Goal: Information Seeking & Learning: Understand process/instructions

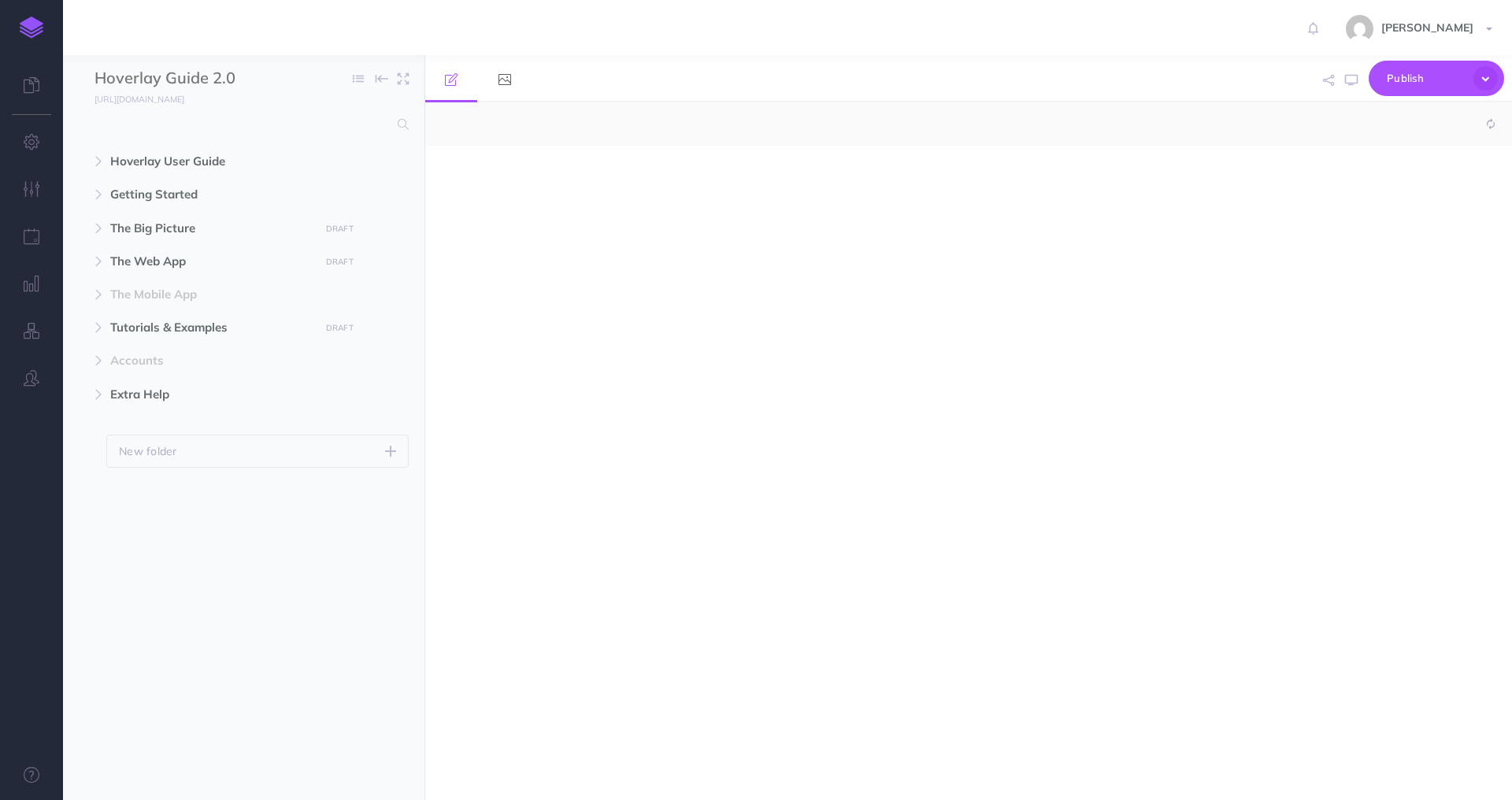
select select "null"
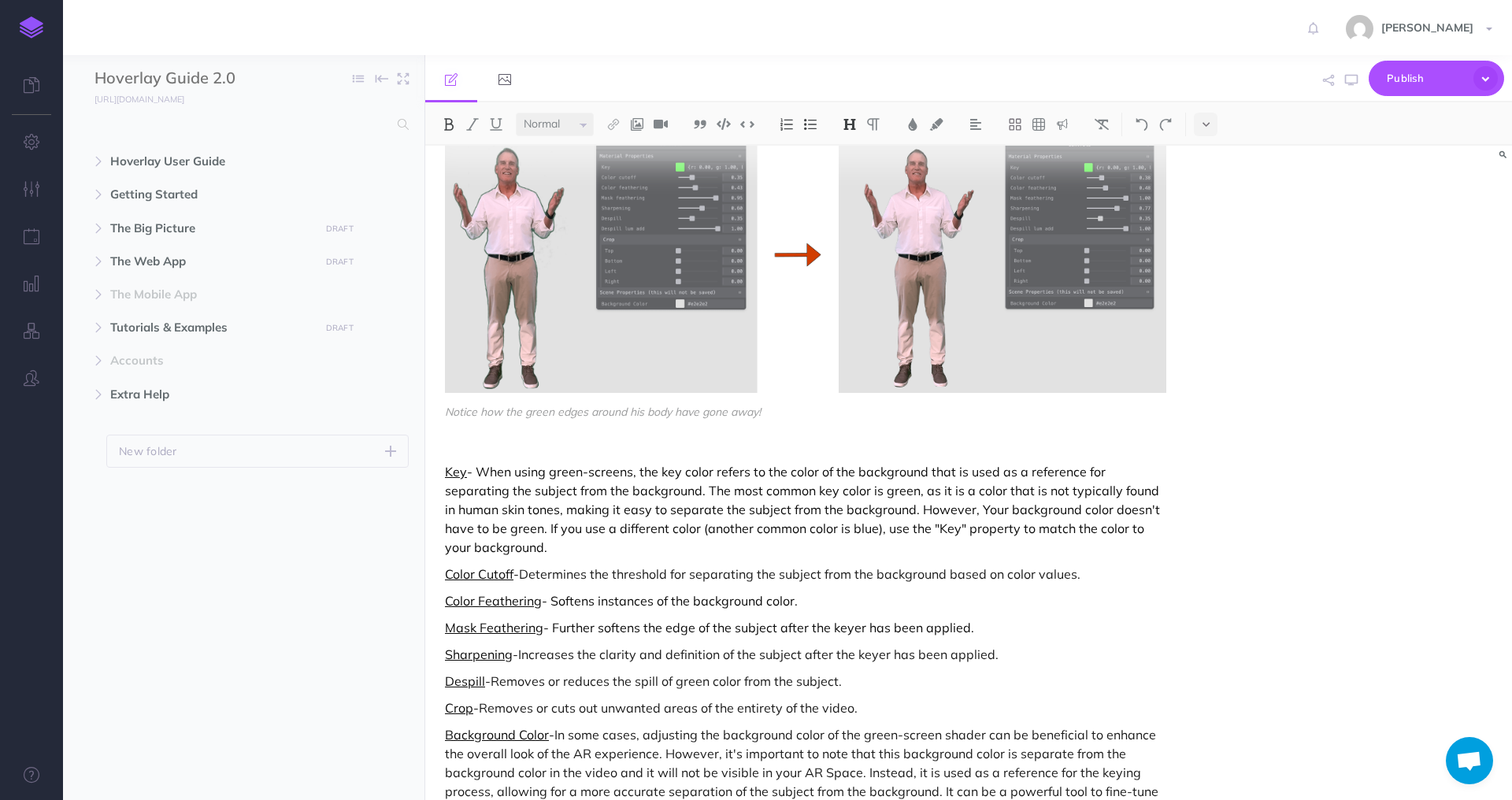
scroll to position [6074, 0]
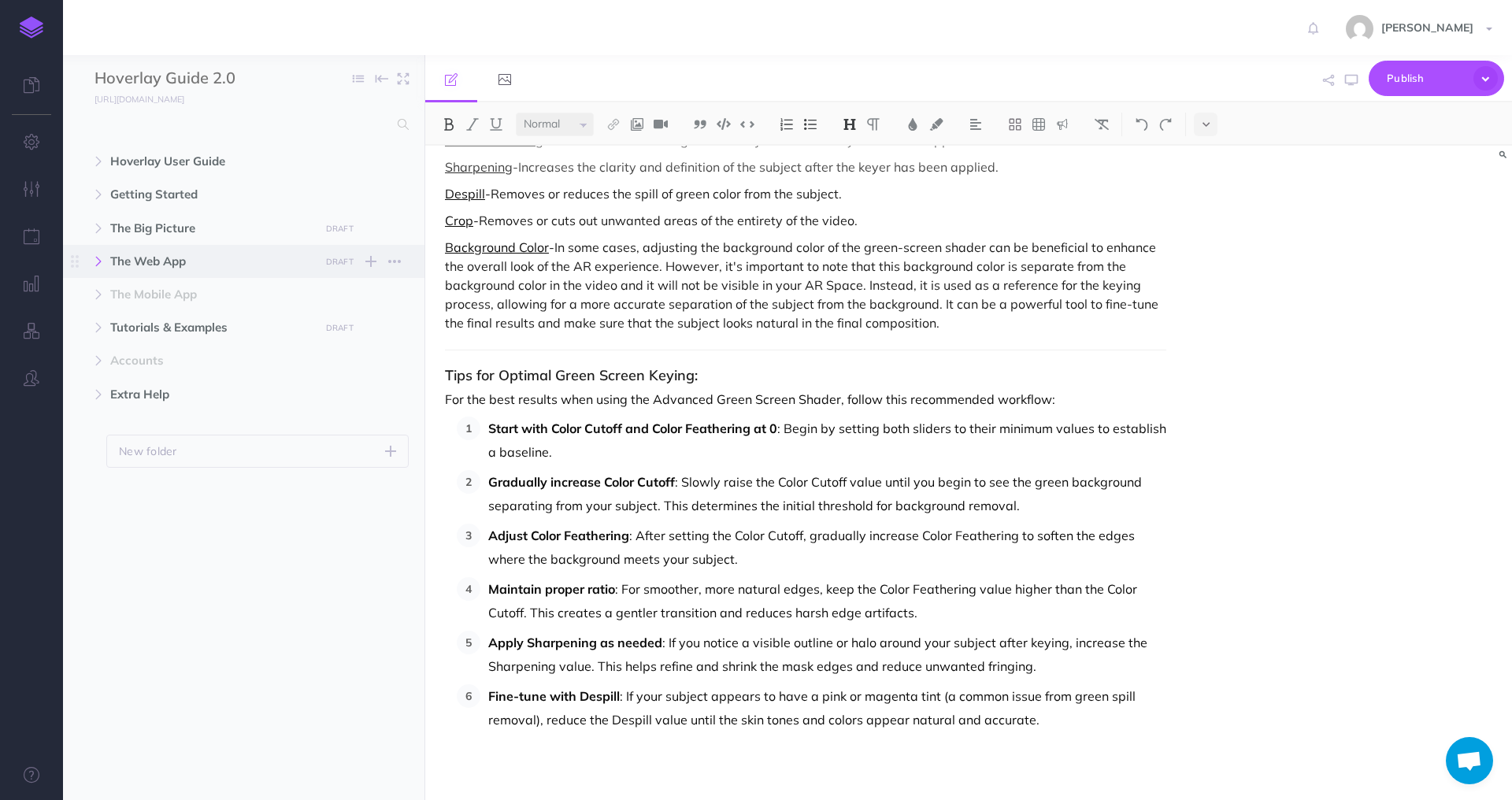
click at [96, 259] on icon "button" at bounding box center [99, 262] width 9 height 9
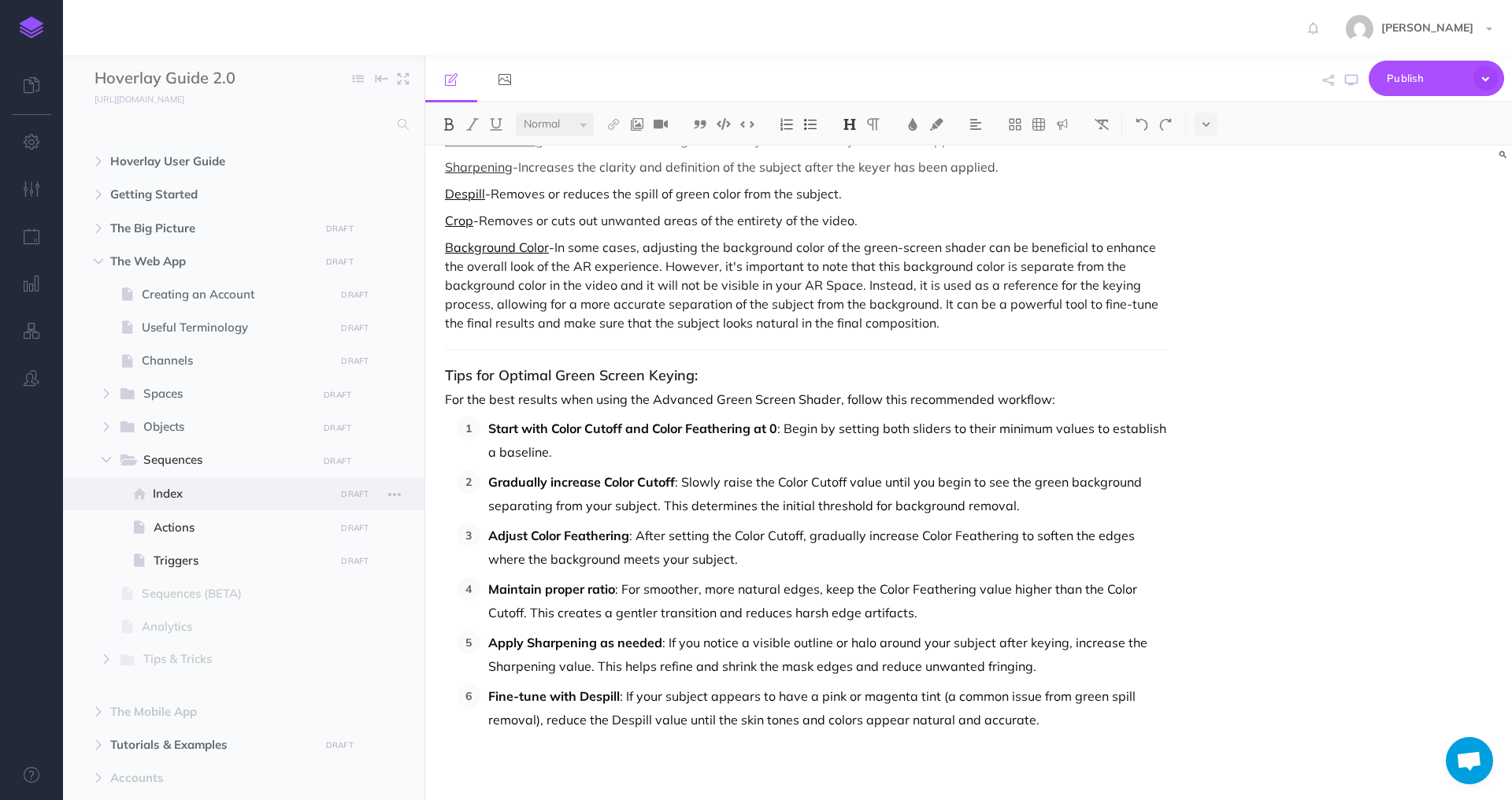
click at [183, 482] on span at bounding box center [244, 493] width 361 height 33
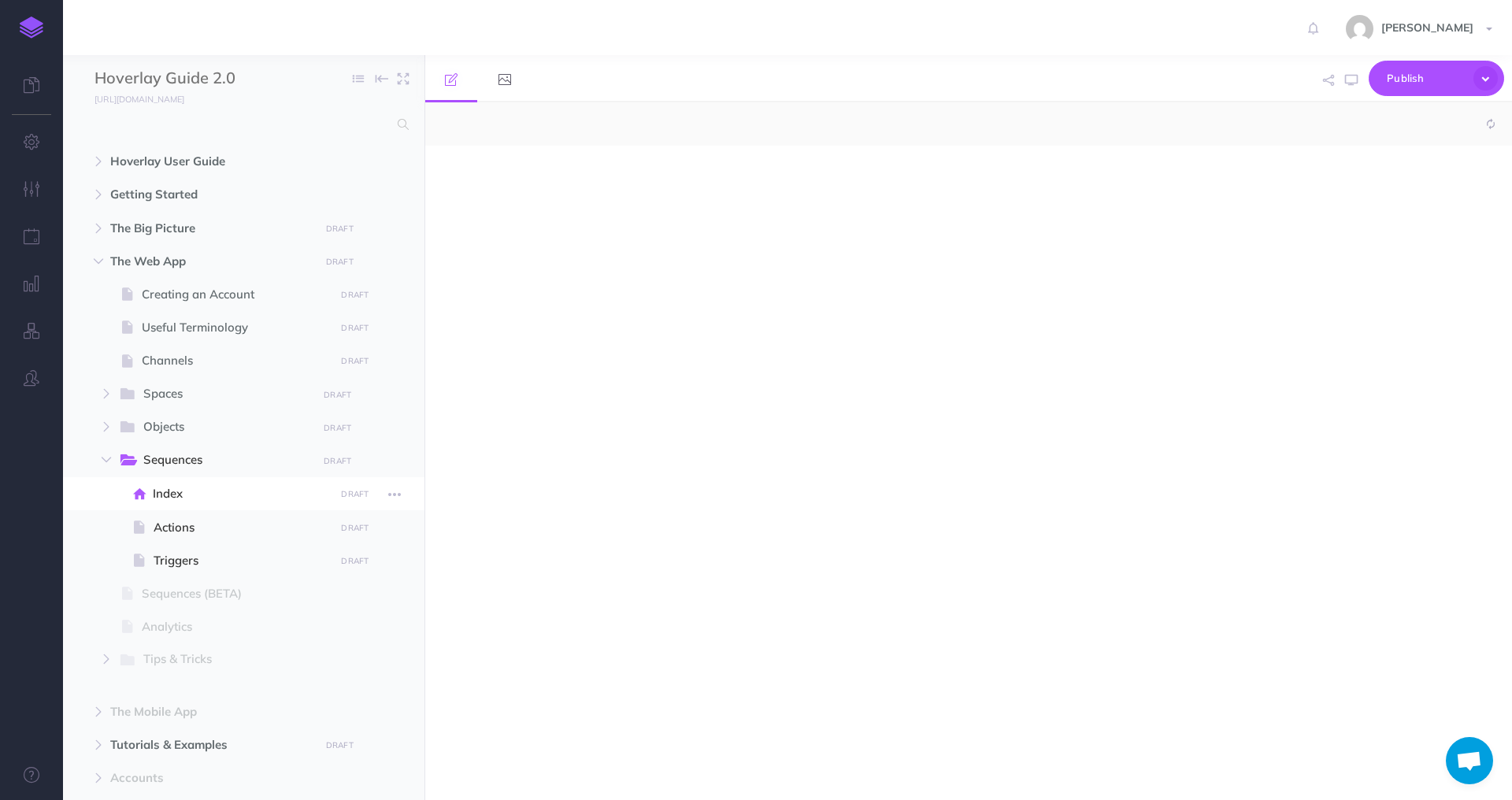
select select "null"
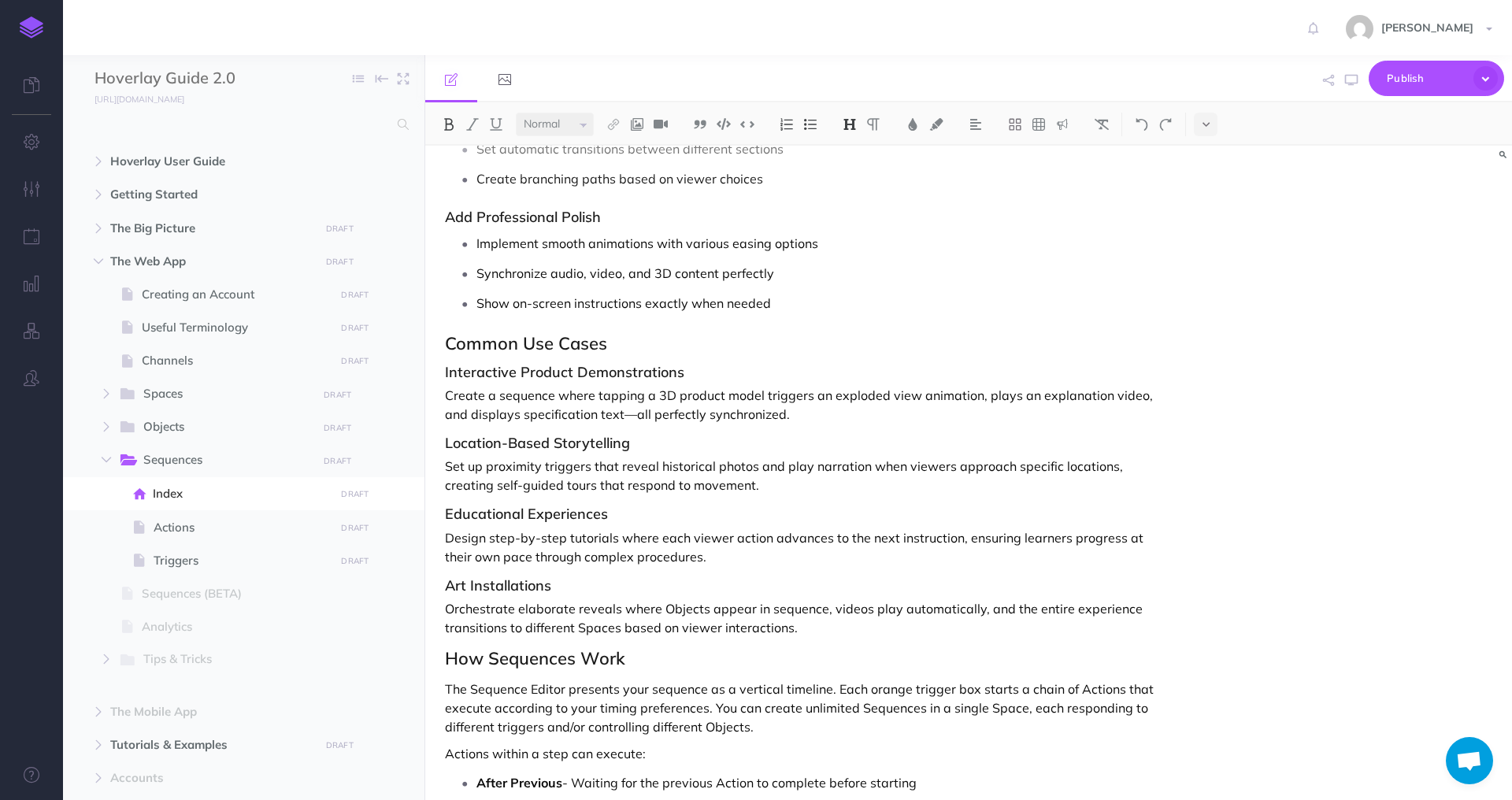
scroll to position [2092, 0]
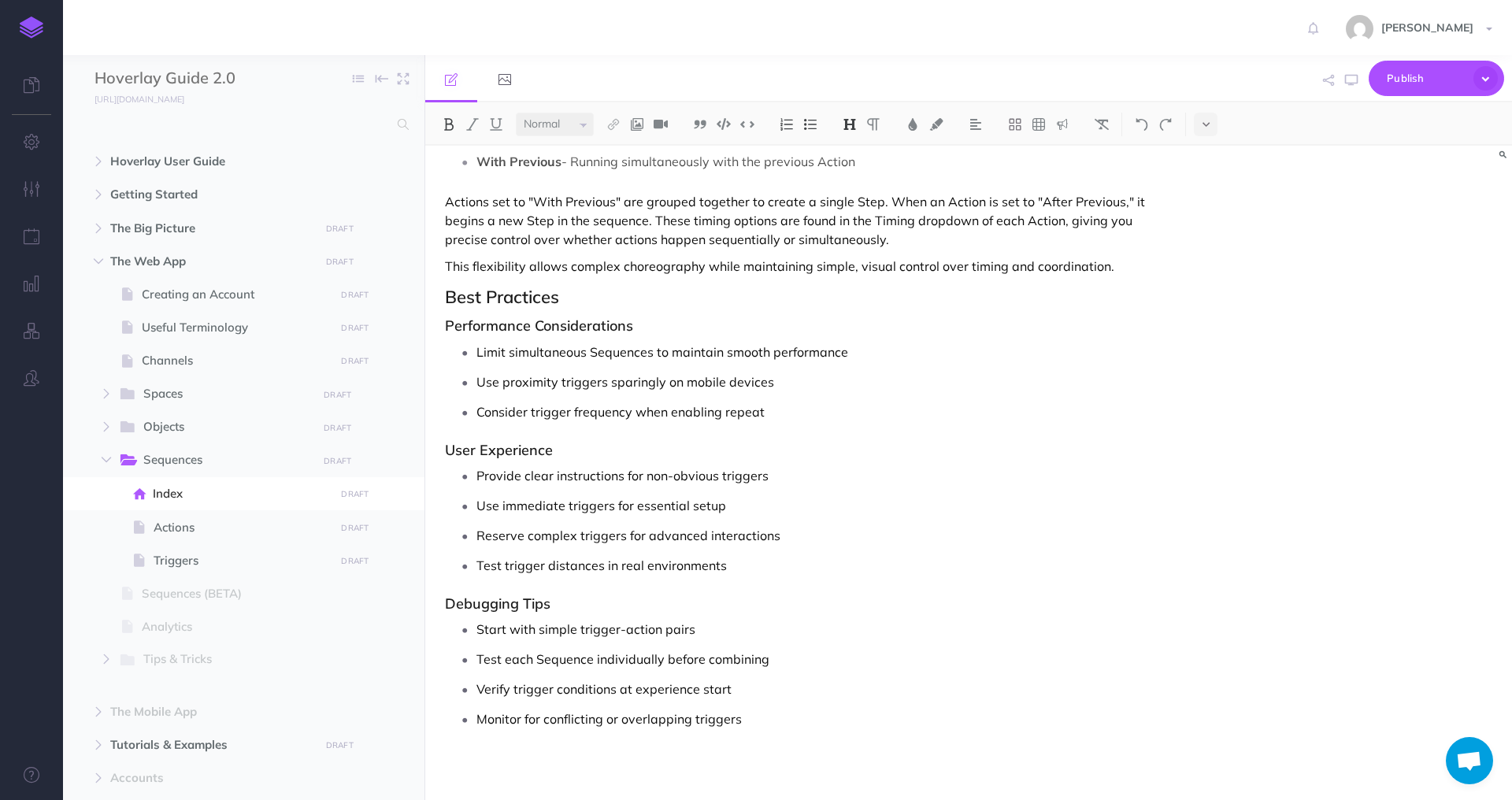
click at [853, 356] on p "Limit simultaneous Sequences to maintain smooth performance" at bounding box center [820, 352] width 690 height 24
click at [804, 409] on p "Consider trigger frequency when enabling repeat" at bounding box center [820, 411] width 690 height 24
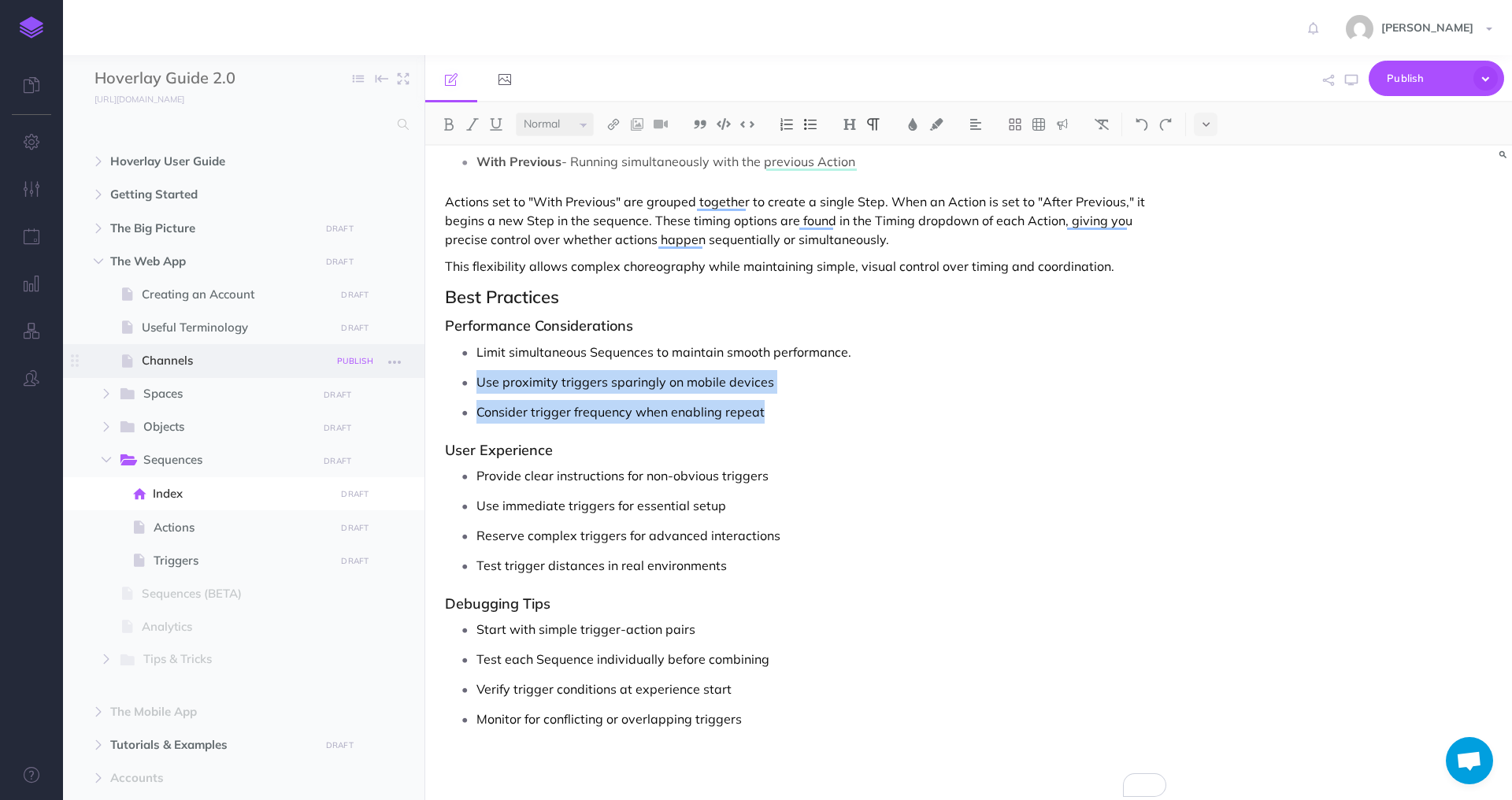
drag, startPoint x: 772, startPoint y: 413, endPoint x: 370, endPoint y: 368, distance: 404.5
click at [370, 368] on div "Hoverlay Guide 2.0 Collapse all Expand all Expand to root folders [URL][DOMAIN_…" at bounding box center [788, 428] width 1449 height 745
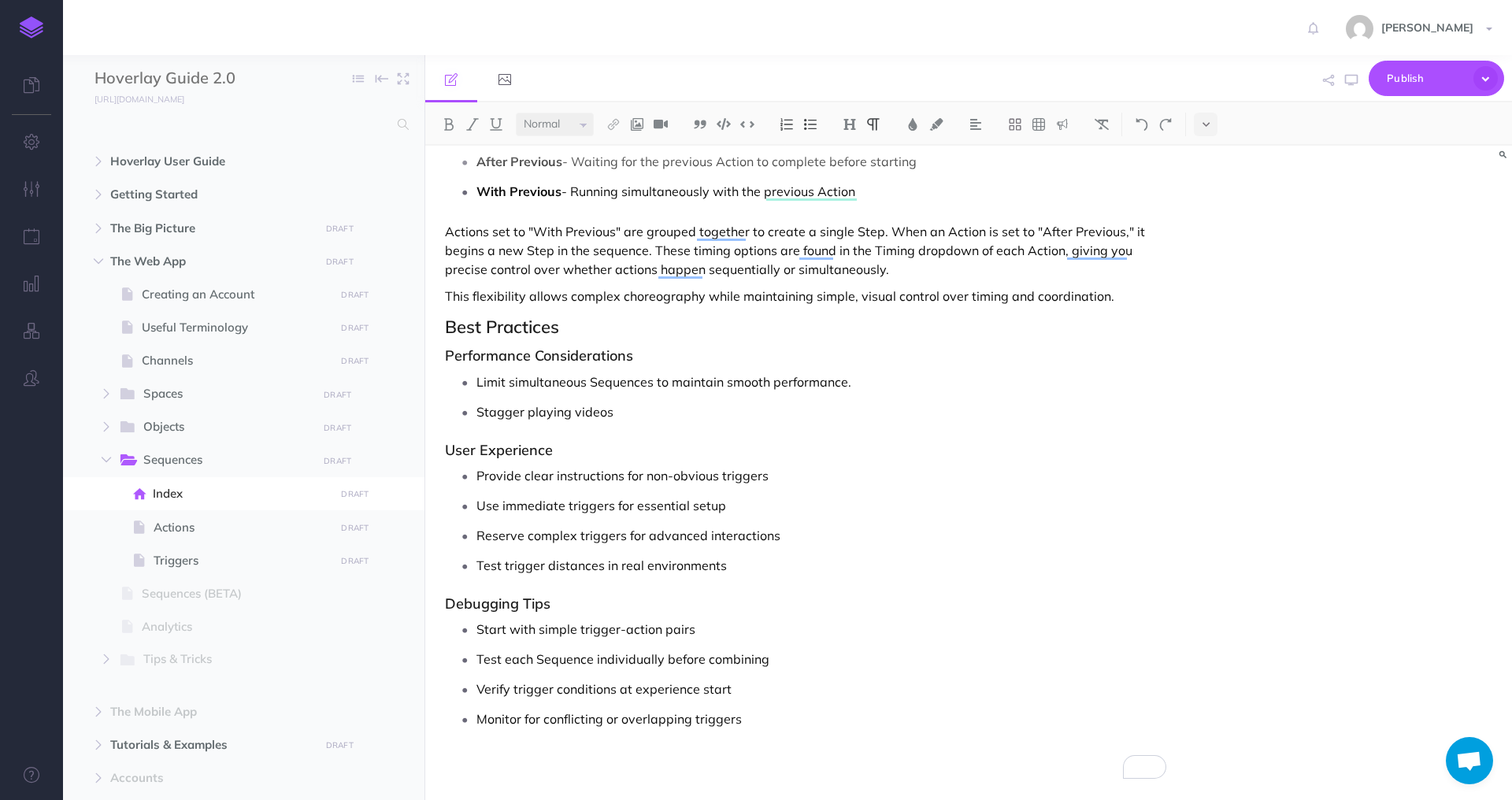
scroll to position [2062, 0]
click at [524, 413] on p "Stagger playing videos" at bounding box center [820, 411] width 690 height 24
click at [663, 419] on p "[PERSON_NAME] the playing videos" at bounding box center [820, 411] width 690 height 24
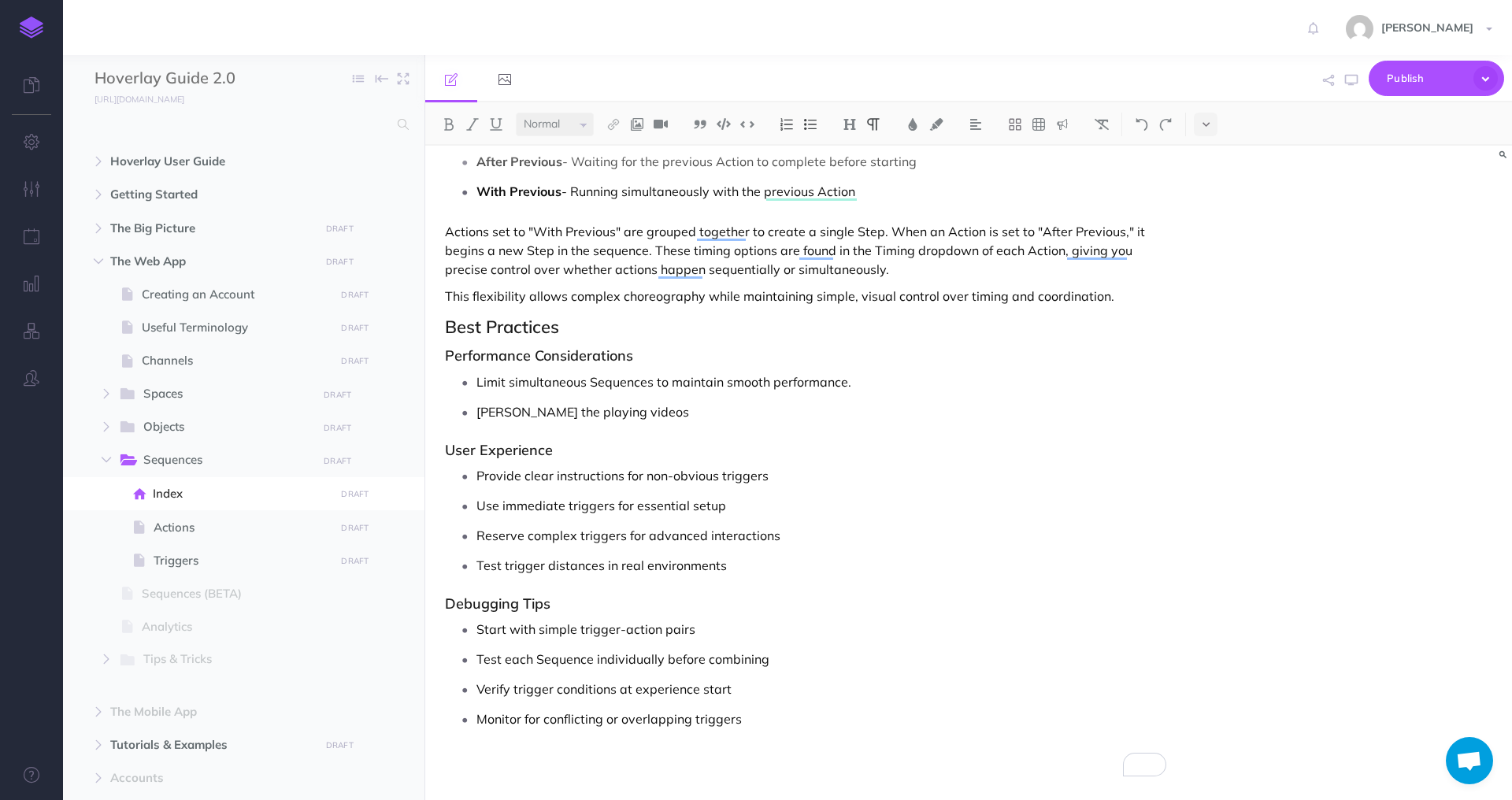
click at [595, 413] on p "[PERSON_NAME] the playing videos" at bounding box center [820, 411] width 690 height 24
click at [695, 414] on p "[PERSON_NAME] the playing of videos" at bounding box center [820, 411] width 690 height 24
click at [612, 411] on p "[PERSON_NAME] the playing of videos" at bounding box center [820, 411] width 690 height 24
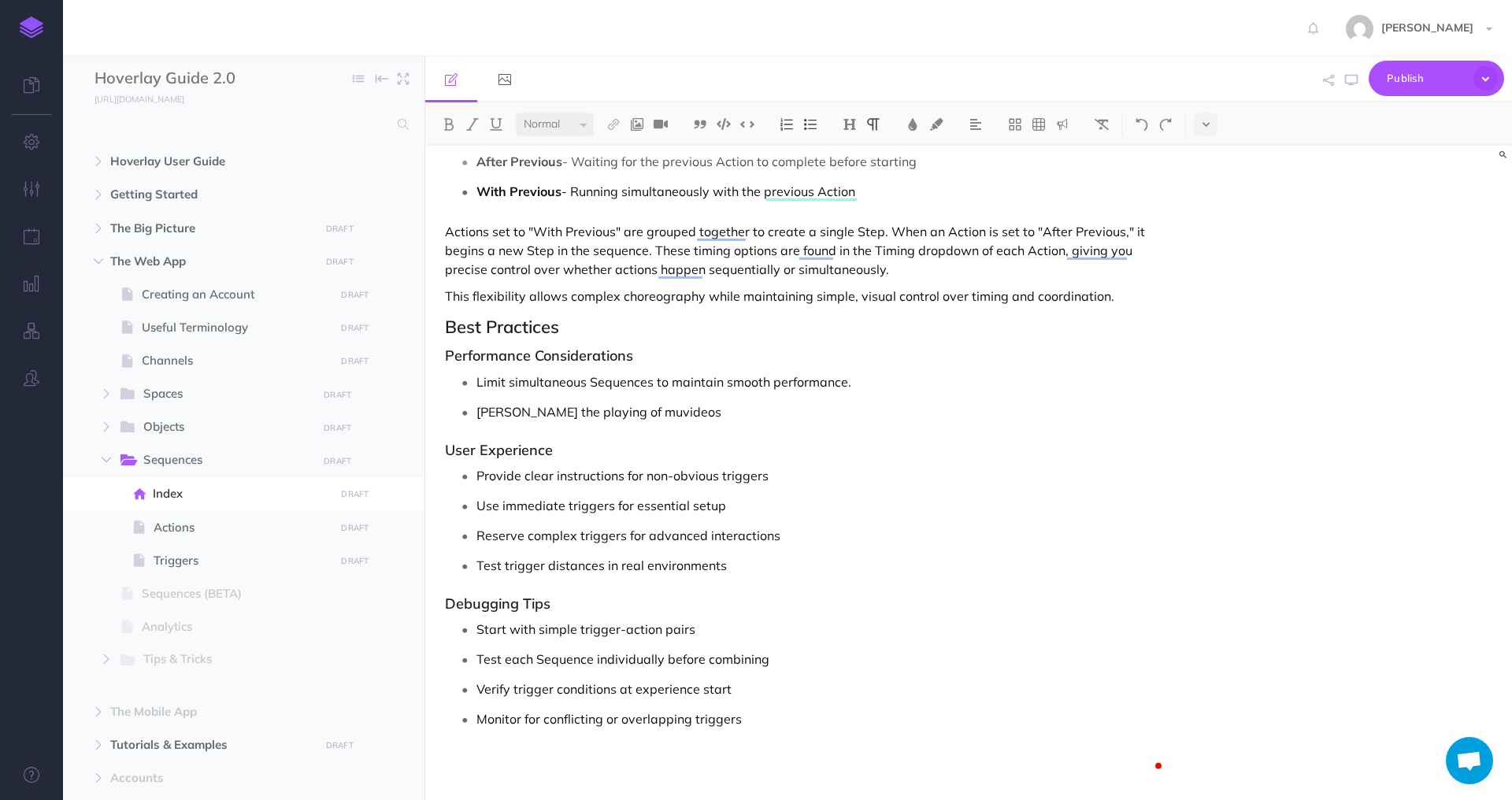
scroll to position [2066, 0]
click at [717, 408] on p "[PERSON_NAME] the playing of multiple videos" at bounding box center [820, 411] width 690 height 24
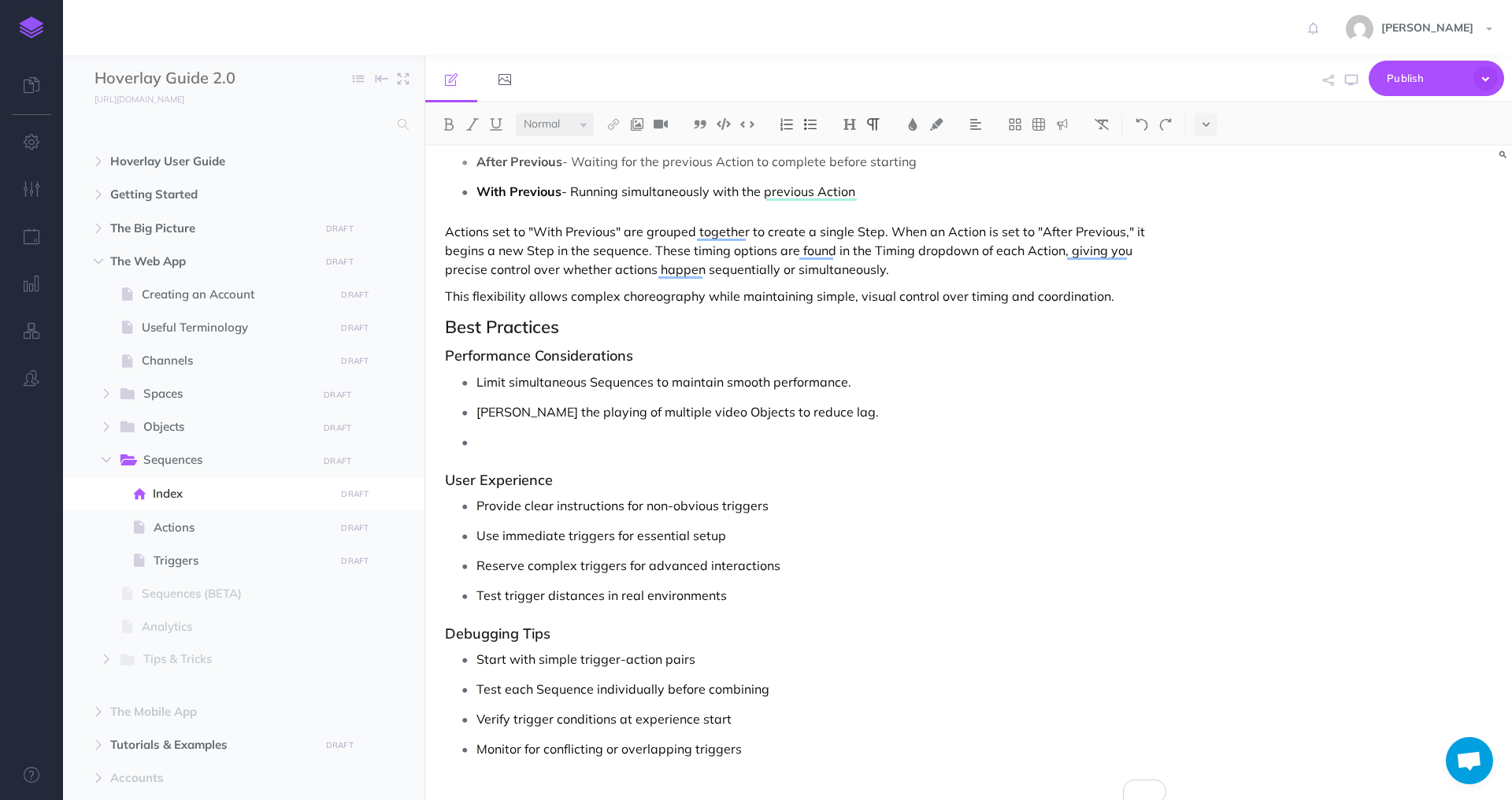
click at [739, 408] on p "[PERSON_NAME] the playing of multiple video Objects to reduce lag." at bounding box center [820, 411] width 690 height 24
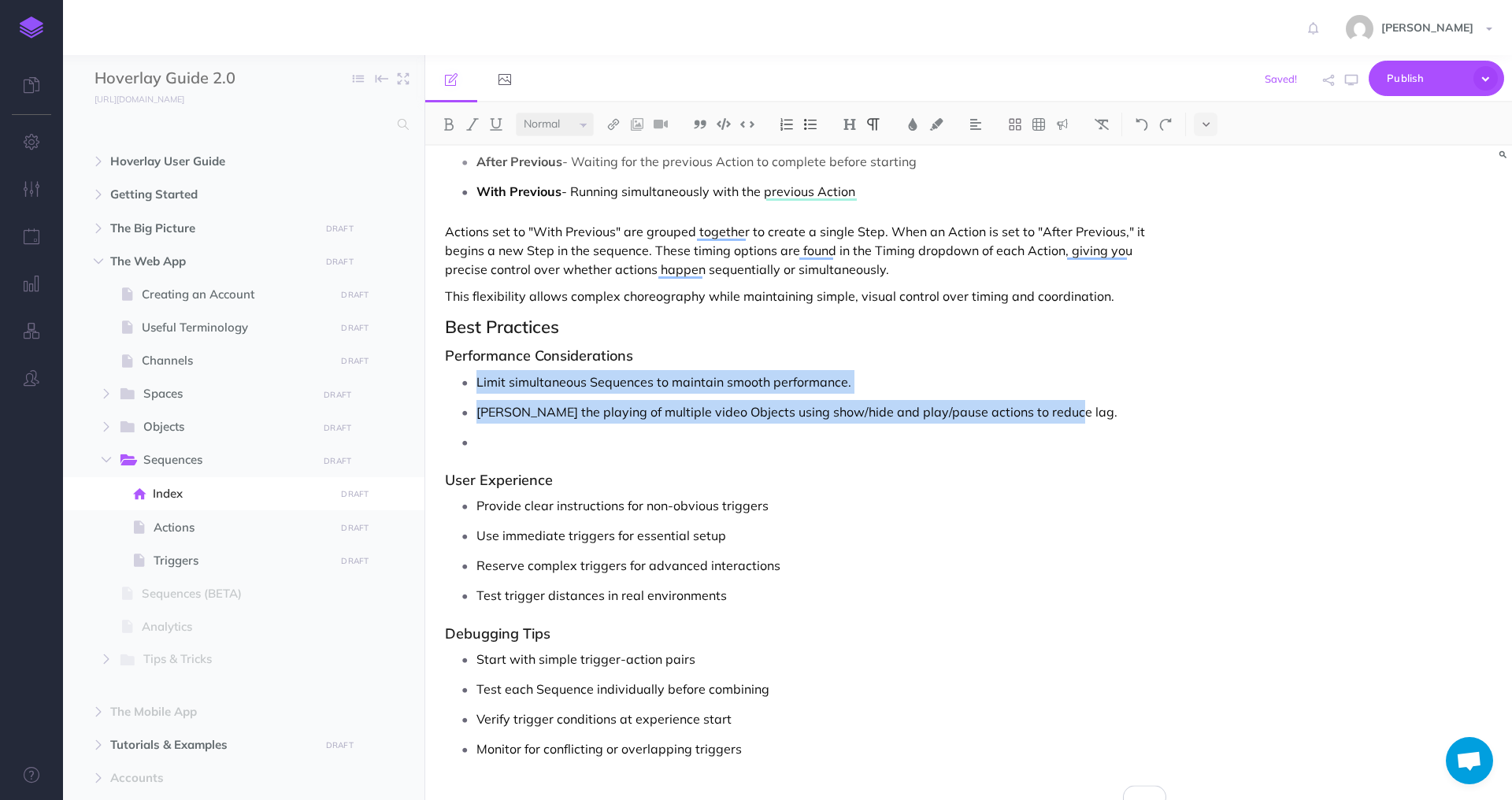
drag, startPoint x: 1068, startPoint y: 412, endPoint x: 469, endPoint y: 391, distance: 599.4
click at [470, 392] on ul "Limit simultaneous Sequences to maintain smooth performance. [PERSON_NAME] the …" at bounding box center [809, 411] width 713 height 84
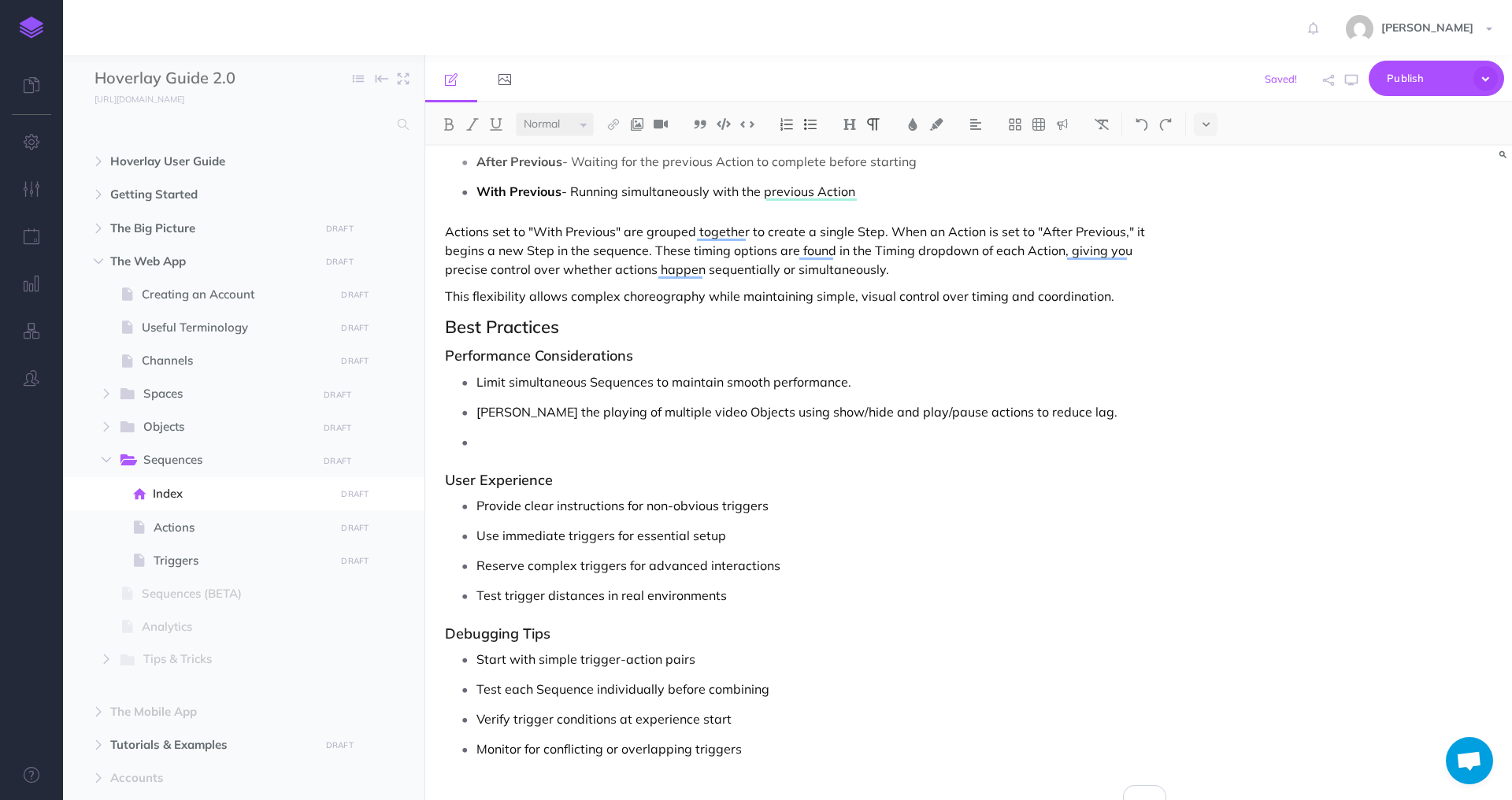
click at [549, 443] on p "To enrich screen reader interactions, please activate Accessibility in Grammarl…" at bounding box center [820, 441] width 690 height 24
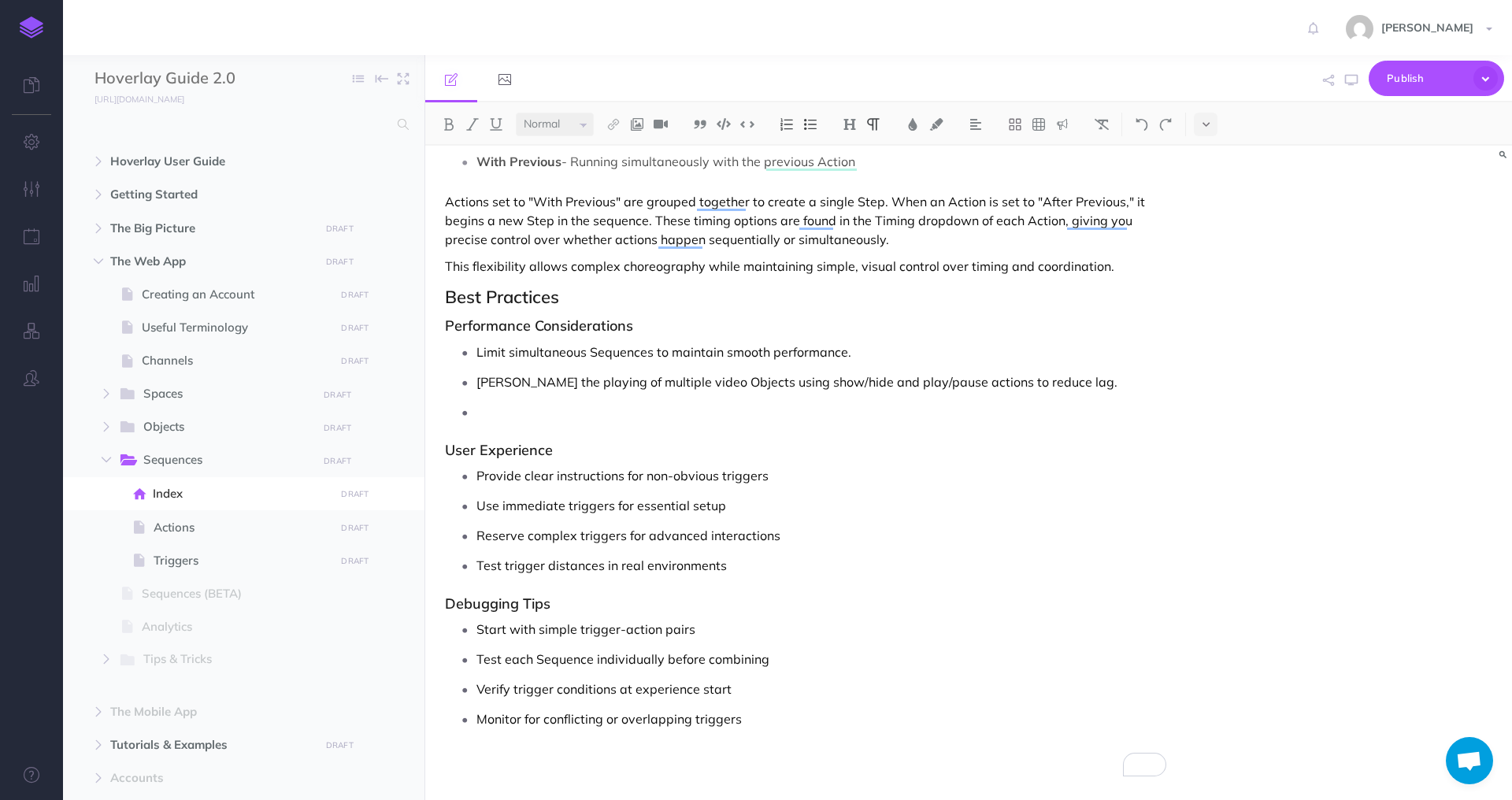
click at [783, 476] on p "Provide clear instructions for non-obvious triggers" at bounding box center [820, 475] width 690 height 24
click at [728, 631] on p "Start with simple trigger-action pairs." at bounding box center [820, 629] width 690 height 24
click at [732, 404] on p "To enrich screen reader interactions, please activate Accessibility in Grammarl…" at bounding box center [820, 411] width 690 height 24
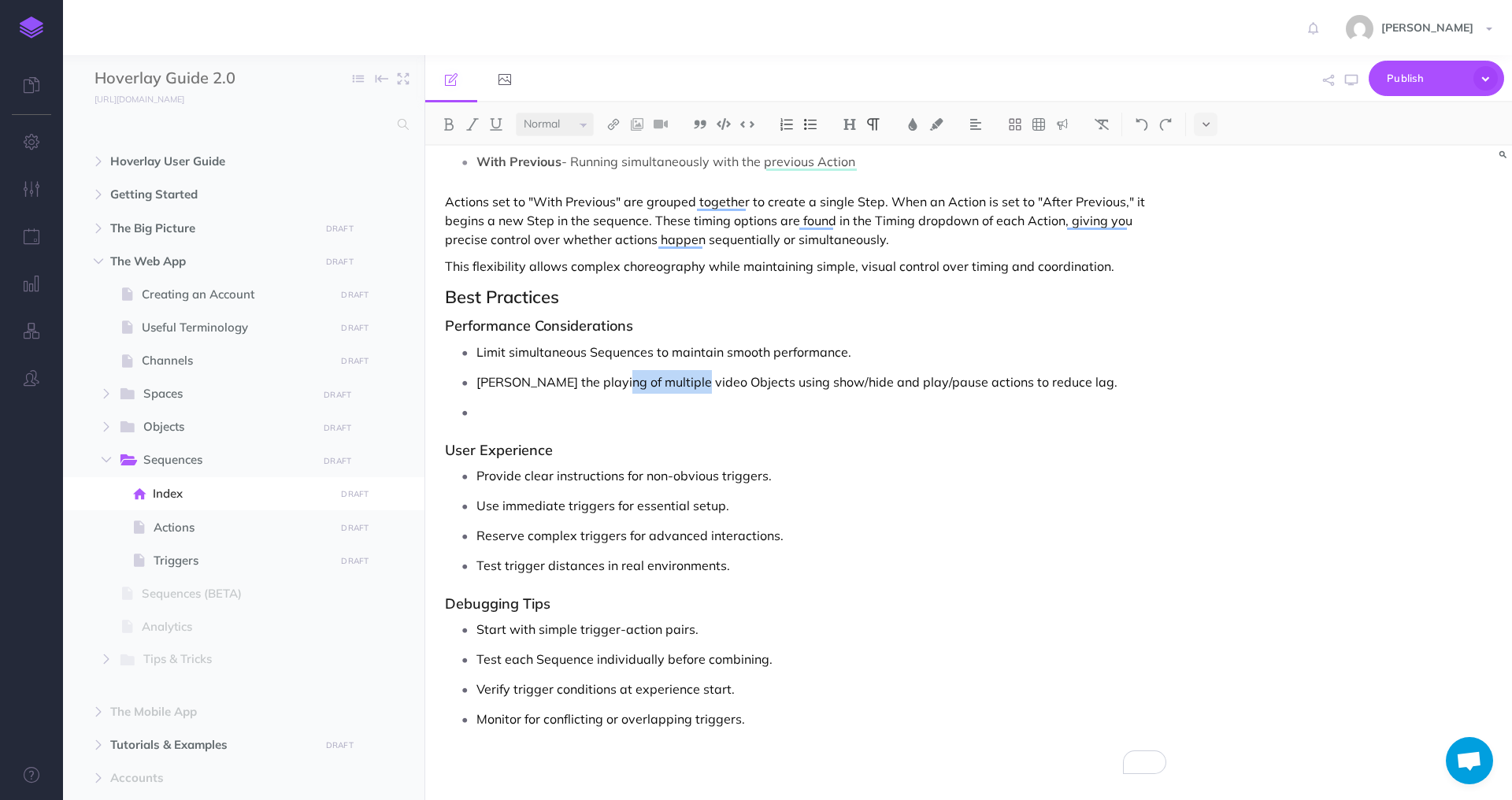
drag, startPoint x: 688, startPoint y: 384, endPoint x: 612, endPoint y: 386, distance: 76.0
click at [612, 386] on p "[PERSON_NAME] the playing of multiple video Objects using show/hide and play/pa…" at bounding box center [820, 381] width 690 height 24
click at [673, 406] on p "To enrich screen reader interactions, please activate Accessibility in Grammarl…" at bounding box center [820, 411] width 690 height 24
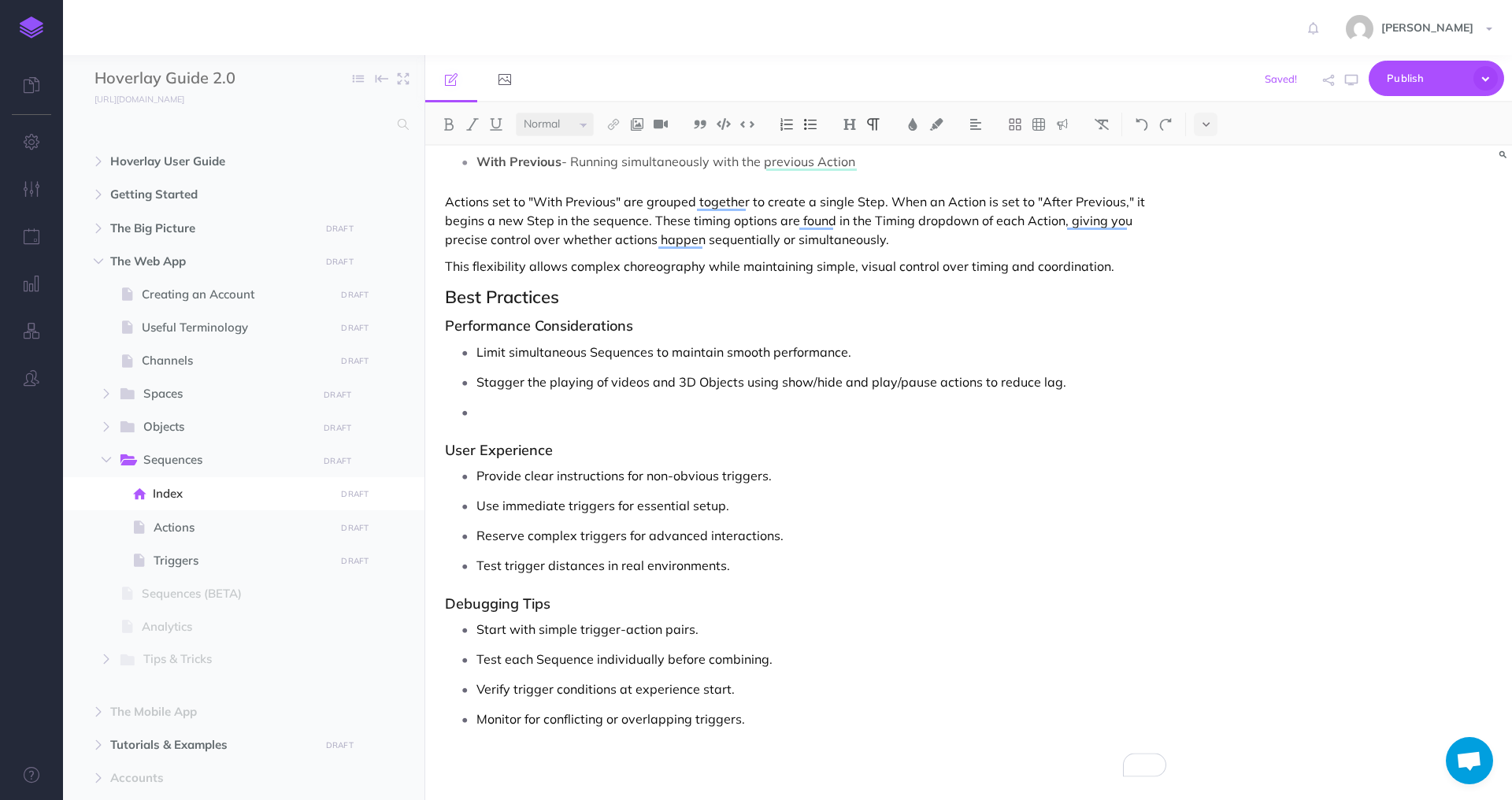
click at [1080, 381] on p "Stagger the playing of videos and 3D Objects using show/hide and play/pause act…" at bounding box center [820, 381] width 690 height 24
drag, startPoint x: 1056, startPoint y: 383, endPoint x: 973, endPoint y: 387, distance: 83.1
click at [973, 387] on p "Stagger the playing of videos and 3D Objects using show/hide and play/pause act…" at bounding box center [820, 381] width 690 height 24
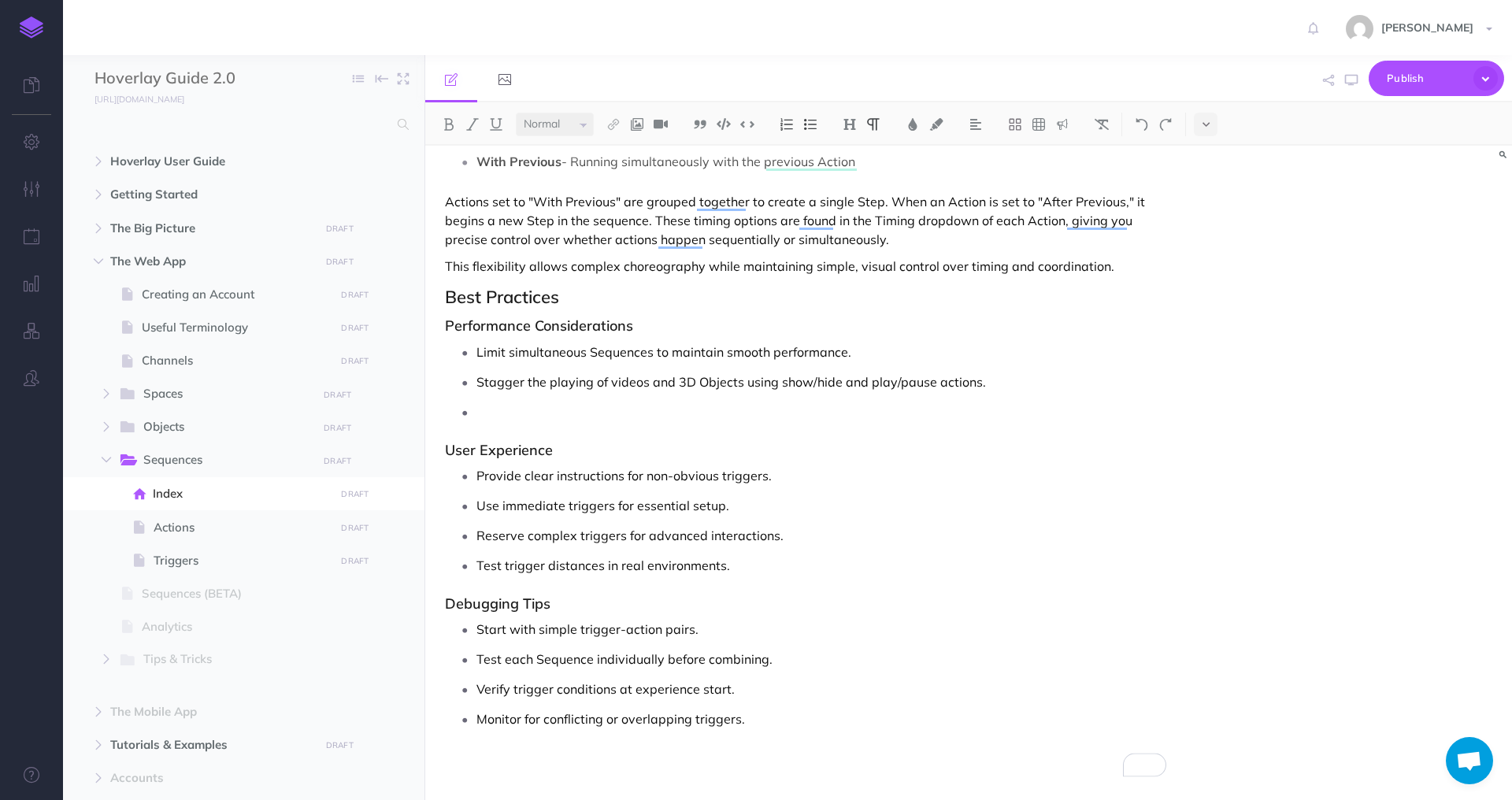
click at [973, 408] on p "To enrich screen reader interactions, please activate Accessibility in Grammarl…" at bounding box center [820, 411] width 690 height 24
click at [747, 636] on p "Start with simple trigger-action pairs." at bounding box center [820, 629] width 690 height 24
click at [794, 654] on p "Test each Sequence individually before combining." at bounding box center [820, 659] width 690 height 24
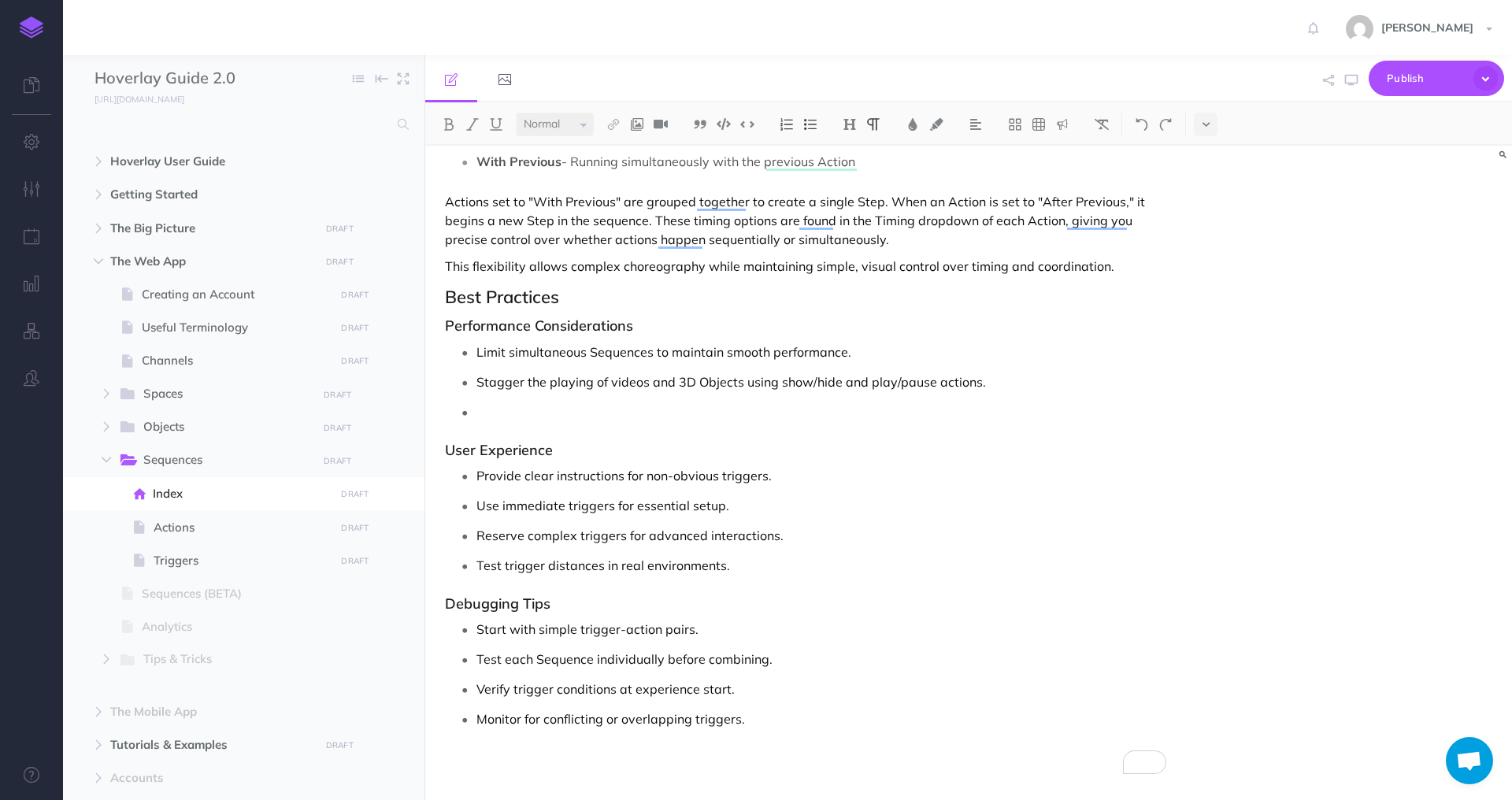
click at [756, 626] on p "Start with simple trigger-action pairs." at bounding box center [820, 629] width 690 height 24
click at [521, 658] on p "Test [PERSON_NAME] Action one at a time" at bounding box center [820, 659] width 690 height 24
drag, startPoint x: 663, startPoint y: 667, endPoint x: 577, endPoint y: 666, distance: 86.0
click at [577, 666] on p "Test each Action one at a time" at bounding box center [820, 659] width 690 height 24
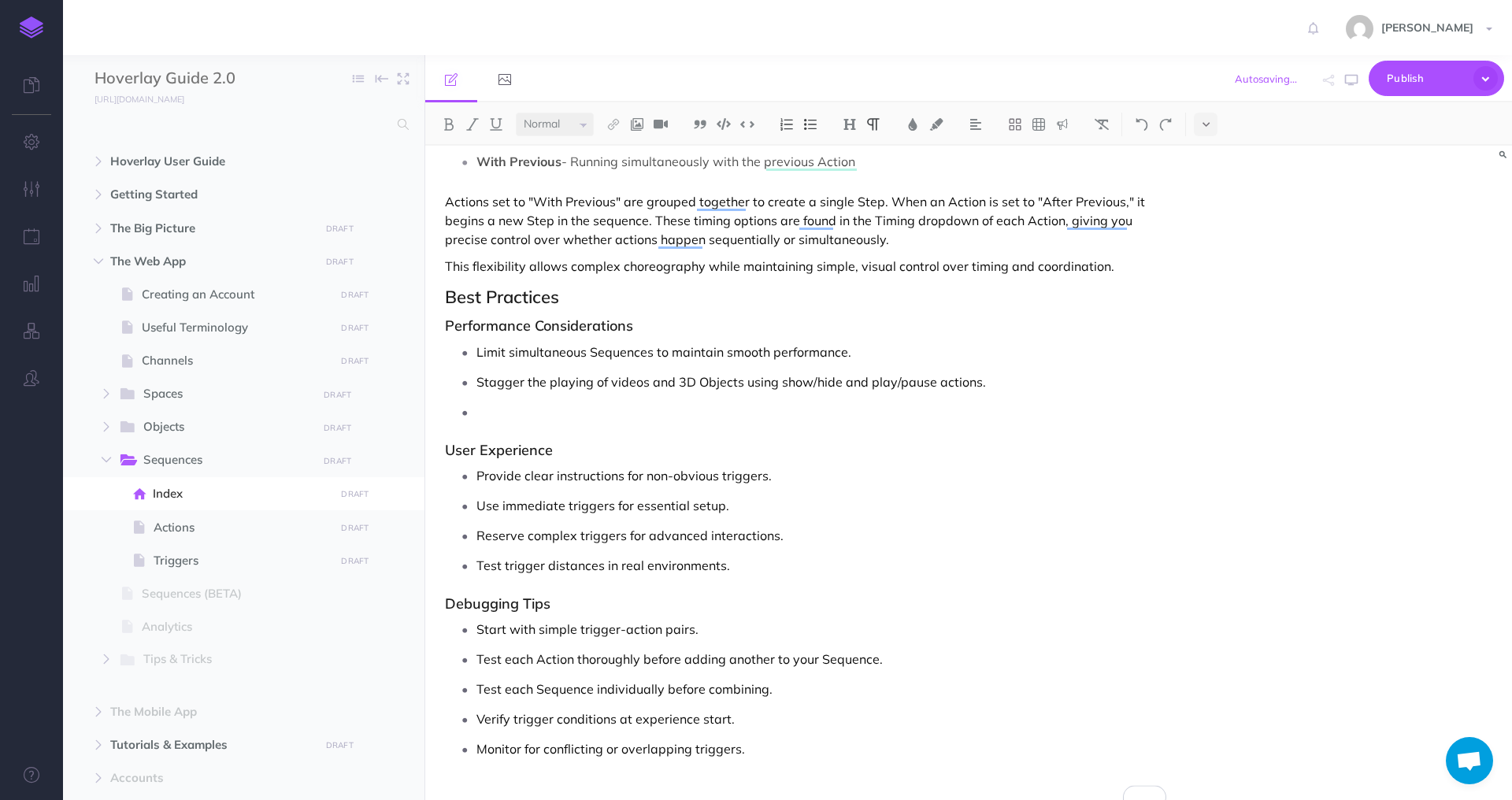
click at [788, 686] on p "Test each Sequence individually before combining." at bounding box center [820, 689] width 690 height 24
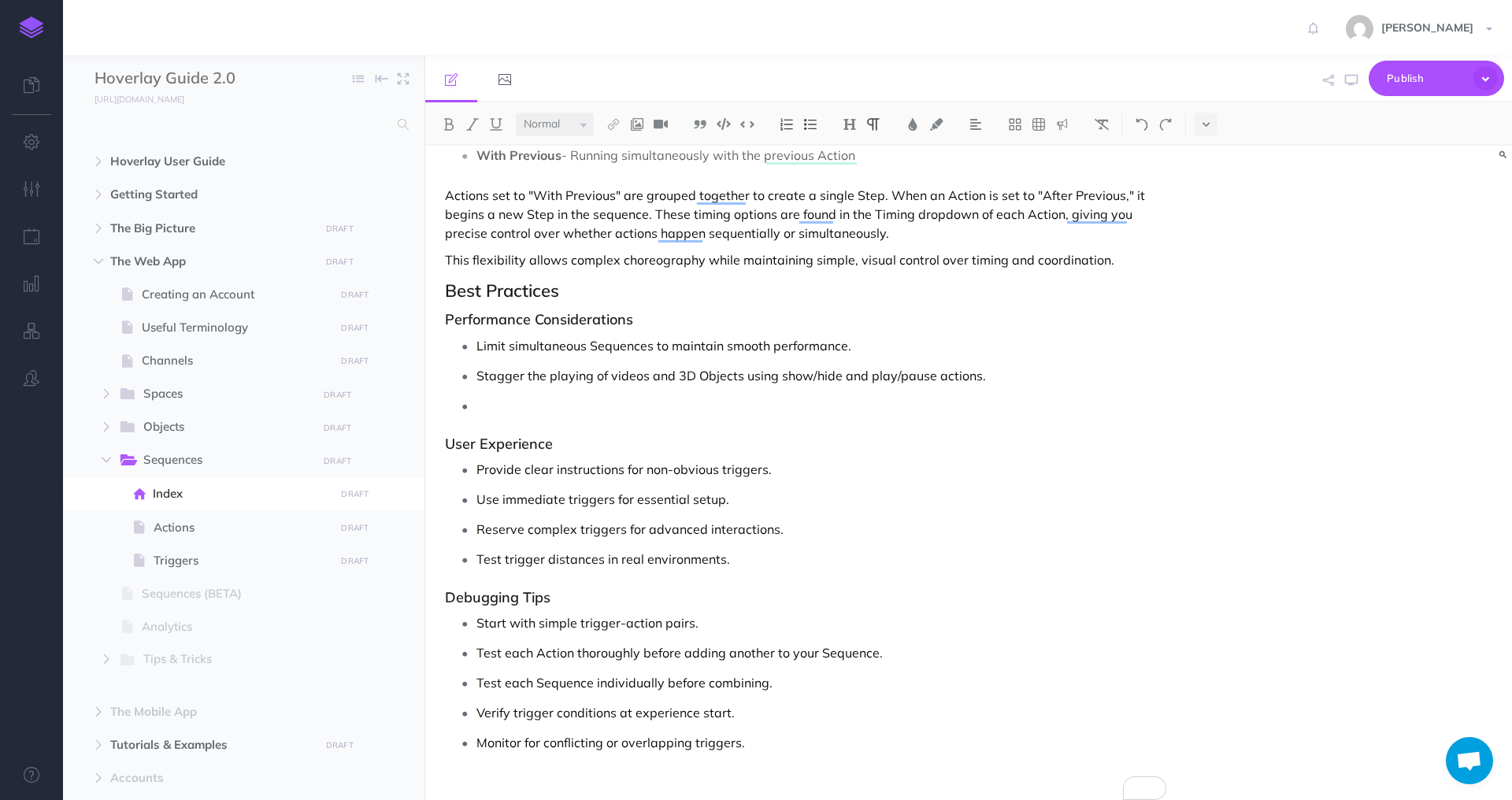
scroll to position [0, 0]
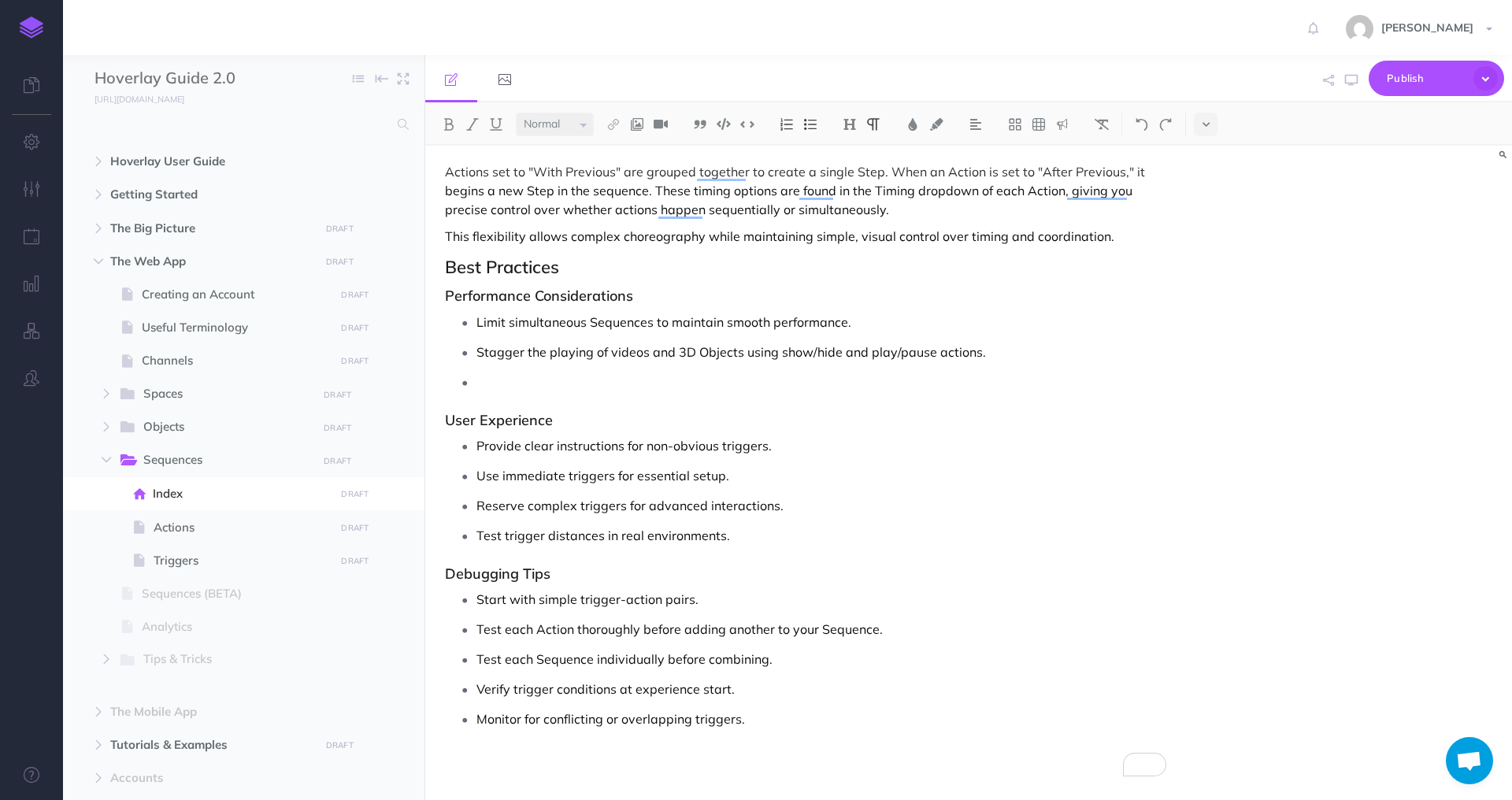
click at [763, 689] on p "Verify trigger conditions at experience start." at bounding box center [820, 689] width 690 height 24
click at [764, 727] on p "Monitor for conflicting or overlapping triggers." at bounding box center [820, 719] width 690 height 24
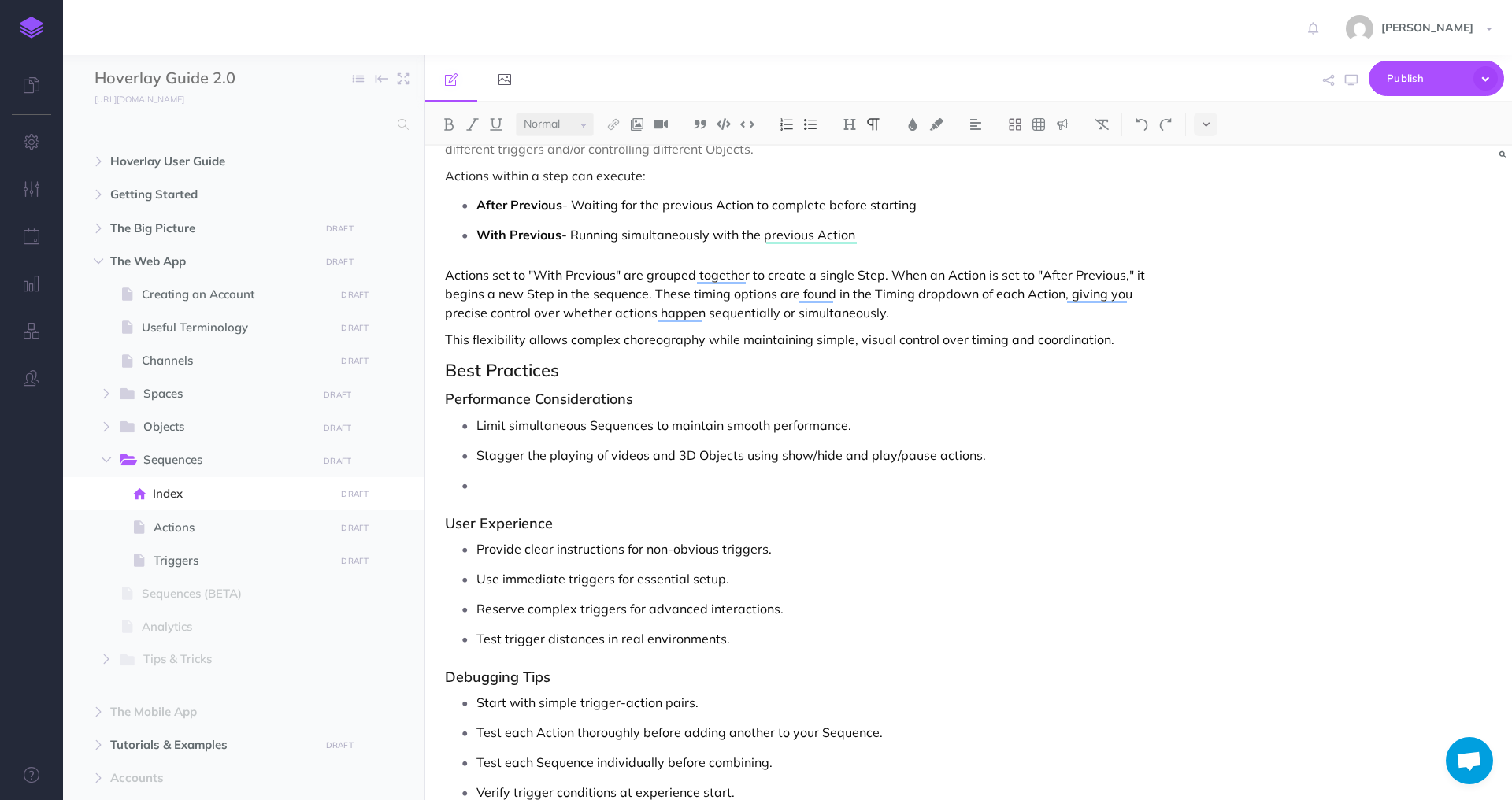
click at [711, 490] on p "To enrich screen reader interactions, please activate Accessibility in Grammarl…" at bounding box center [820, 485] width 690 height 24
click at [873, 337] on p "This flexibility allows complex choreography while maintaining simple, visual c…" at bounding box center [805, 340] width 722 height 19
click at [726, 487] on p "To enrich screen reader interactions, please activate Accessibility in Grammarl…" at bounding box center [820, 485] width 690 height 24
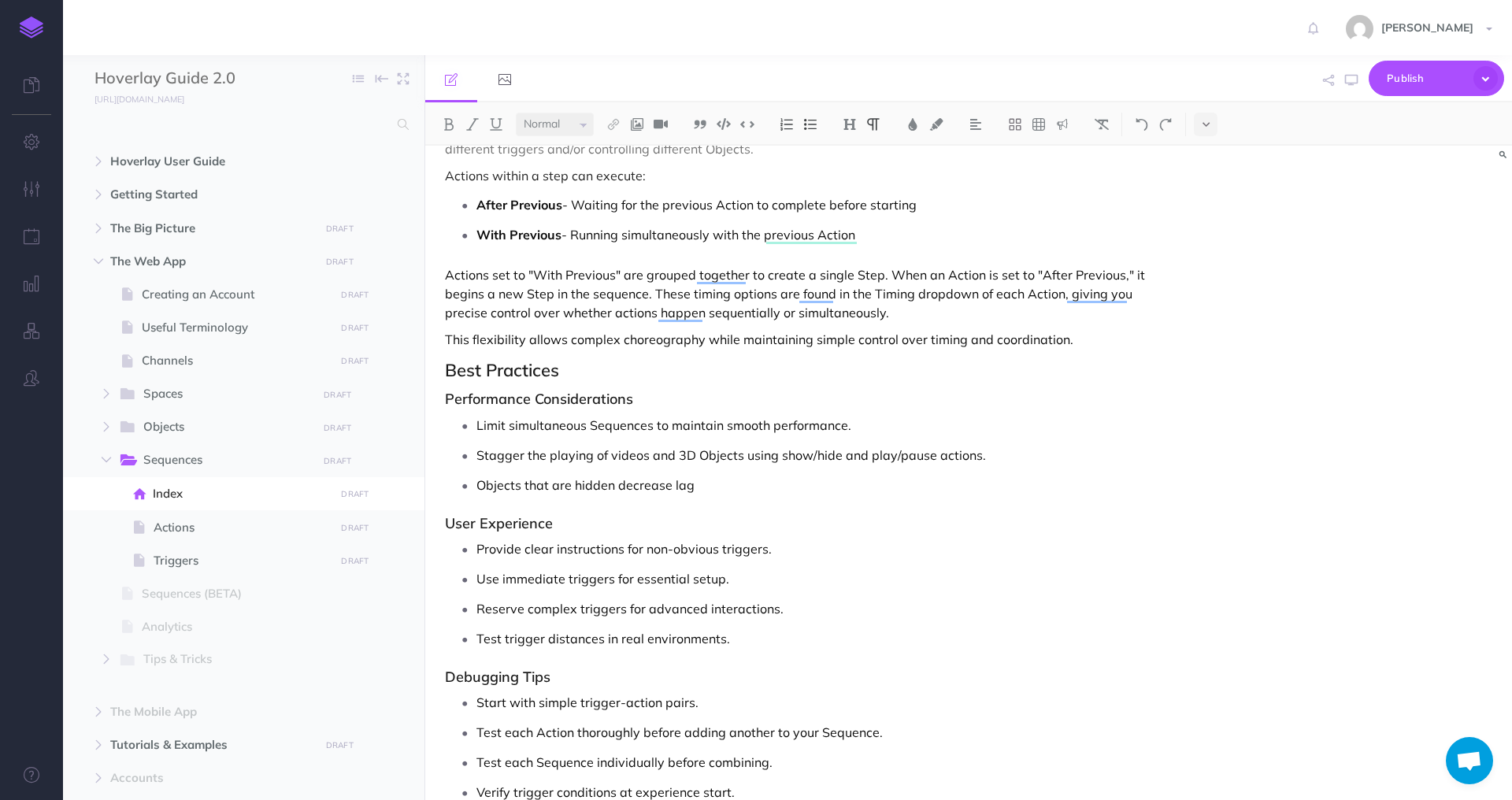
click at [707, 486] on p "Objects that are hidden decrease lag" at bounding box center [820, 485] width 690 height 24
click at [642, 486] on p "Objects that are hidden decrease" at bounding box center [820, 485] width 690 height 24
drag, startPoint x: 481, startPoint y: 485, endPoint x: 494, endPoint y: 463, distance: 25.6
click at [481, 485] on p "Objects that are hidden increases efficiency." at bounding box center [820, 485] width 690 height 24
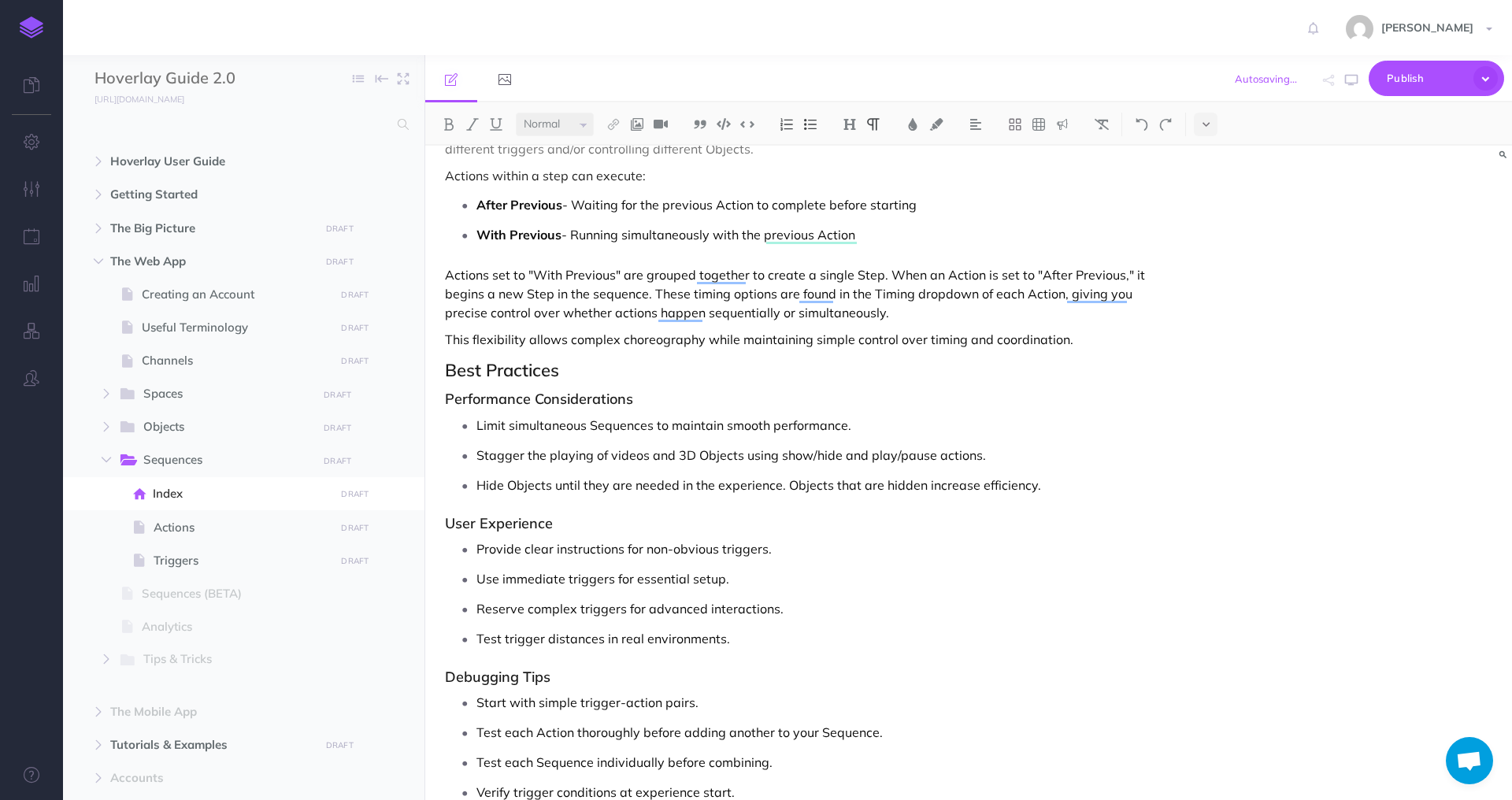
click at [1079, 490] on p "Hide Objects until they are needed in the experience. Objects that are hidden i…" at bounding box center [820, 485] width 690 height 24
drag, startPoint x: 1036, startPoint y: 486, endPoint x: 458, endPoint y: 486, distance: 578.0
click at [476, 486] on li "Hide Objects until they are needed in the experience. Objects that are hidden i…" at bounding box center [820, 485] width 690 height 24
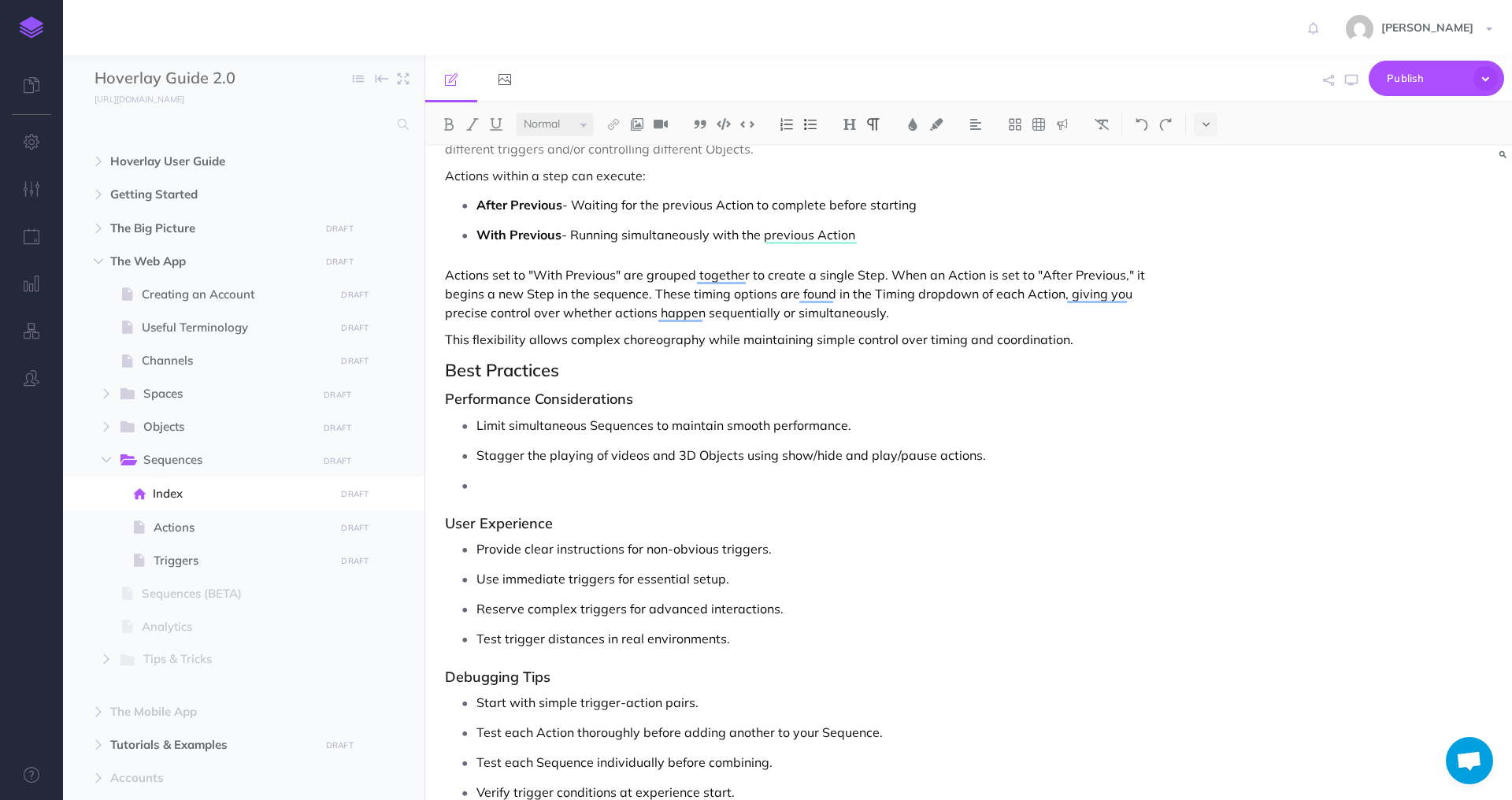
click at [925, 435] on p "Limit simultaneous Sequences to maintain smooth performance." at bounding box center [820, 424] width 690 height 24
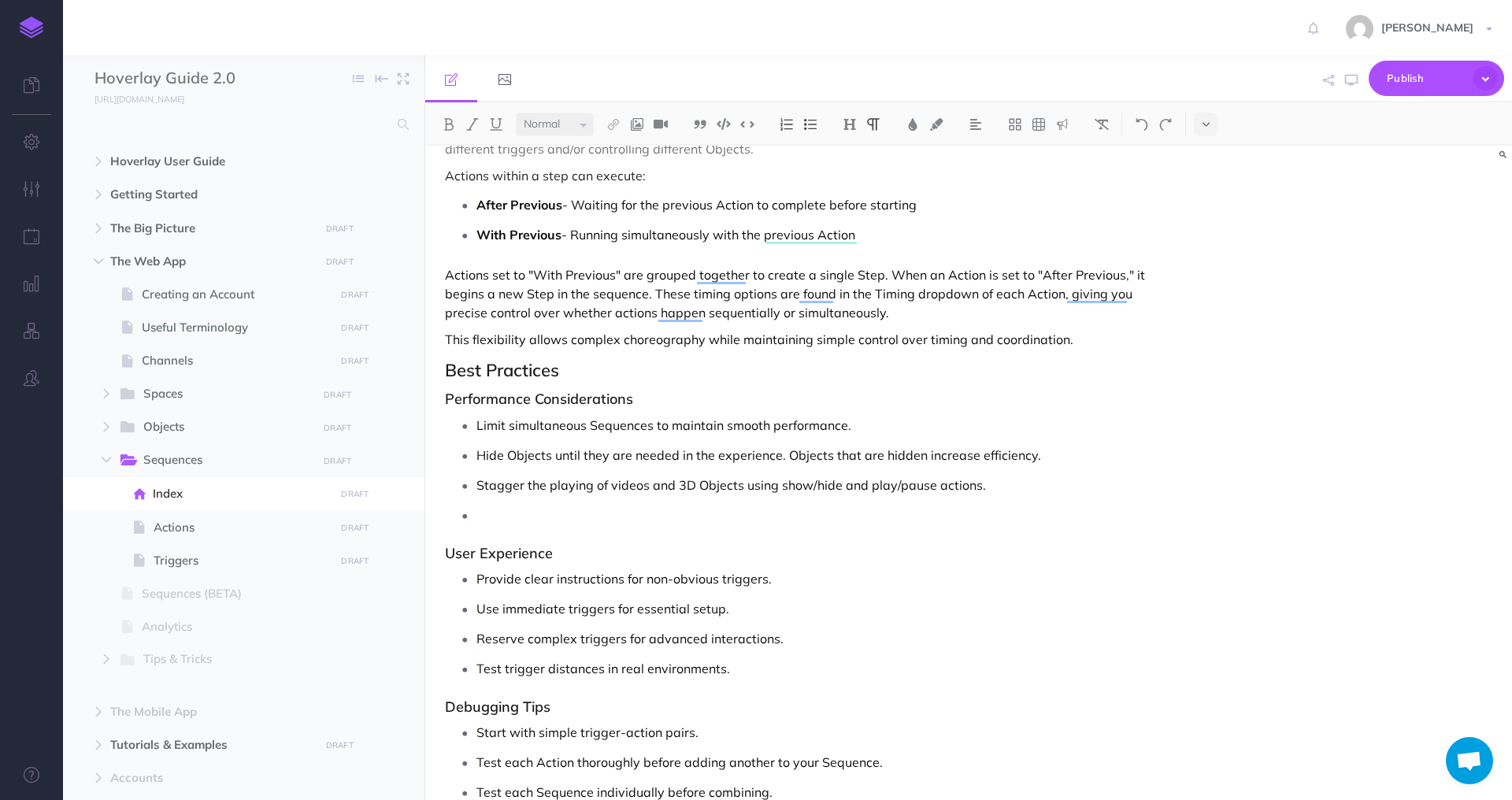
click at [550, 515] on p "To enrich screen reader interactions, please activate Accessibility in Grammarl…" at bounding box center [820, 515] width 690 height 24
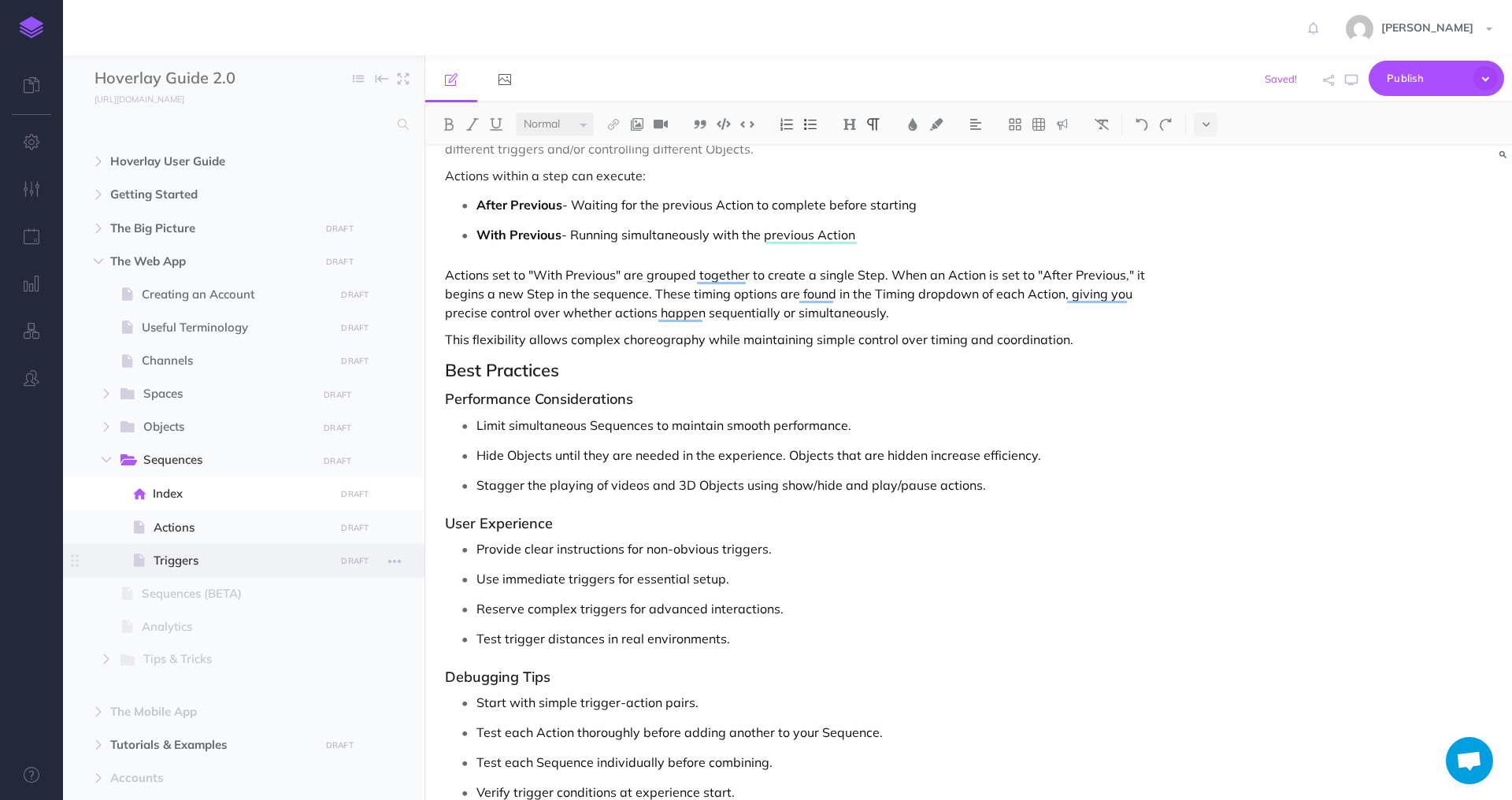
click at [197, 558] on span "Triggers" at bounding box center [242, 561] width 177 height 19
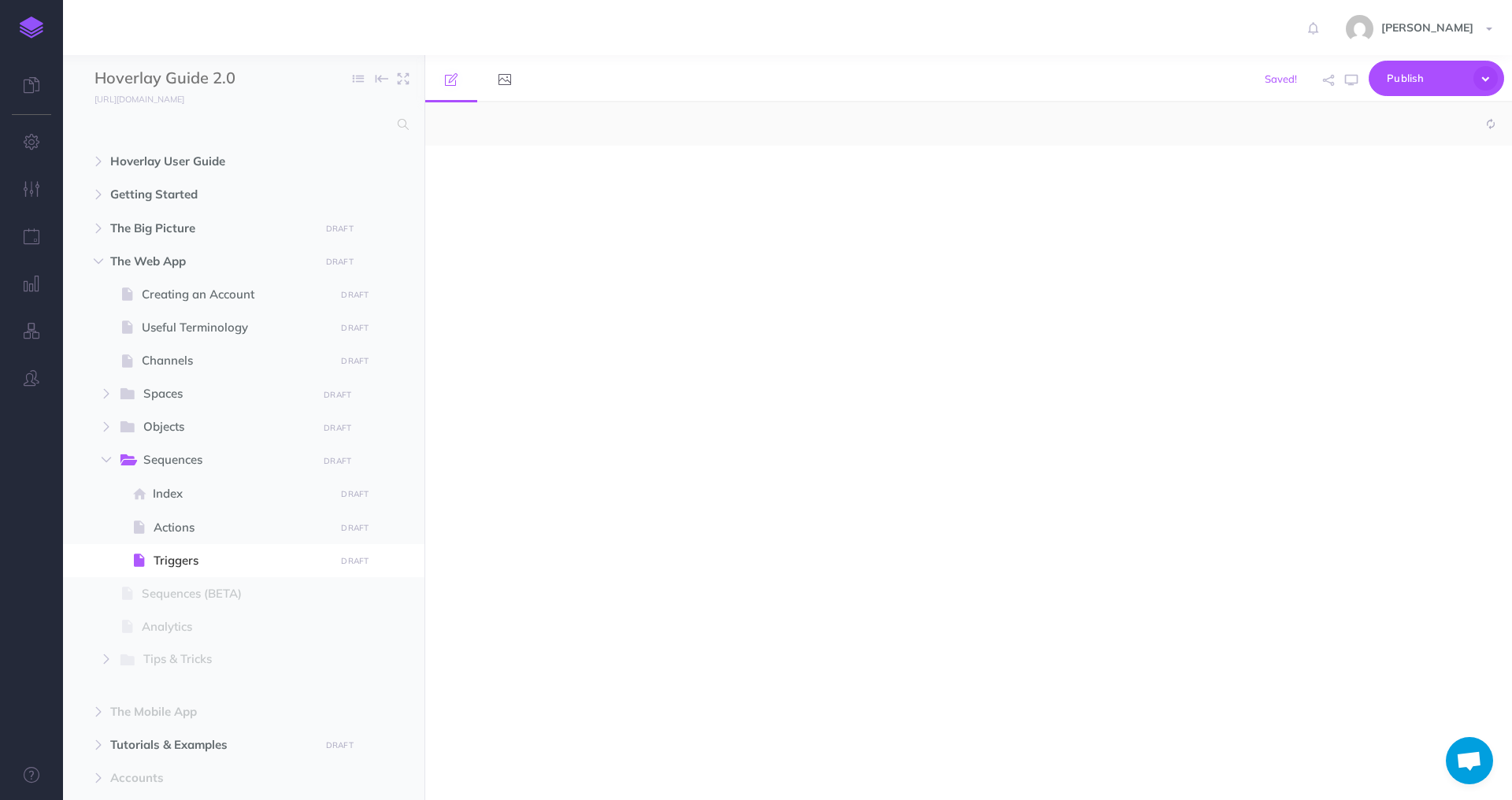
select select "null"
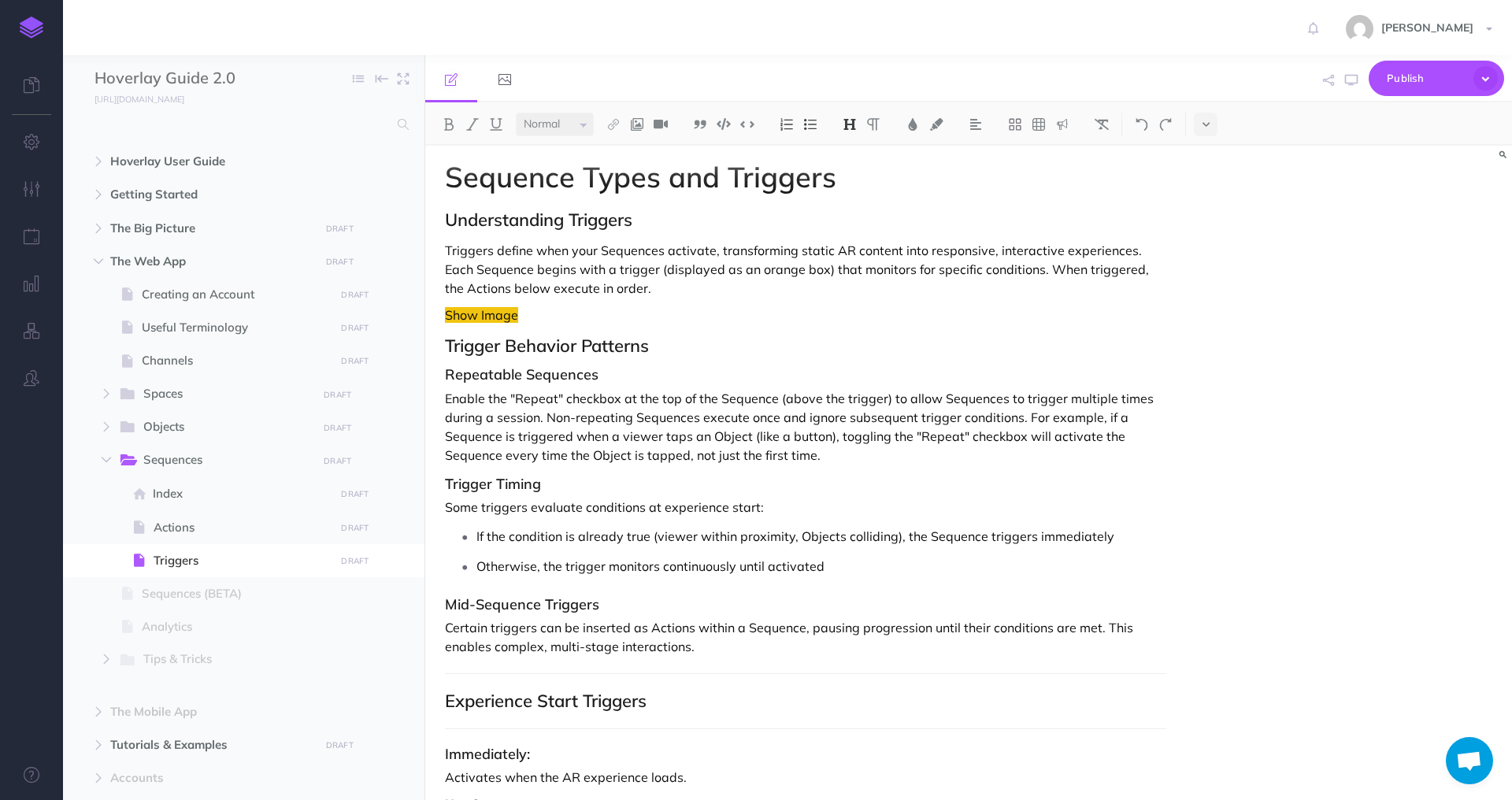
scroll to position [7, 0]
click at [631, 297] on p "Triggers define when your Sequences activate, transforming static AR content in…" at bounding box center [805, 271] width 722 height 56
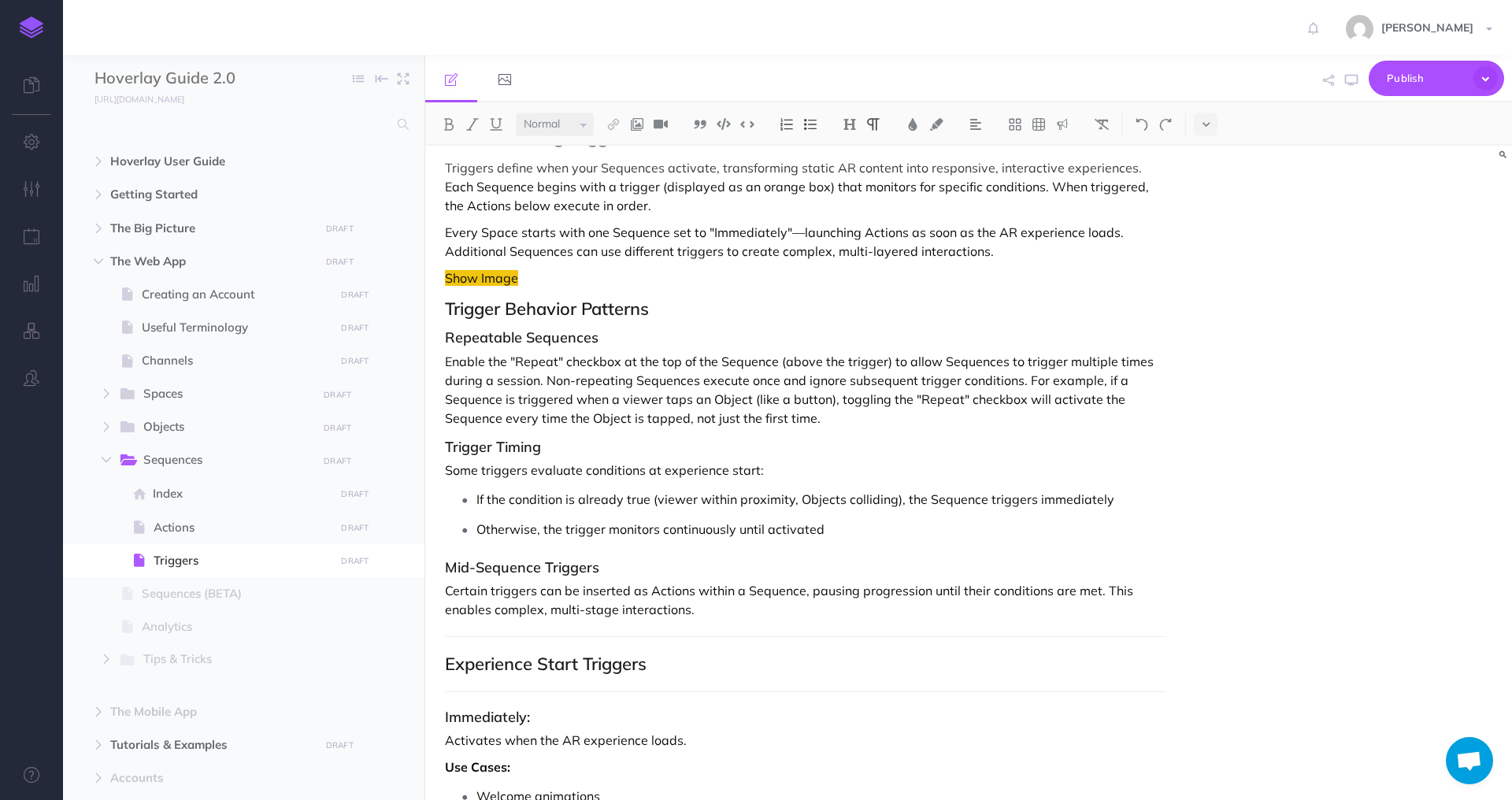
scroll to position [95, 0]
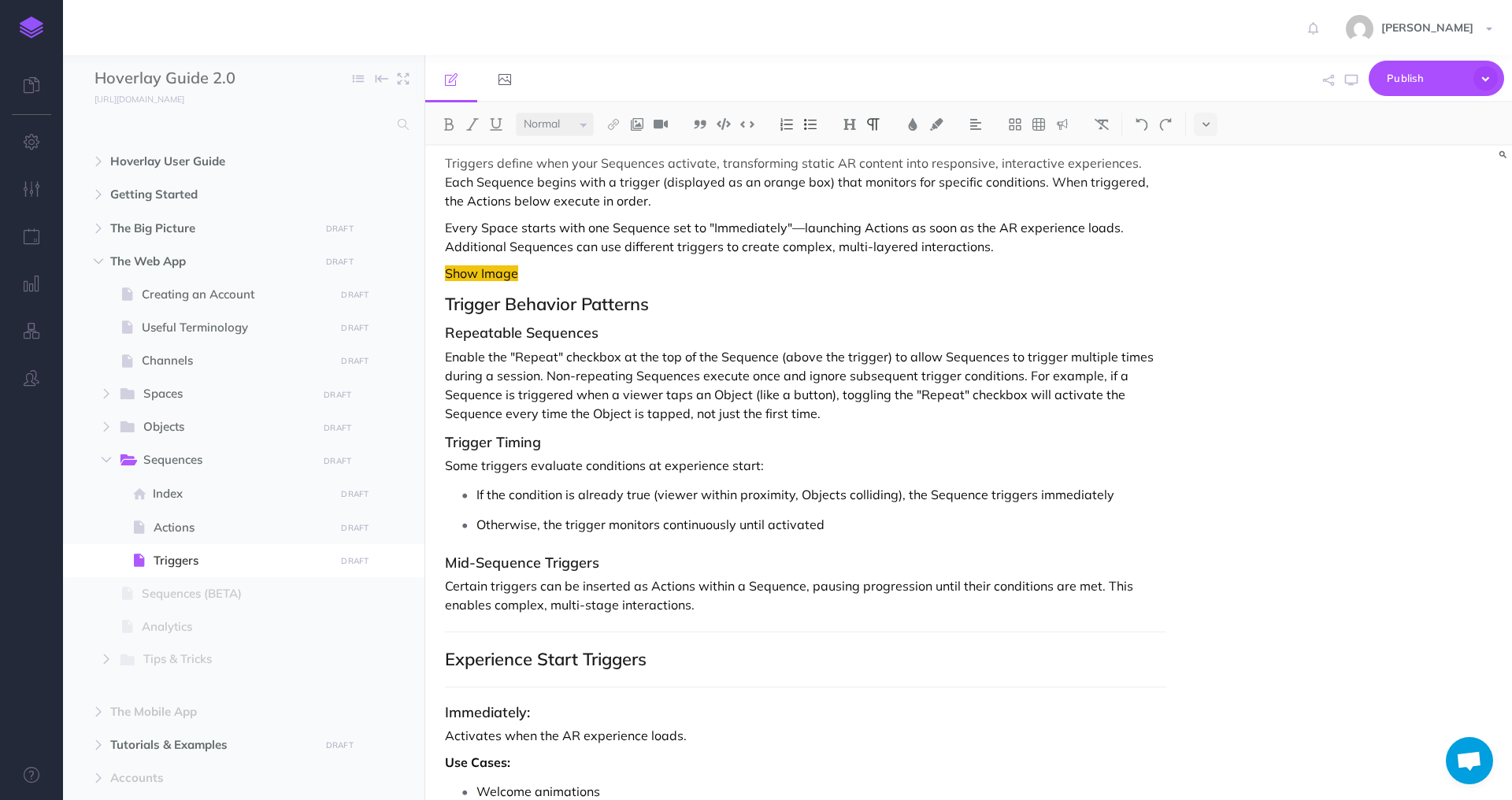
click at [859, 524] on p "Otherwise, the trigger monitors continuously until activated" at bounding box center [820, 524] width 690 height 24
click at [708, 358] on p "Enable the "Repeat" checkbox at the top of the Sequence (above the trigger) to …" at bounding box center [805, 385] width 722 height 75
click at [867, 422] on p "Enable the "Repeat" checkbox at the top of a Sequence (above the trigger) to al…" at bounding box center [805, 385] width 722 height 75
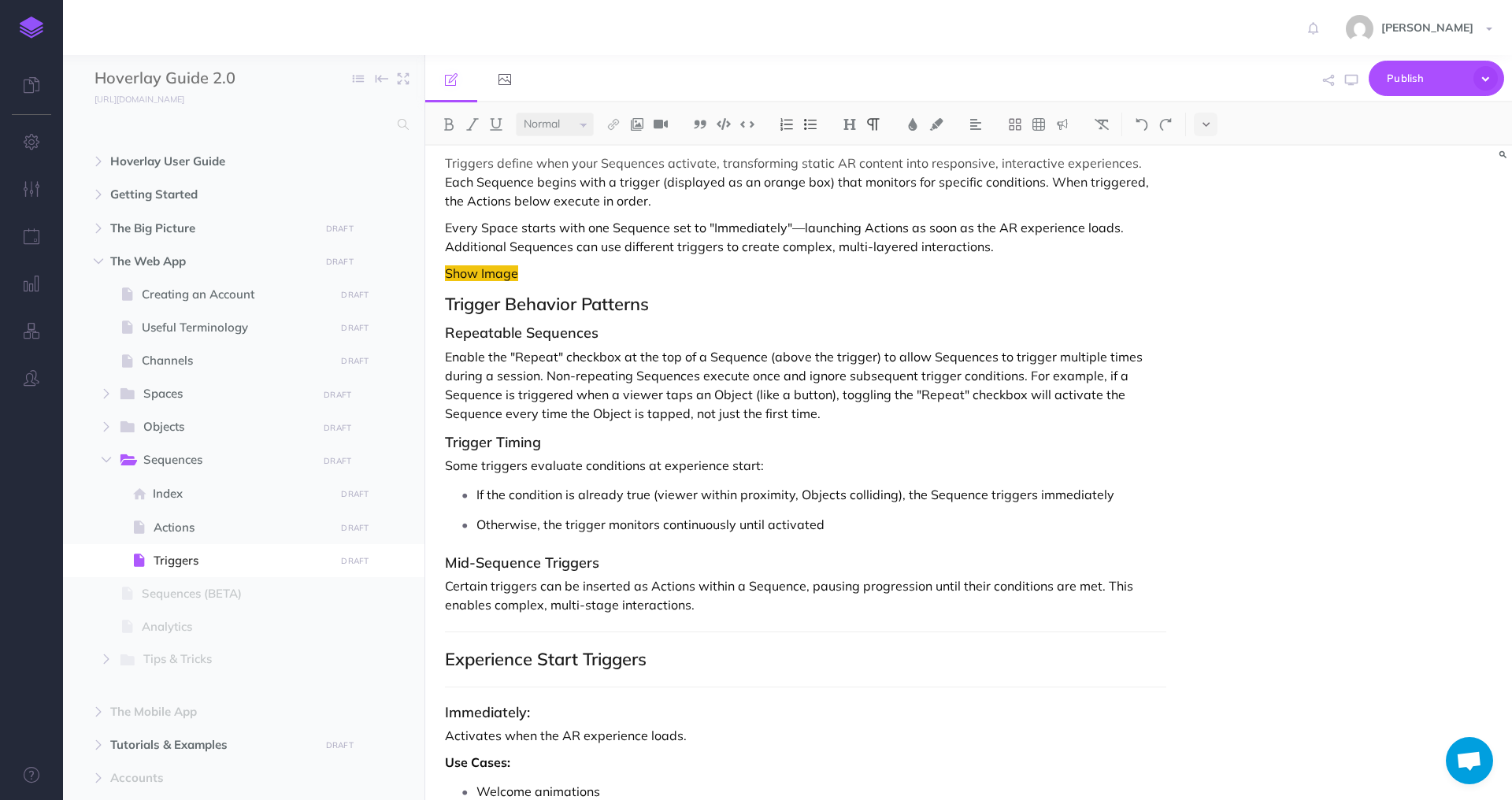
click at [928, 357] on p "Enable the "Repeat" checkbox at the top of a Sequence (above the trigger) to al…" at bounding box center [805, 385] width 722 height 75
click at [1005, 408] on p "Enable the "Repeat" checkbox at the top of a Sequence (above the trigger) to al…" at bounding box center [805, 385] width 722 height 75
click at [1079, 352] on p "Enable the "Repeat" checkbox at the top of a Sequence (above the trigger) to al…" at bounding box center [805, 385] width 722 height 75
click at [535, 376] on p "Enable the "Repeat" checkbox at the top of a Sequence (above the trigger) to al…" at bounding box center [805, 385] width 722 height 75
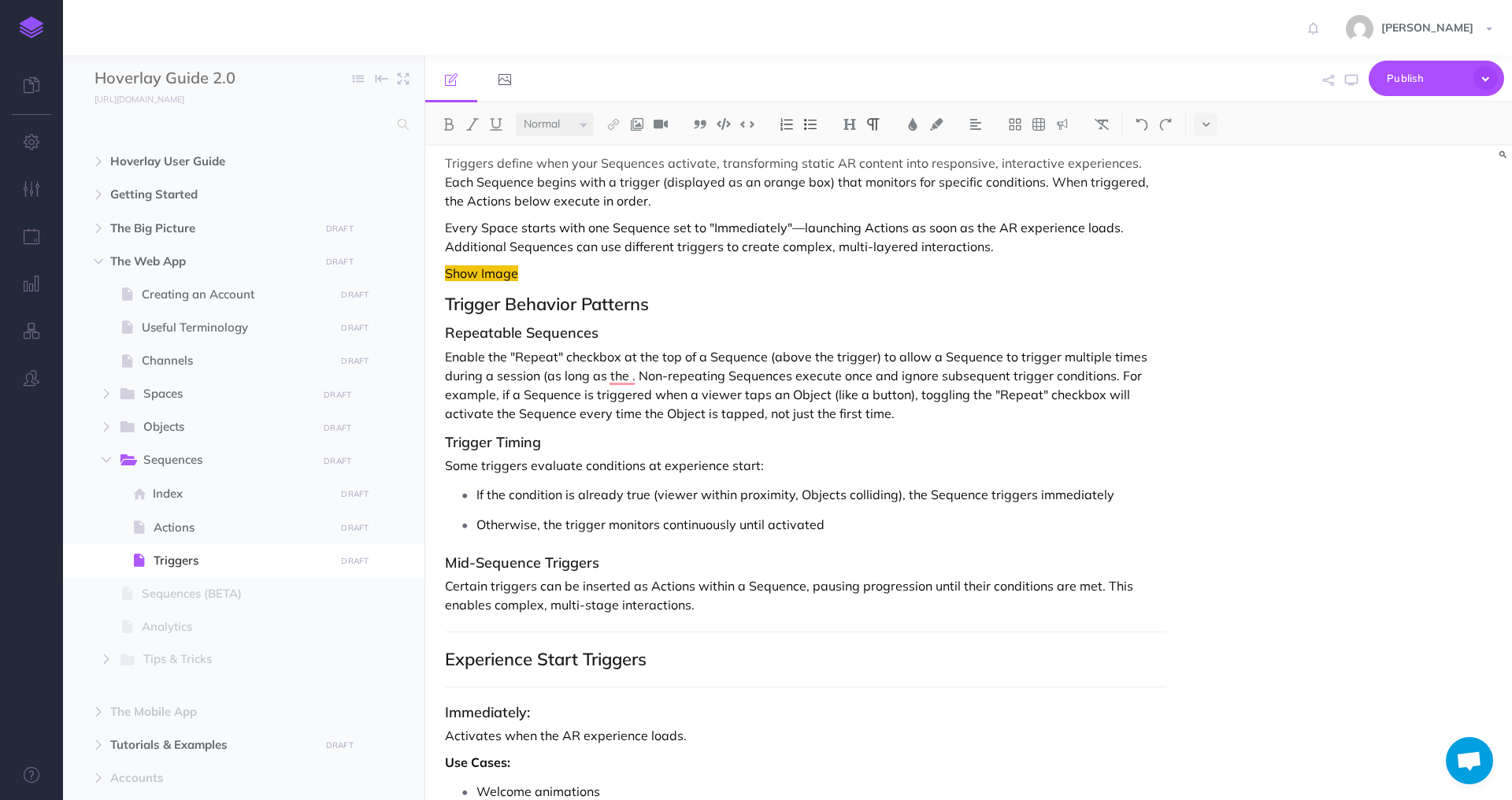
scroll to position [0, 0]
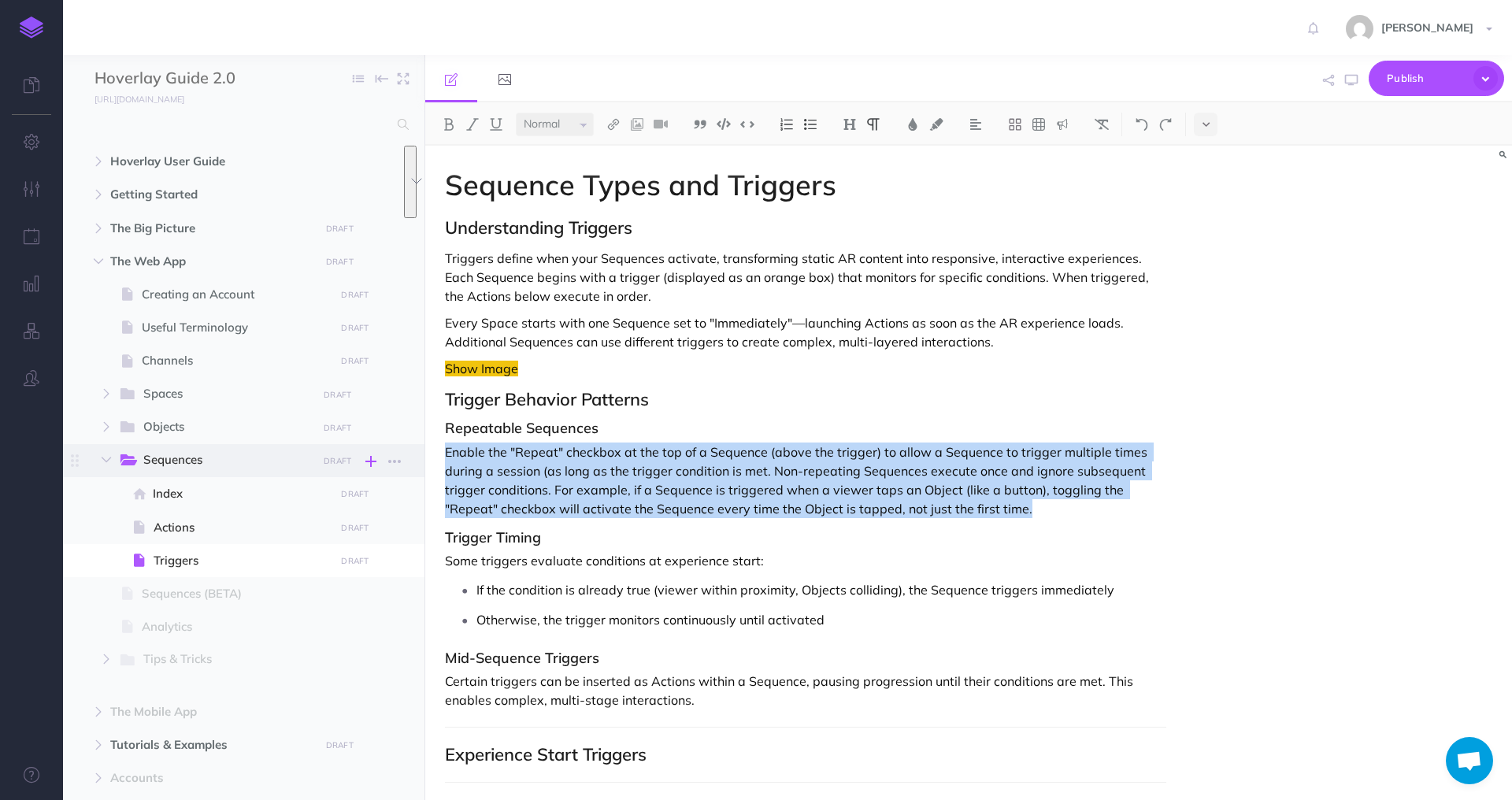
drag, startPoint x: 1068, startPoint y: 513, endPoint x: 373, endPoint y: 454, distance: 697.5
click at [319, 451] on div "Hoverlay Guide 2.0 Collapse all Expand all Expand to root folders [URL][DOMAIN_…" at bounding box center [788, 428] width 1449 height 745
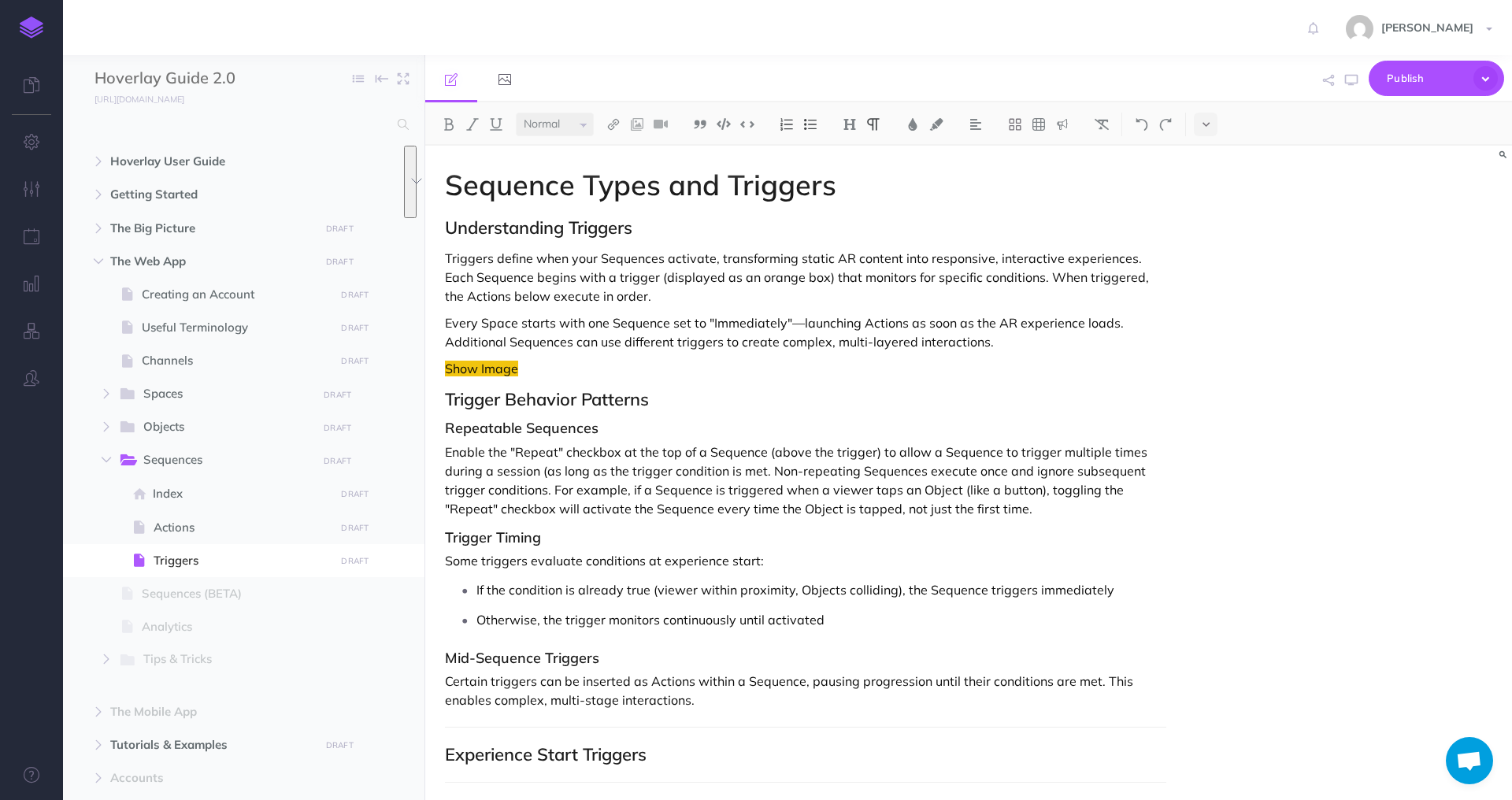
click at [760, 488] on p "Enable the "Repeat" checkbox at the top of a Sequence (above the trigger) to al…" at bounding box center [805, 480] width 722 height 75
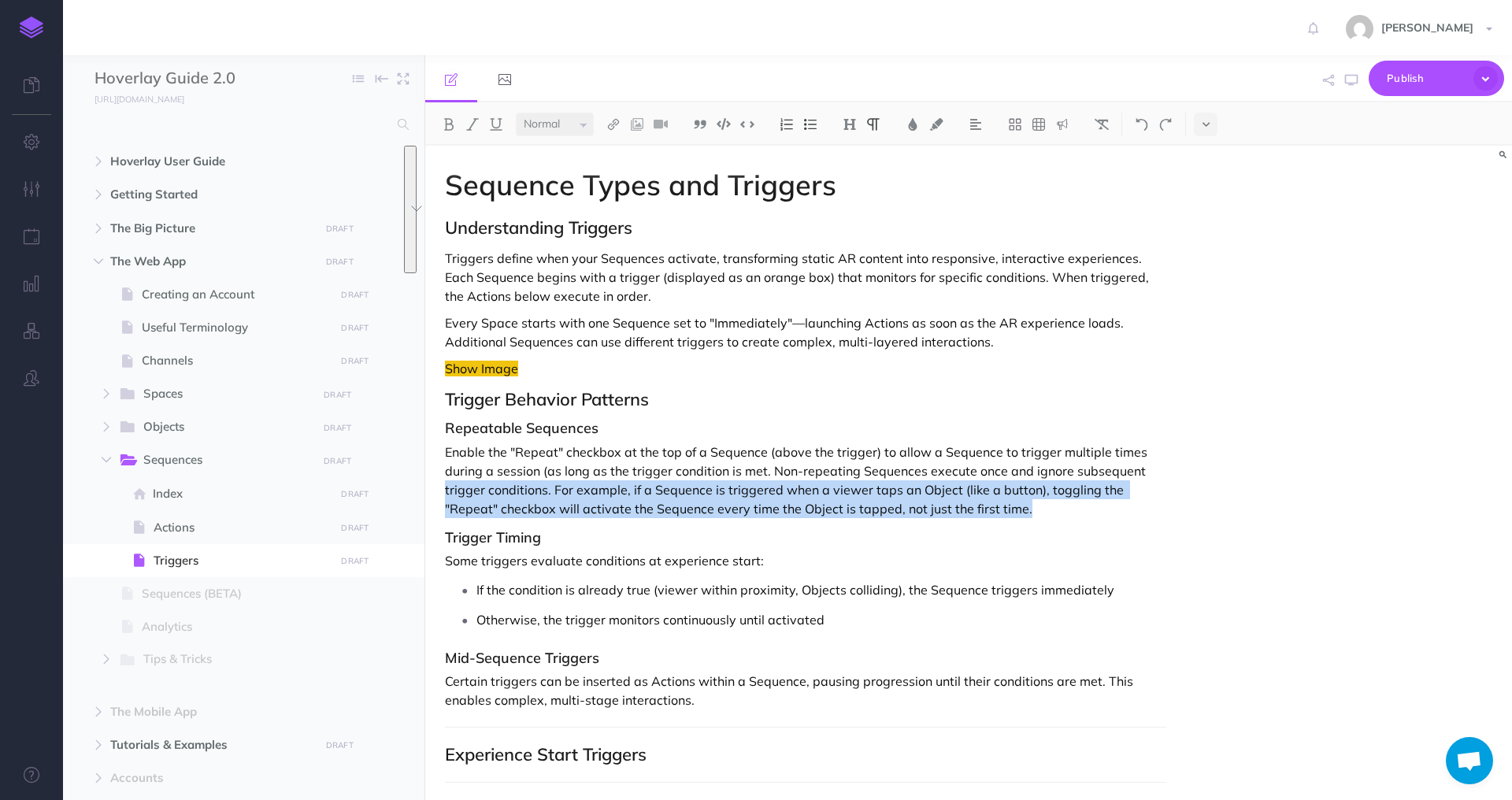
drag, startPoint x: 1027, startPoint y: 510, endPoint x: 419, endPoint y: 486, distance: 608.5
click at [419, 486] on body "Toggle Navigation [PERSON_NAME] Settings Account Settings Teams Create Team Hov…" at bounding box center [756, 400] width 1512 height 800
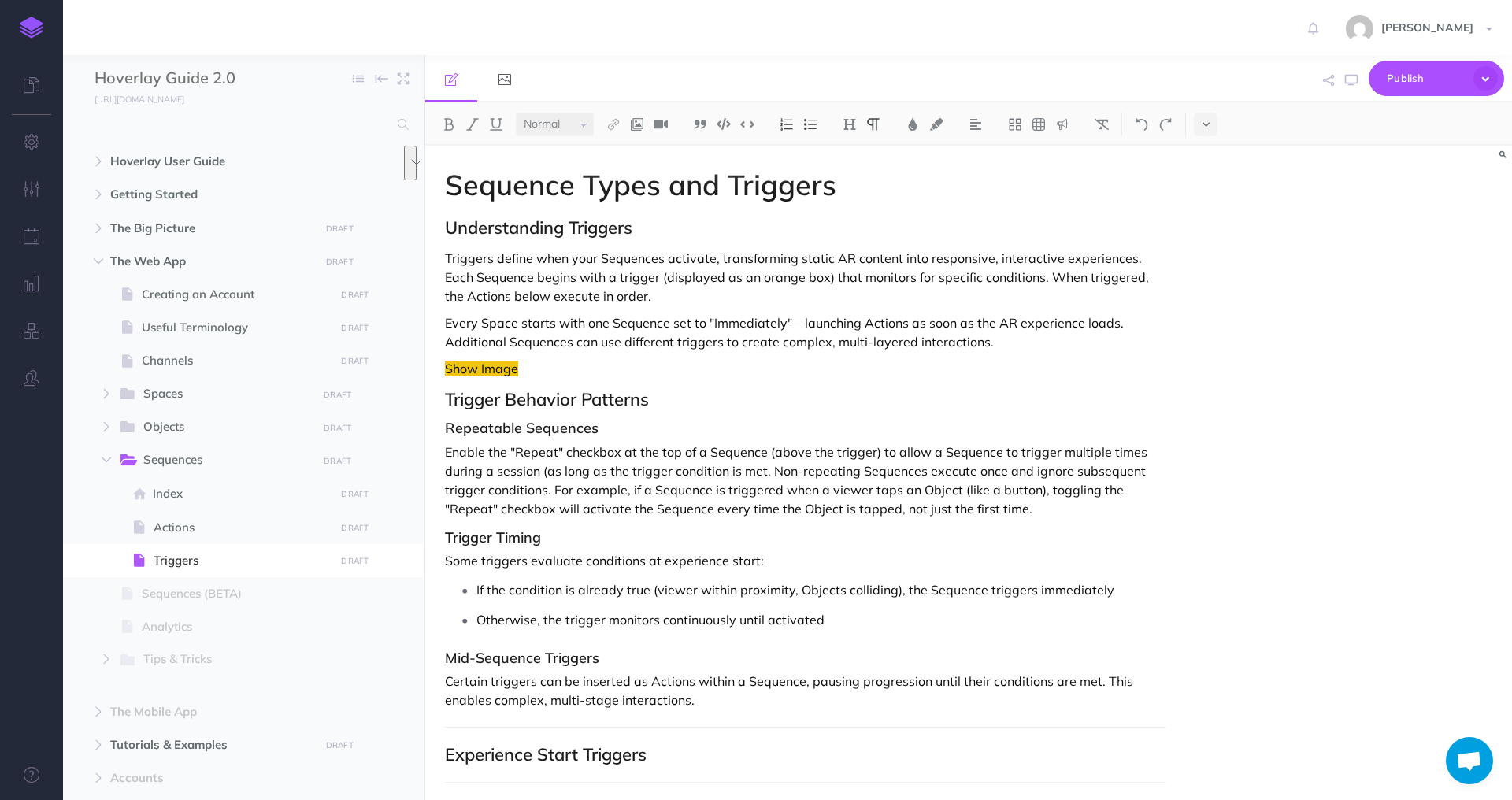
click at [998, 486] on p "Enable the "Repeat" checkbox at the top of a Sequence (above the trigger) to al…" at bounding box center [805, 480] width 722 height 75
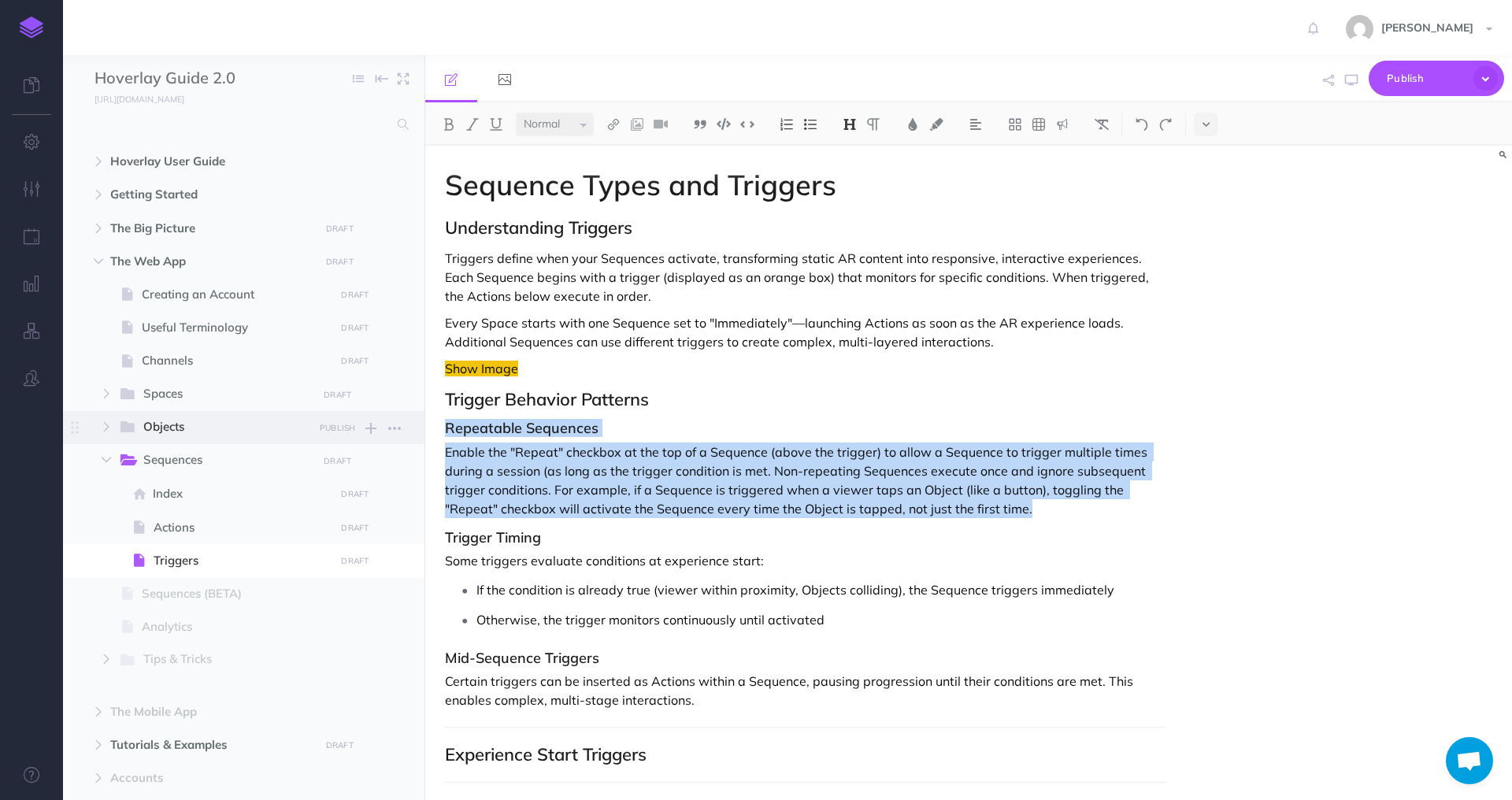
drag, startPoint x: 1048, startPoint y: 518, endPoint x: 324, endPoint y: 419, distance: 730.7
click at [323, 420] on div "Hoverlay Guide 2.0 Collapse all Expand all Expand to root folders [URL][DOMAIN_…" at bounding box center [788, 428] width 1449 height 745
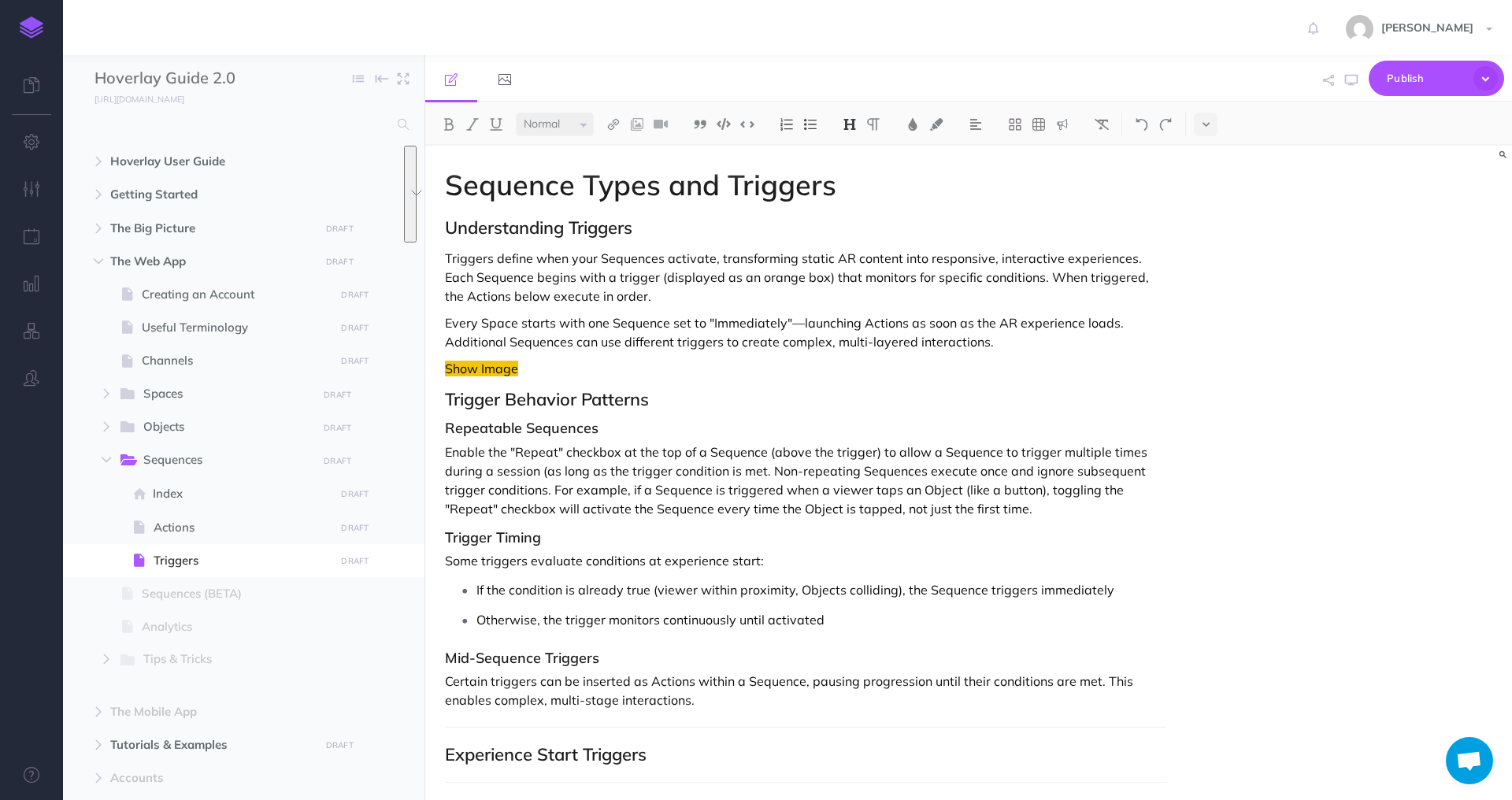
click at [929, 428] on h3 "Repeatable Sequences" at bounding box center [805, 428] width 722 height 16
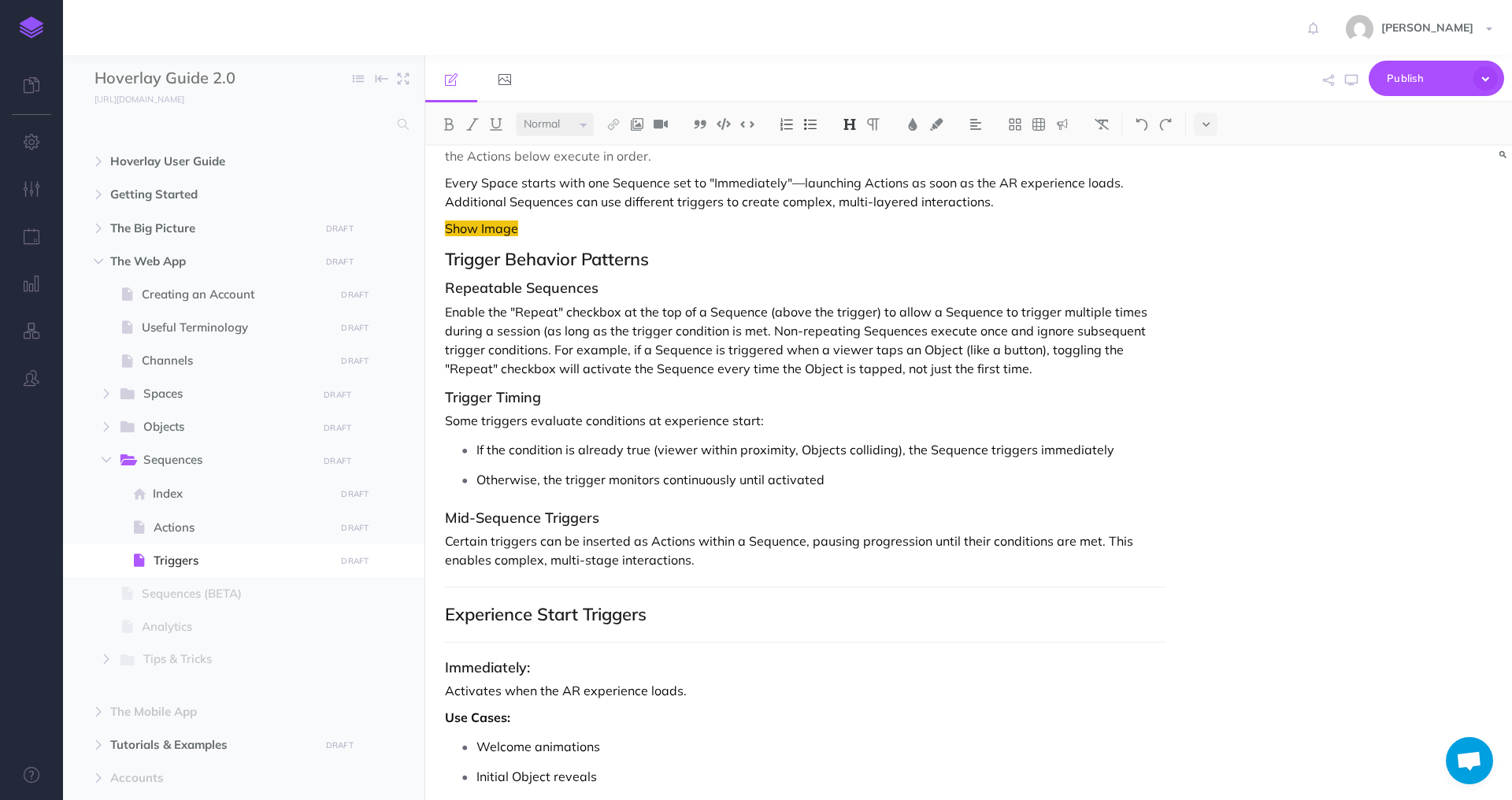
scroll to position [141, 0]
click at [765, 331] on p "Enable the "Repeat" checkbox at the top of a Sequence (above the trigger) to al…" at bounding box center [805, 340] width 722 height 75
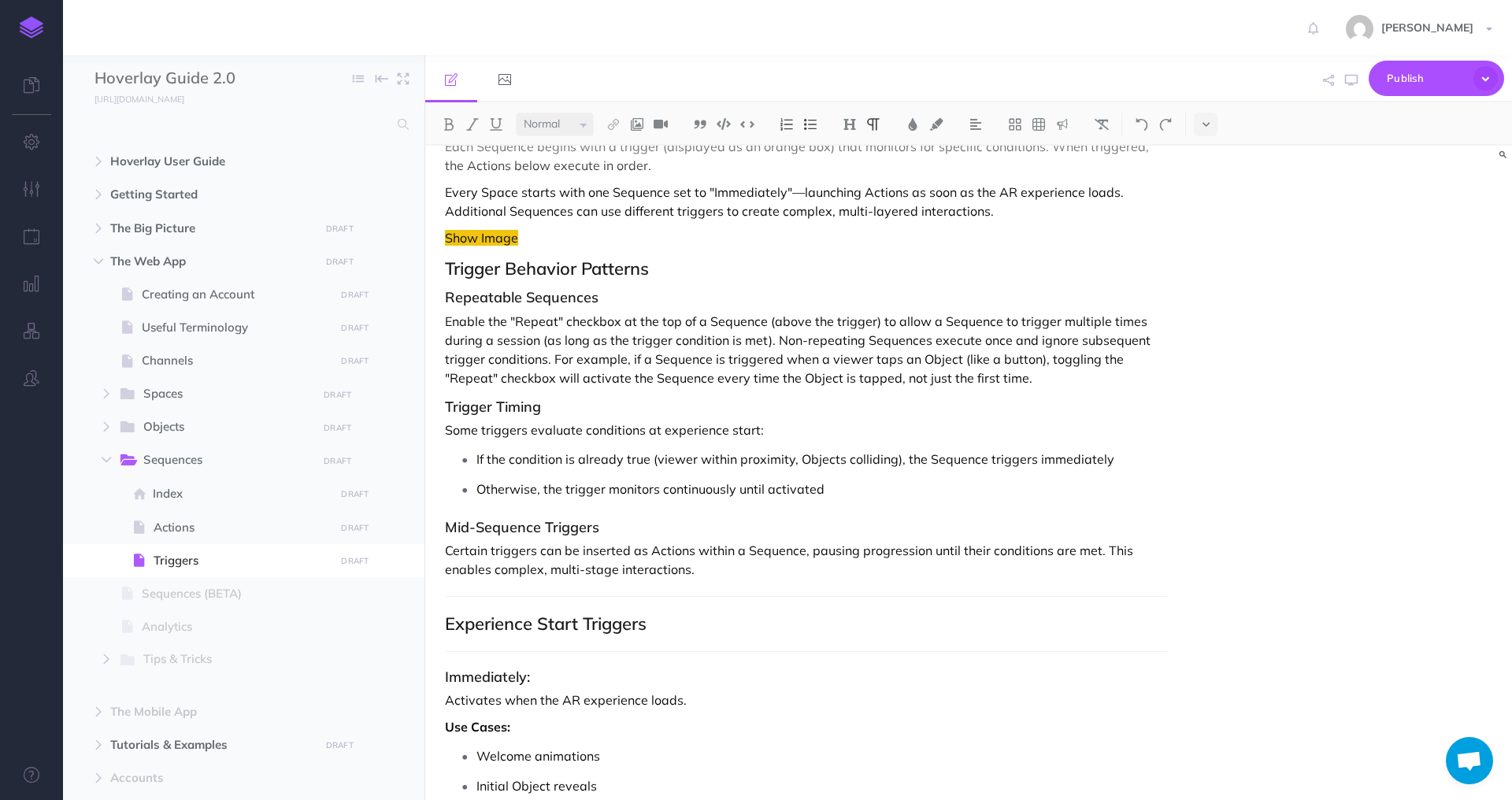
scroll to position [128, 0]
click at [1036, 374] on p "Enable the "Repeat" checkbox at the top of a Sequence (above the trigger) to al…" at bounding box center [805, 352] width 722 height 75
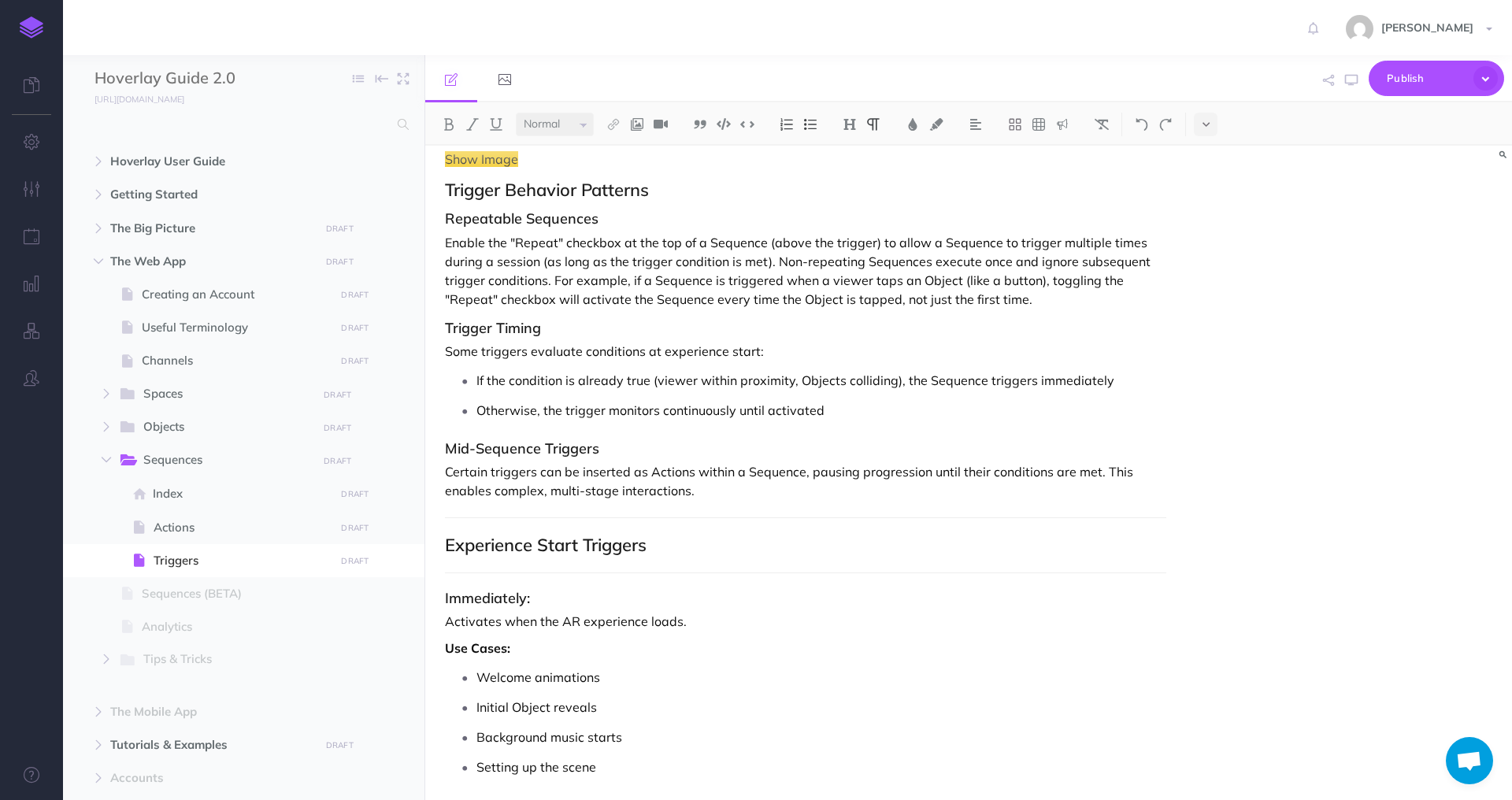
click at [1164, 380] on p "If the condition is already true (viewer within proximity, Objects colliding), …" at bounding box center [820, 380] width 690 height 24
click at [1111, 404] on p "Otherwise, the trigger monitors continuously until activated" at bounding box center [820, 410] width 690 height 24
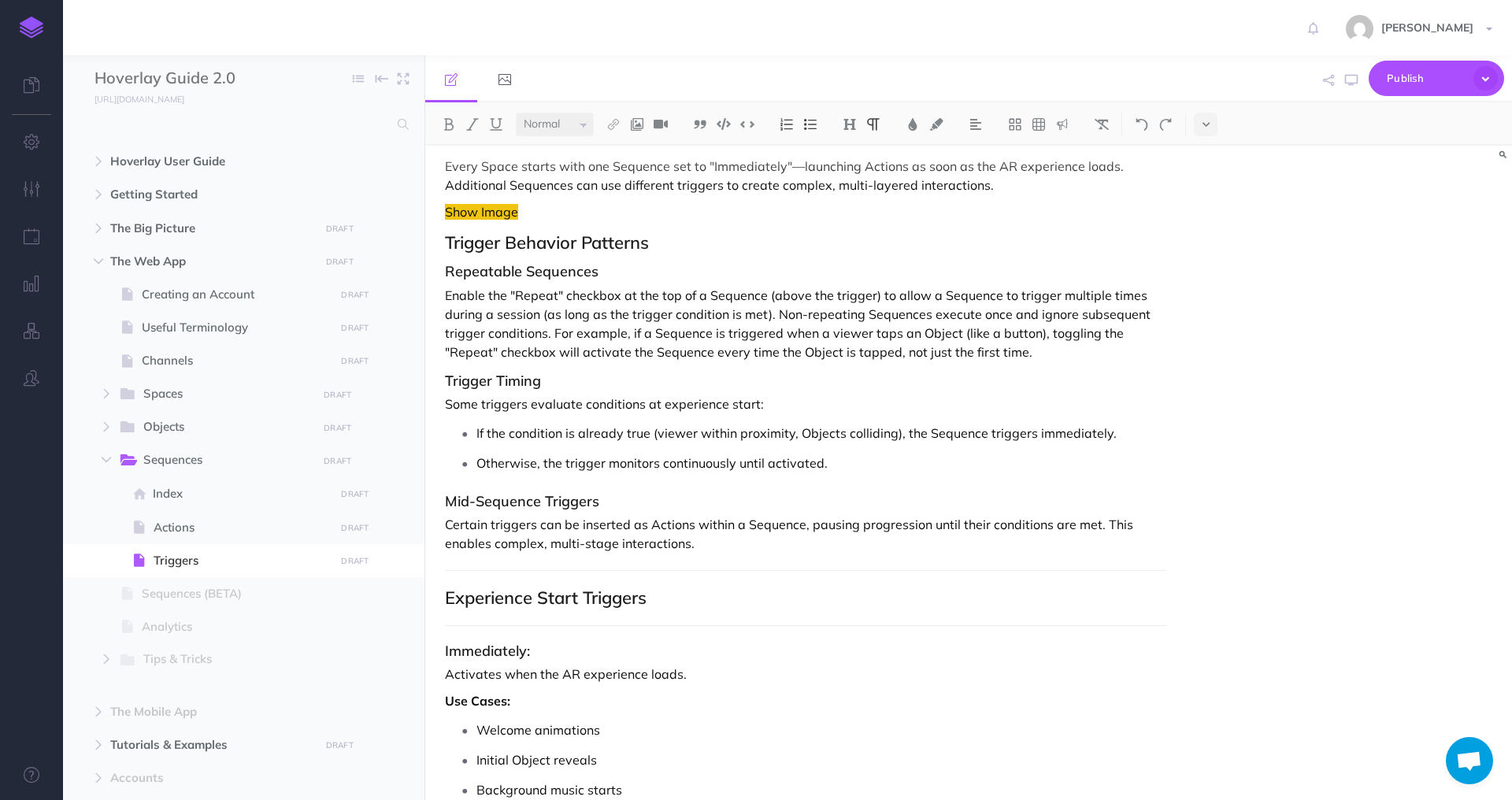
click at [653, 432] on p "If the condition is already true (viewer within proximity, Objects colliding), …" at bounding box center [820, 433] width 690 height 24
click at [582, 404] on p "Some triggers evaluate conditions at experience start:" at bounding box center [805, 404] width 722 height 19
click at [883, 463] on p "Otherwise, the trigger monitors continuously until activated." at bounding box center [820, 463] width 690 height 24
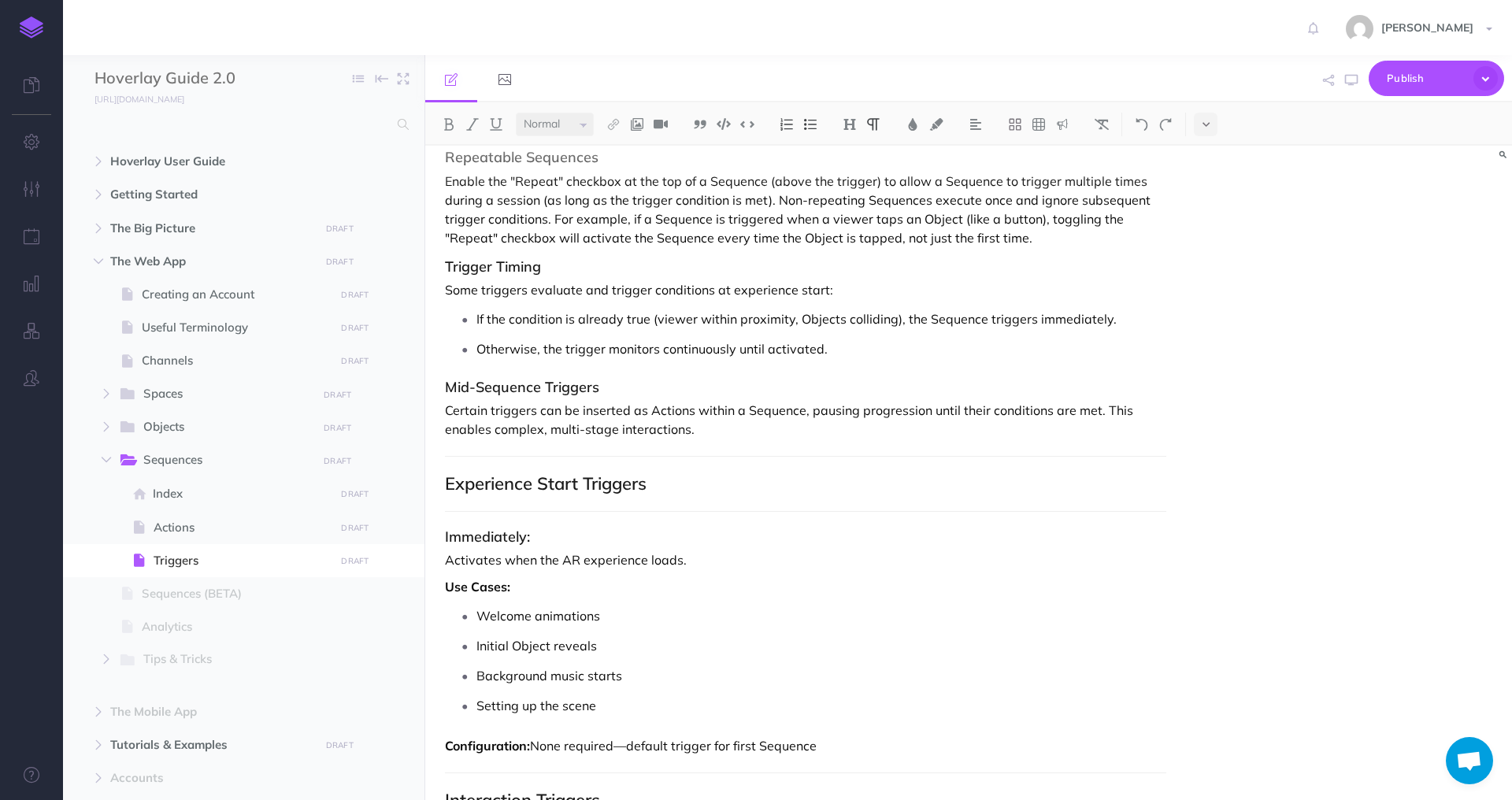
click at [766, 435] on p "Certain triggers can be inserted as Actions within a Sequence, pausing progress…" at bounding box center [805, 420] width 722 height 38
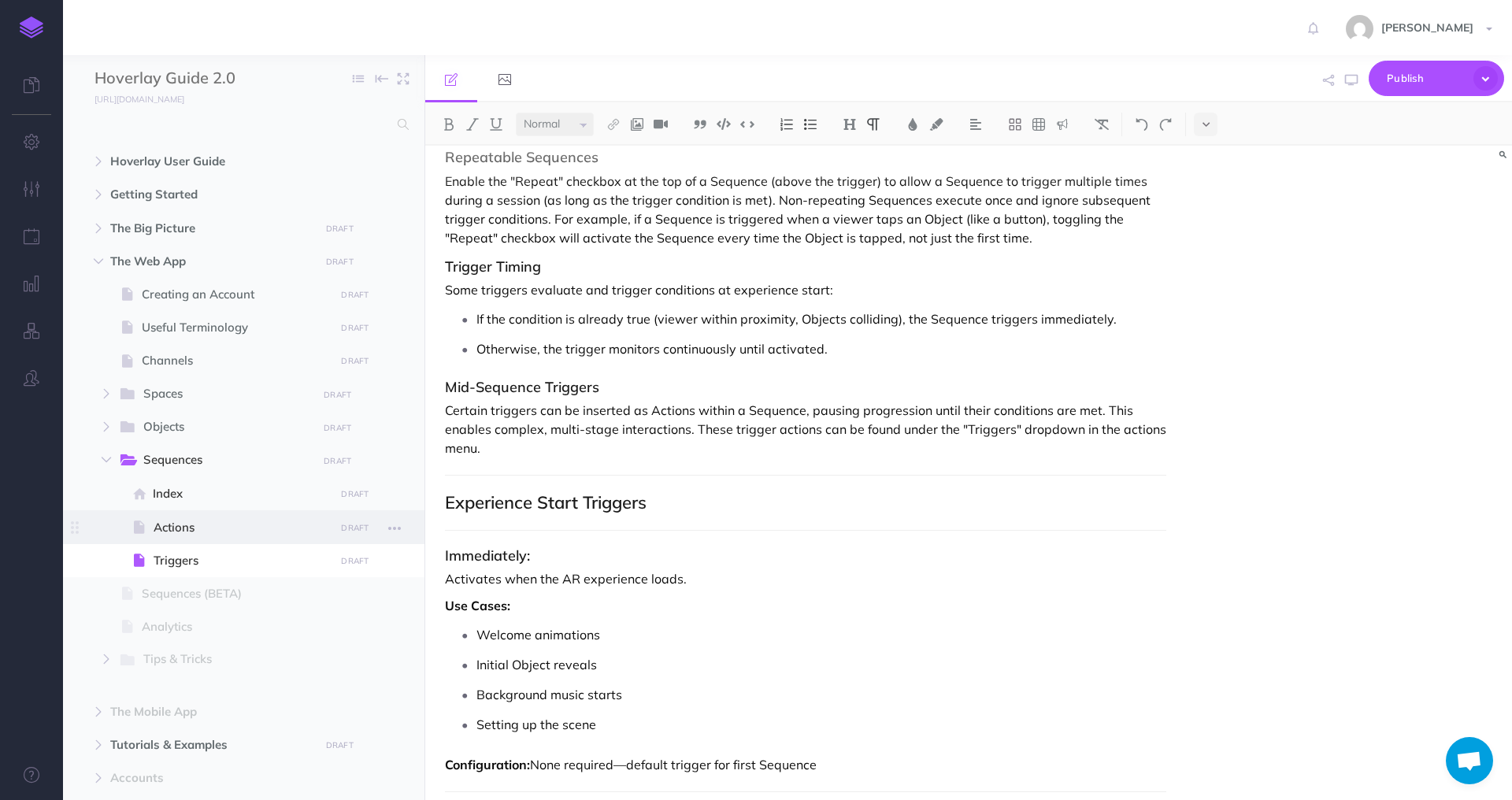
click at [171, 528] on span "Actions" at bounding box center [242, 528] width 177 height 19
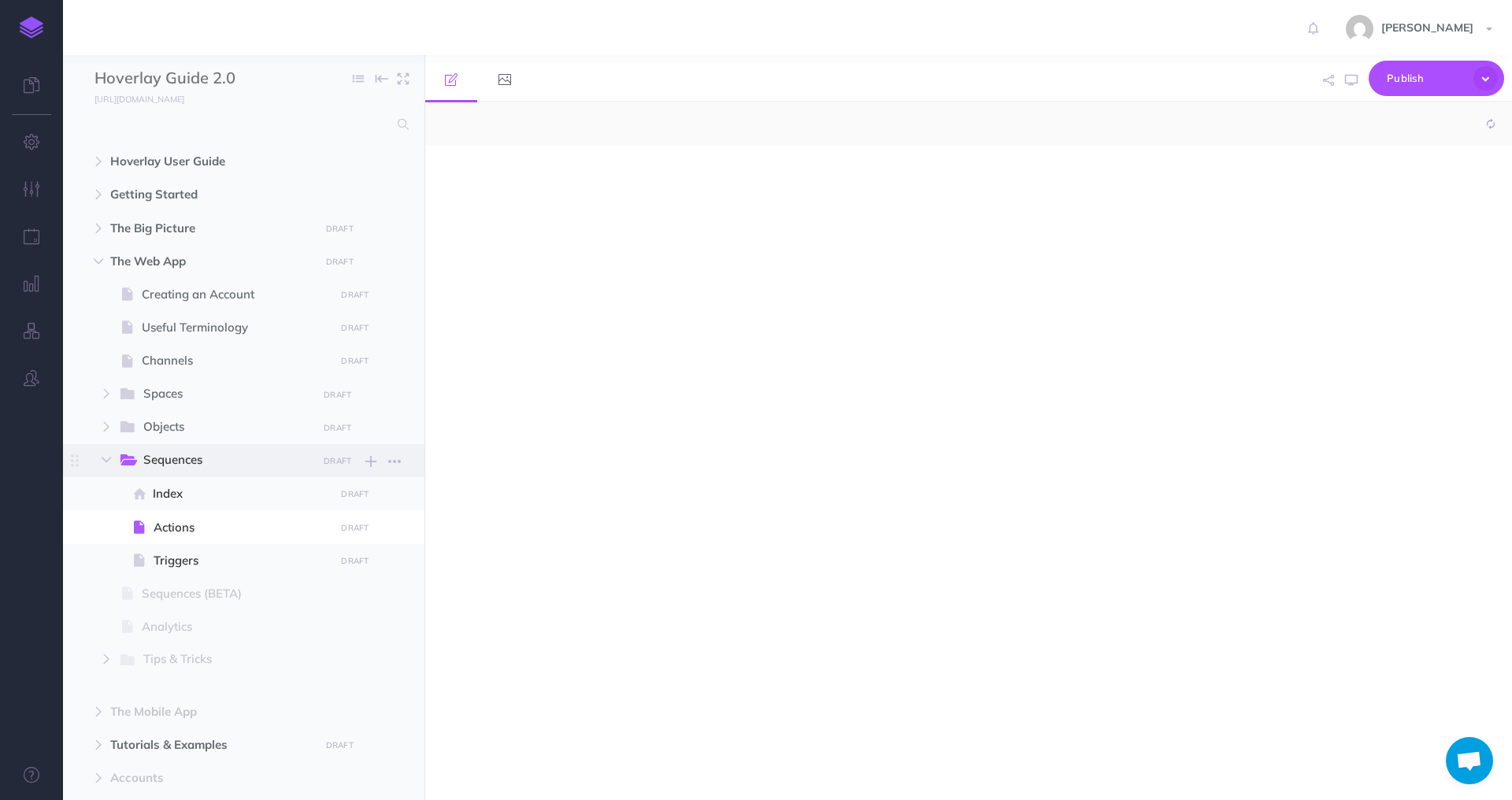
select select "null"
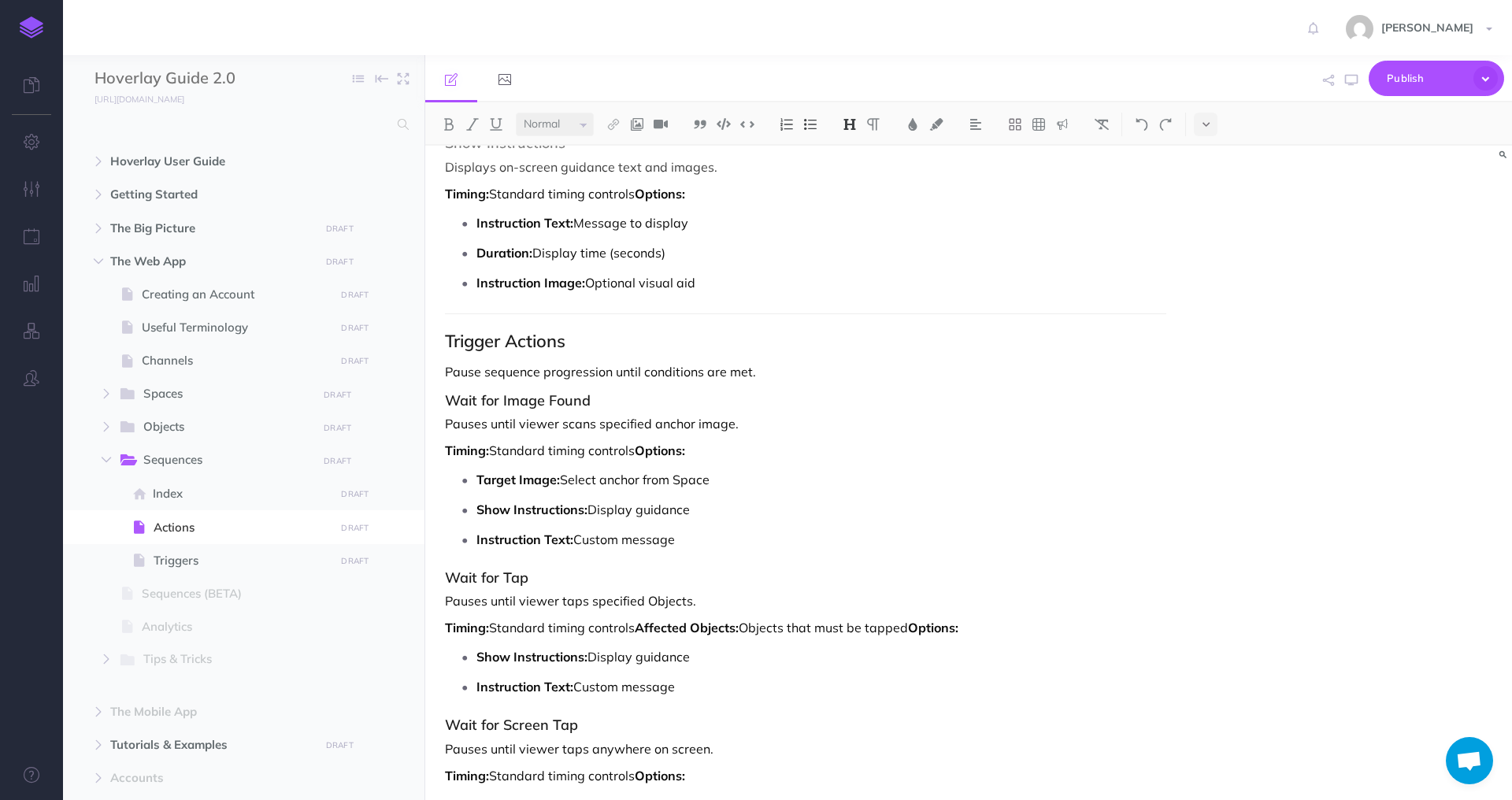
scroll to position [3765, 0]
click at [763, 382] on p "Pause sequence progression until conditions are met." at bounding box center [805, 373] width 722 height 19
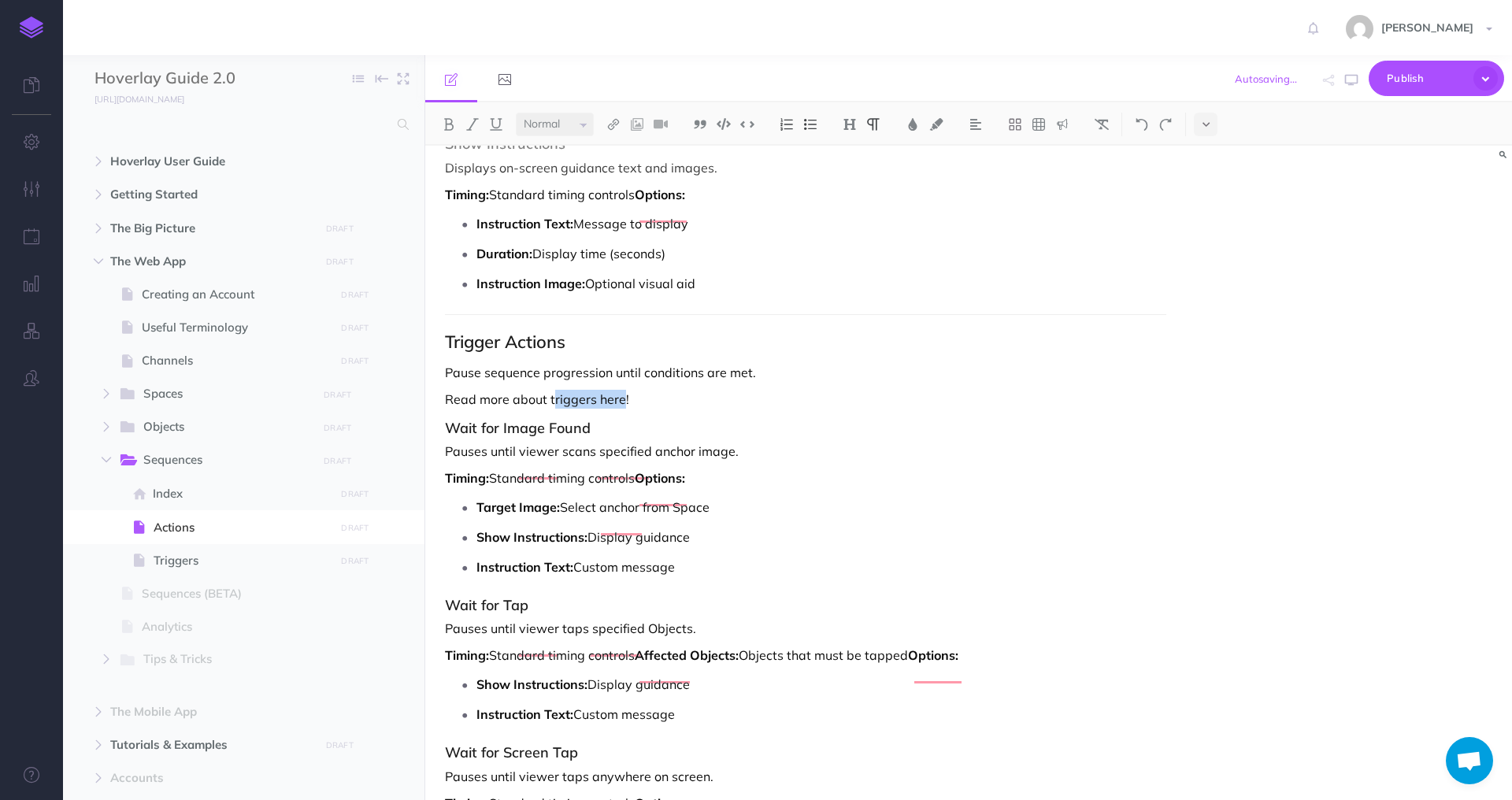
drag, startPoint x: 624, startPoint y: 417, endPoint x: 554, endPoint y: 421, distance: 70.1
click at [555, 408] on p "Read more about triggers here!" at bounding box center [805, 399] width 722 height 19
click at [620, 408] on p "Read more about triggers here!" at bounding box center [805, 399] width 722 height 19
drag, startPoint x: 633, startPoint y: 421, endPoint x: 549, endPoint y: 424, distance: 84.1
click at [549, 408] on p "Read more about triggers here!" at bounding box center [805, 399] width 722 height 19
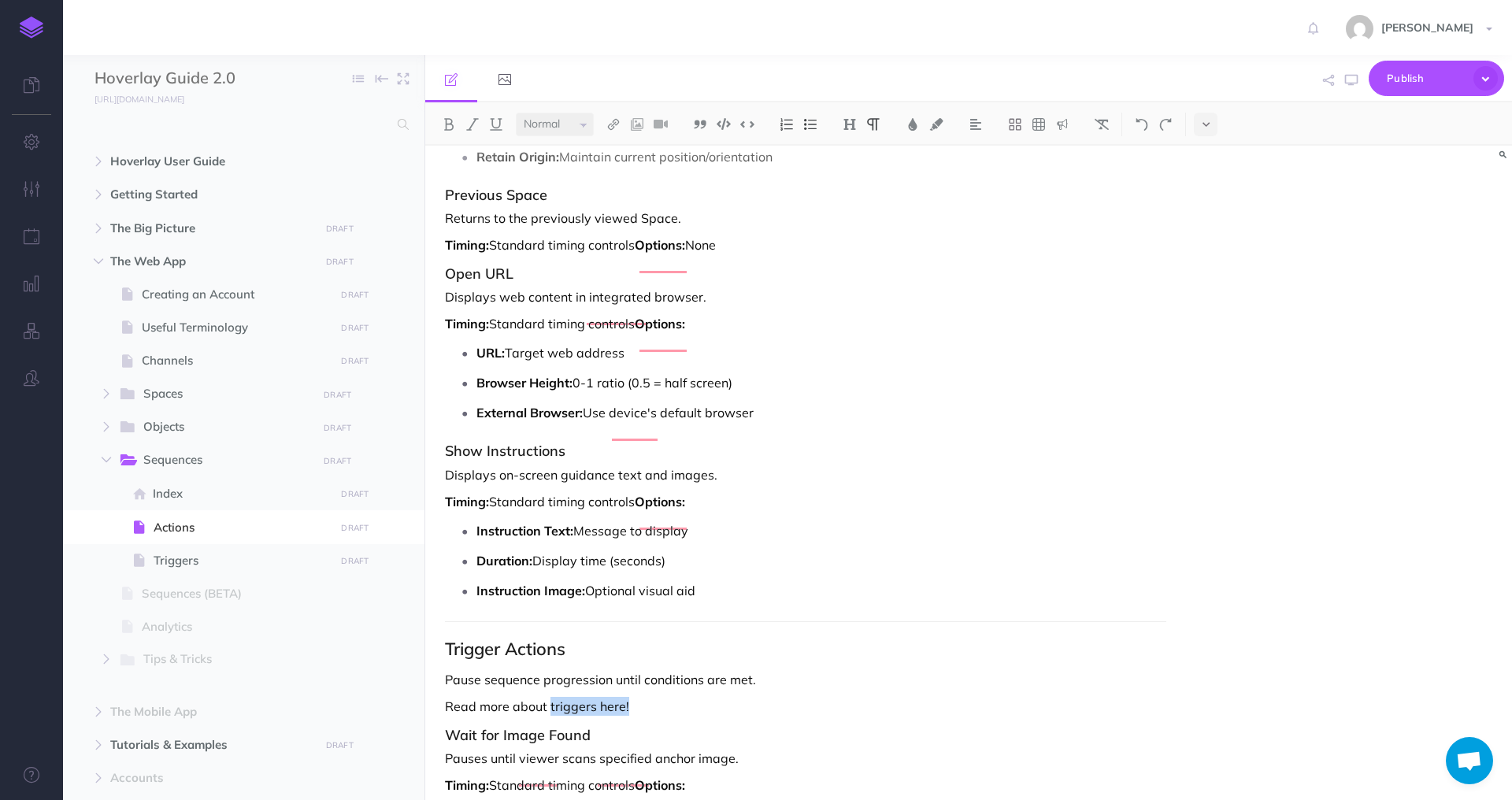
scroll to position [3413, 0]
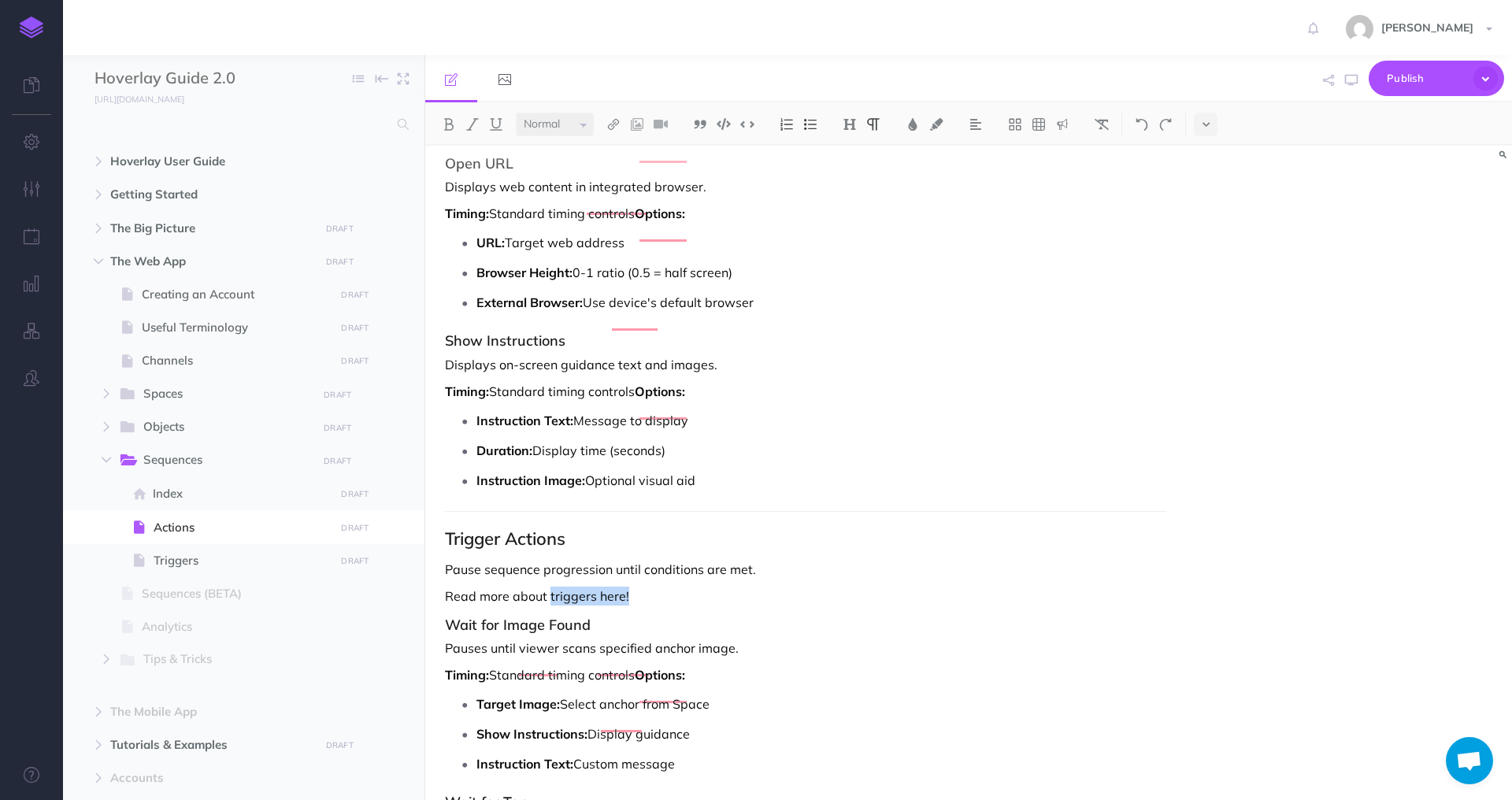
click at [612, 128] on img at bounding box center [613, 124] width 14 height 12
click at [616, 170] on icon at bounding box center [613, 176] width 12 height 11
select select
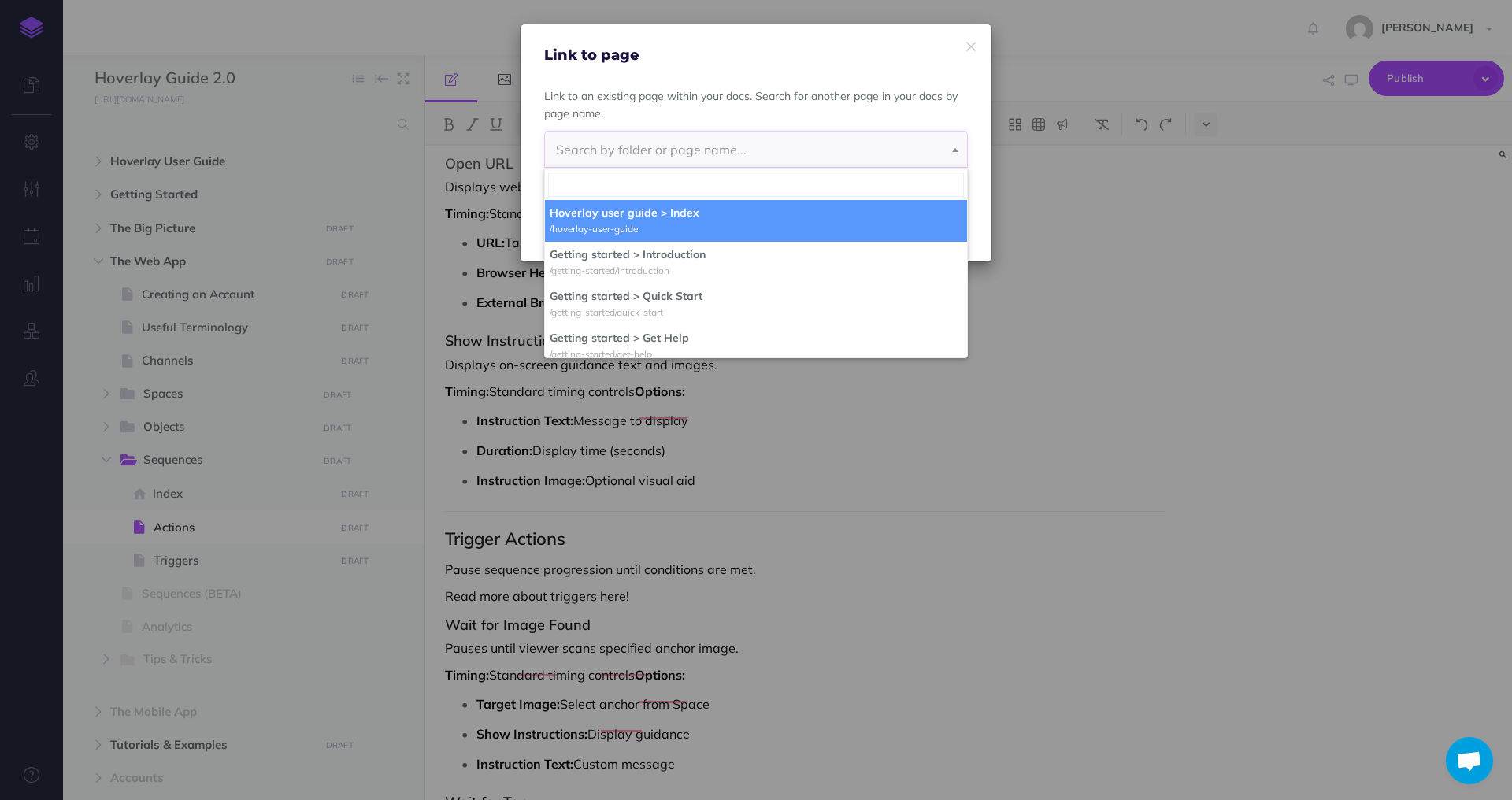
click at [654, 160] on span "Search by folder or page name..." at bounding box center [756, 150] width 422 height 35
click at [660, 152] on span "Search by folder or page name..." at bounding box center [651, 150] width 191 height 16
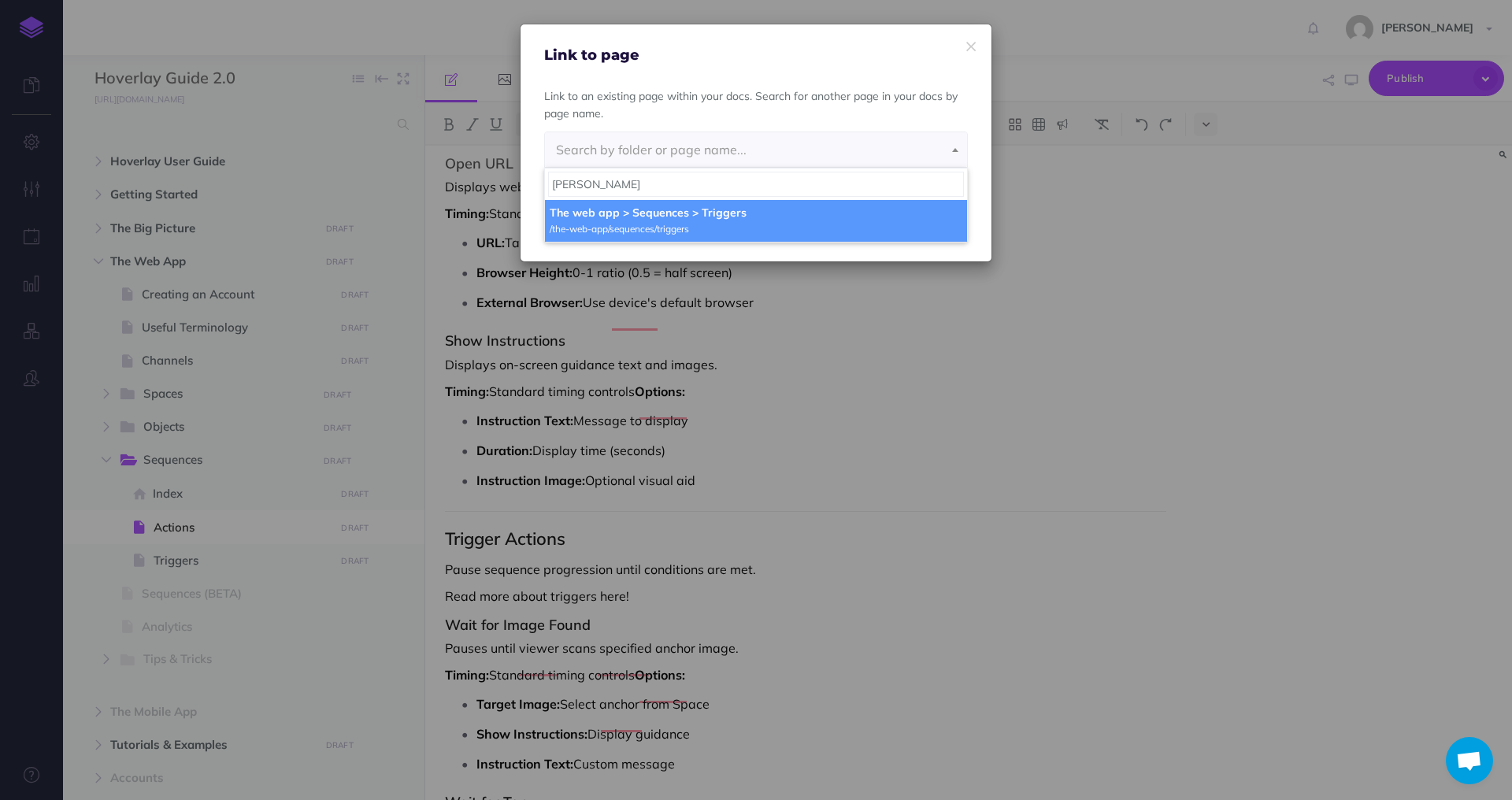
type input "[PERSON_NAME]"
select select "N6W-UW2X-Z9C-QWE"
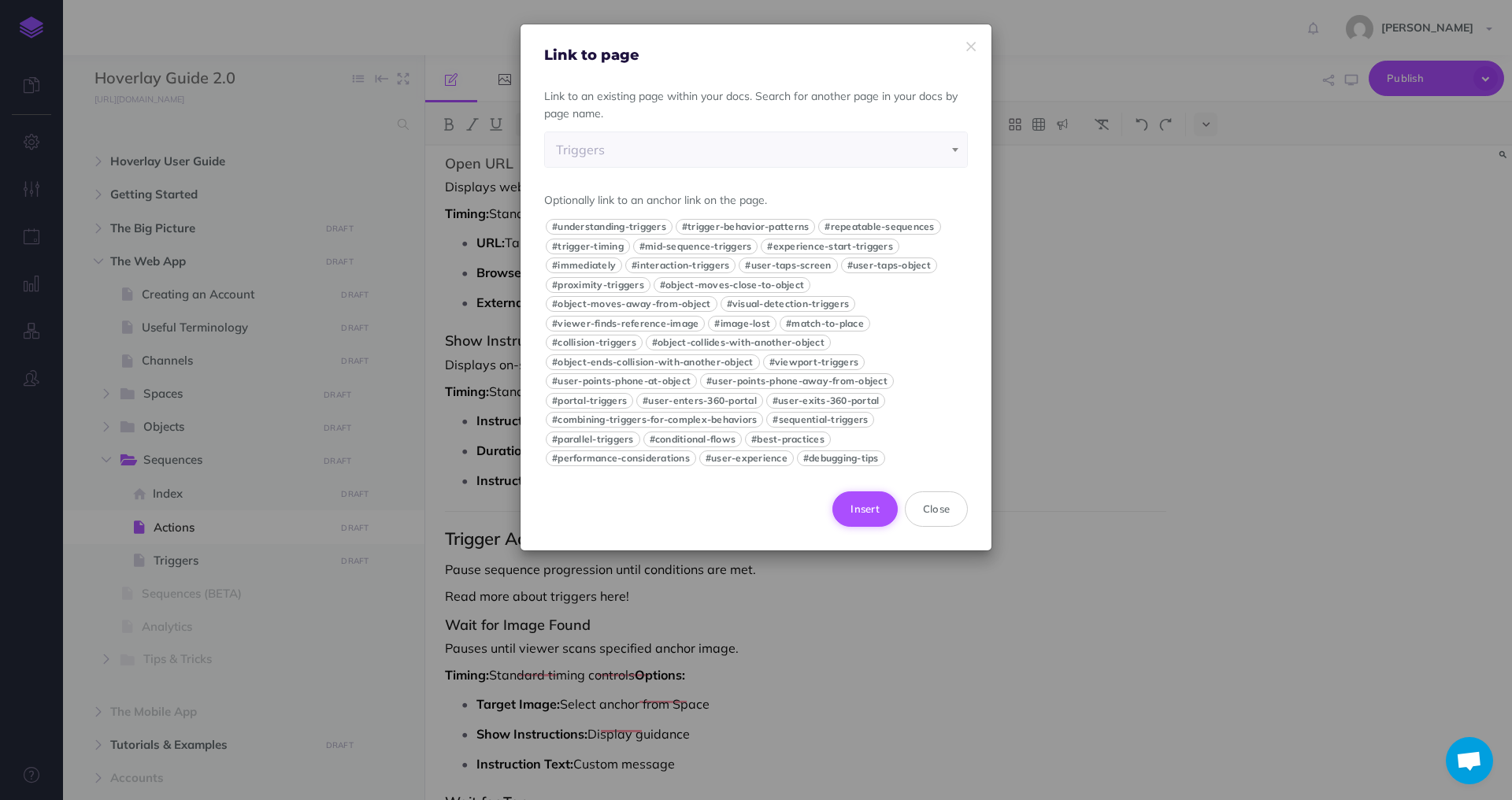
click at [862, 501] on button "Insert" at bounding box center [865, 508] width 65 height 35
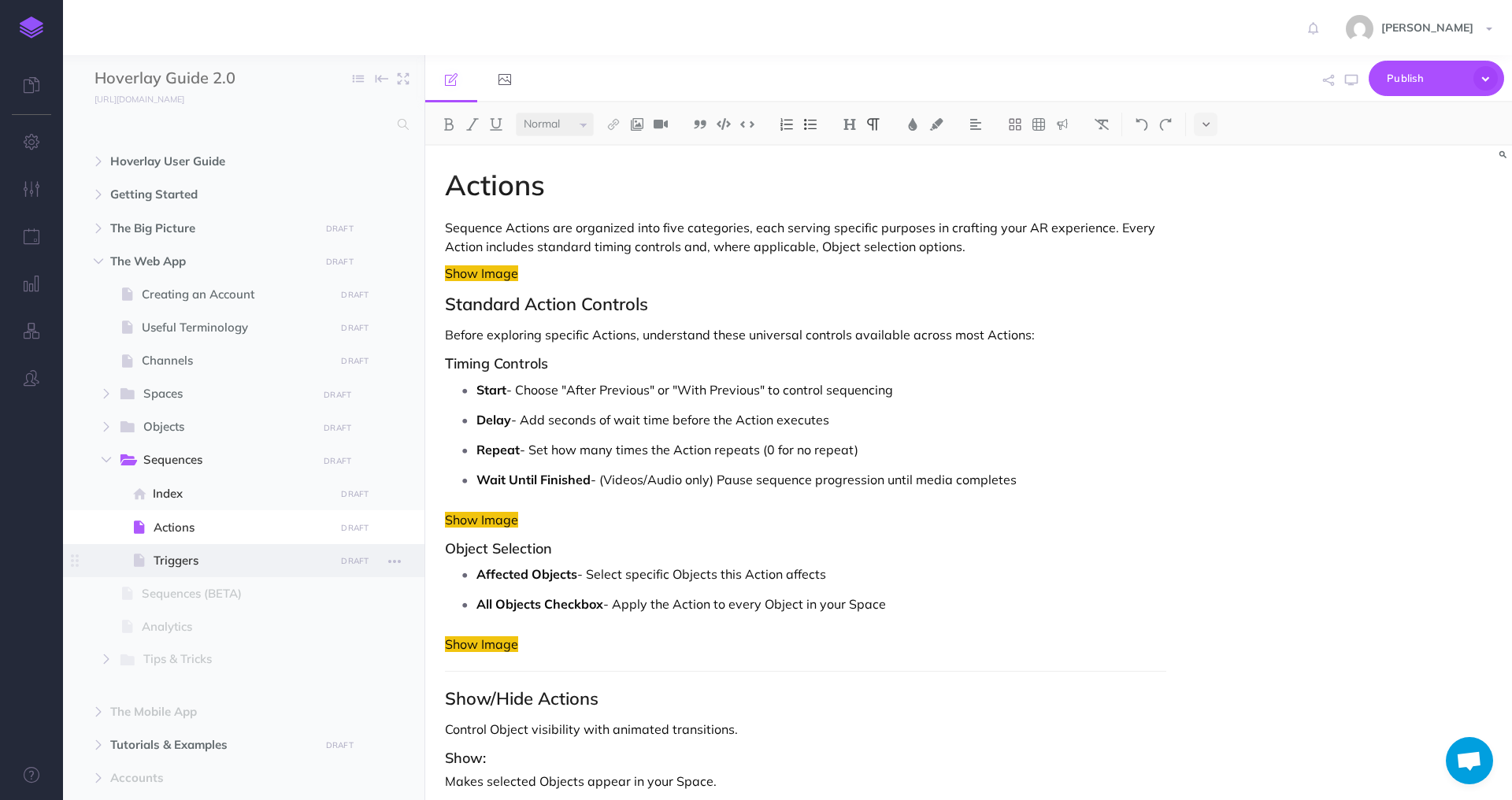
click at [183, 561] on span "Triggers" at bounding box center [242, 561] width 177 height 19
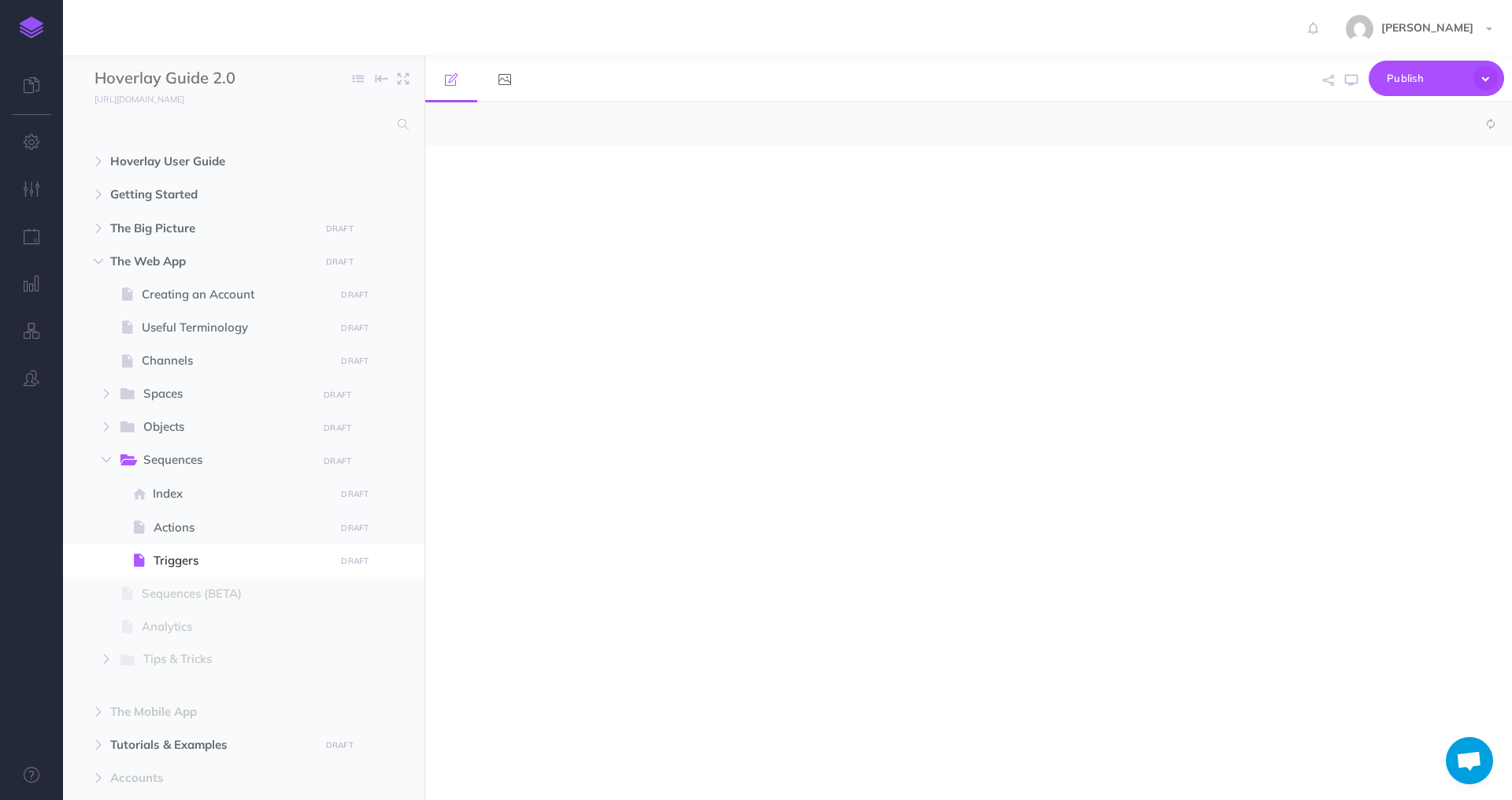
select select "null"
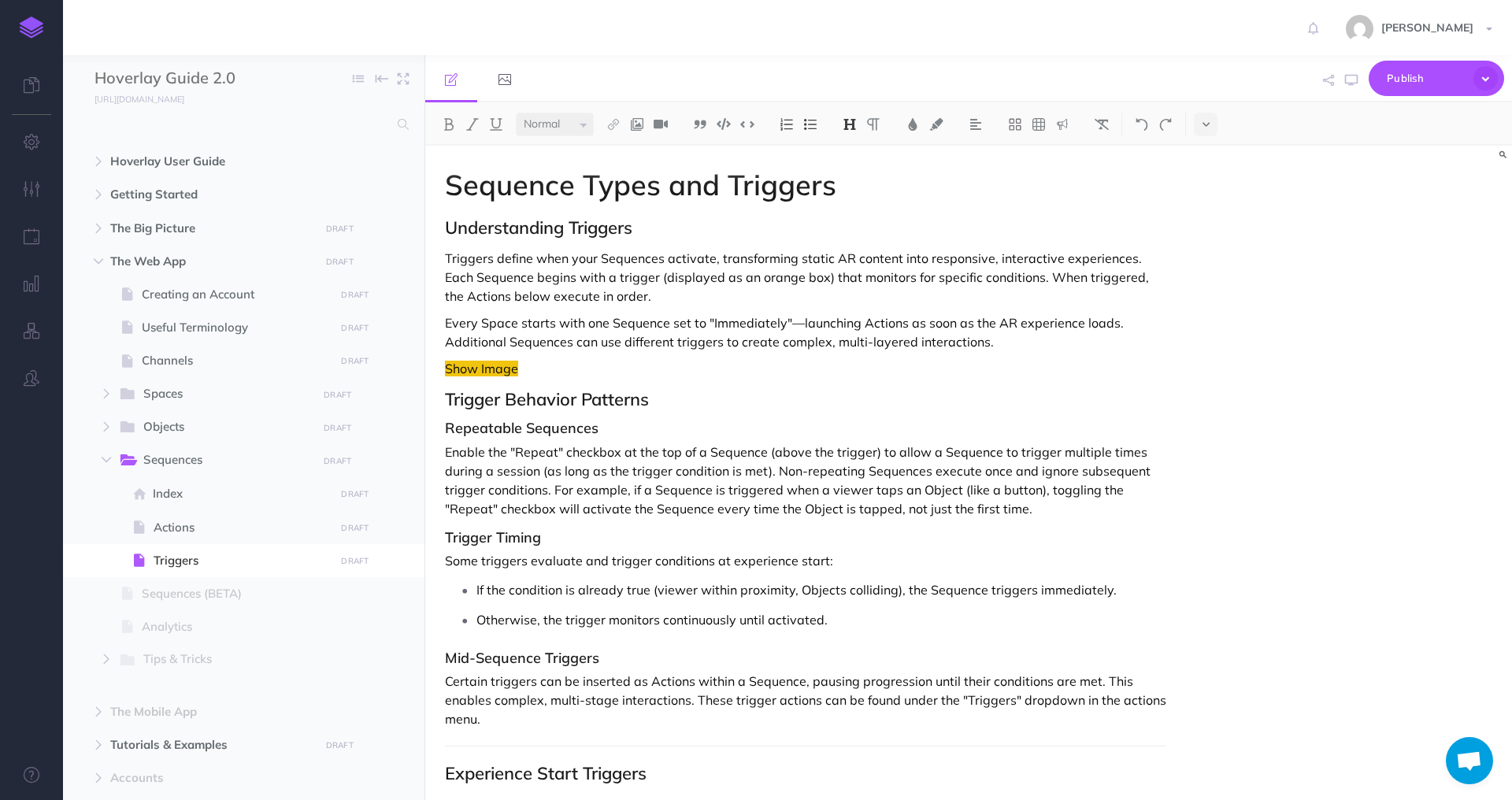
click at [483, 304] on p "Triggers define when your Sequences activate, transforming static AR content in…" at bounding box center [805, 278] width 722 height 56
click at [613, 127] on img at bounding box center [613, 124] width 14 height 12
click at [607, 168] on button at bounding box center [613, 175] width 24 height 24
select select
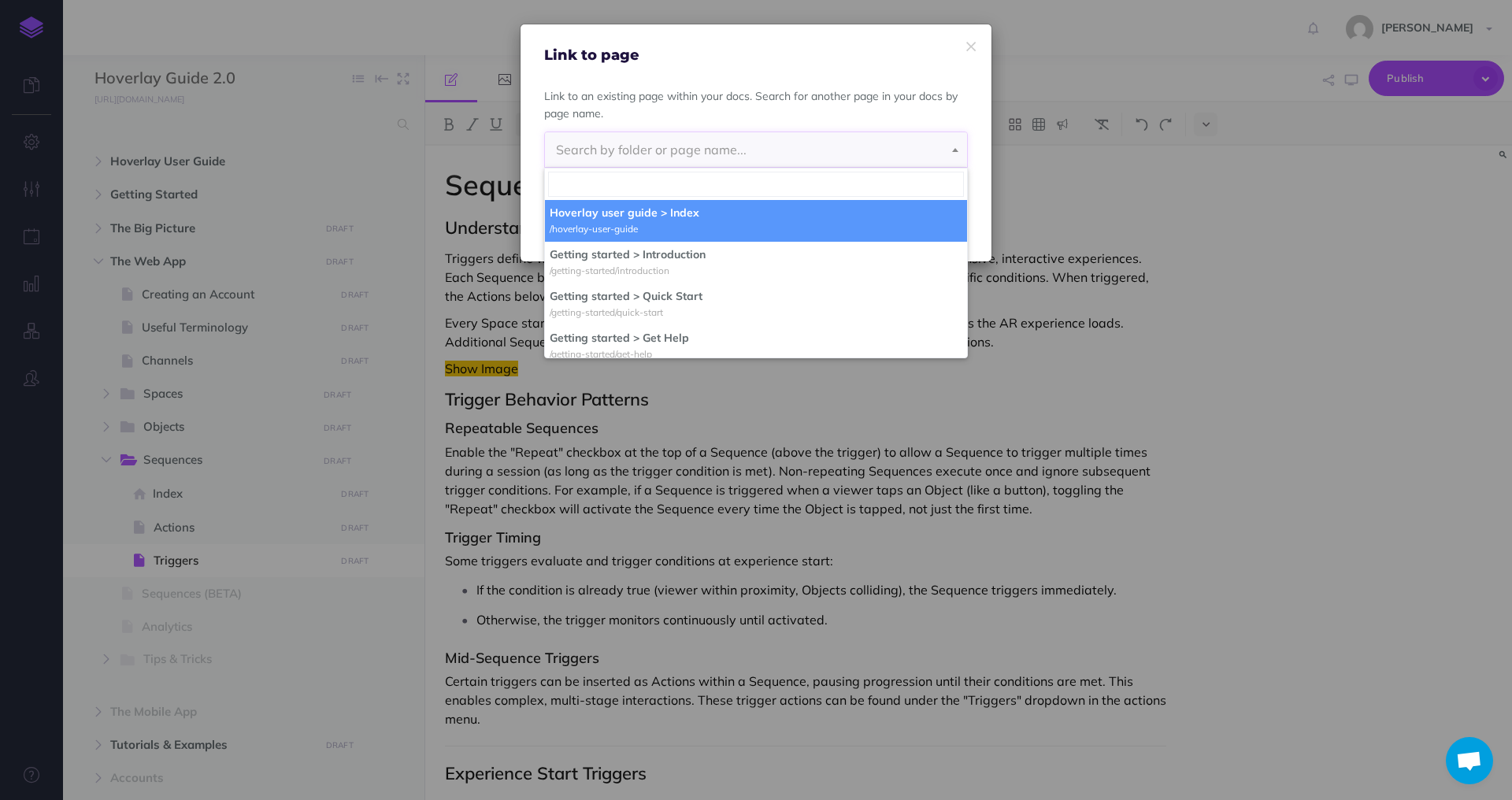
click at [637, 150] on span "Search by folder or page name..." at bounding box center [651, 150] width 191 height 16
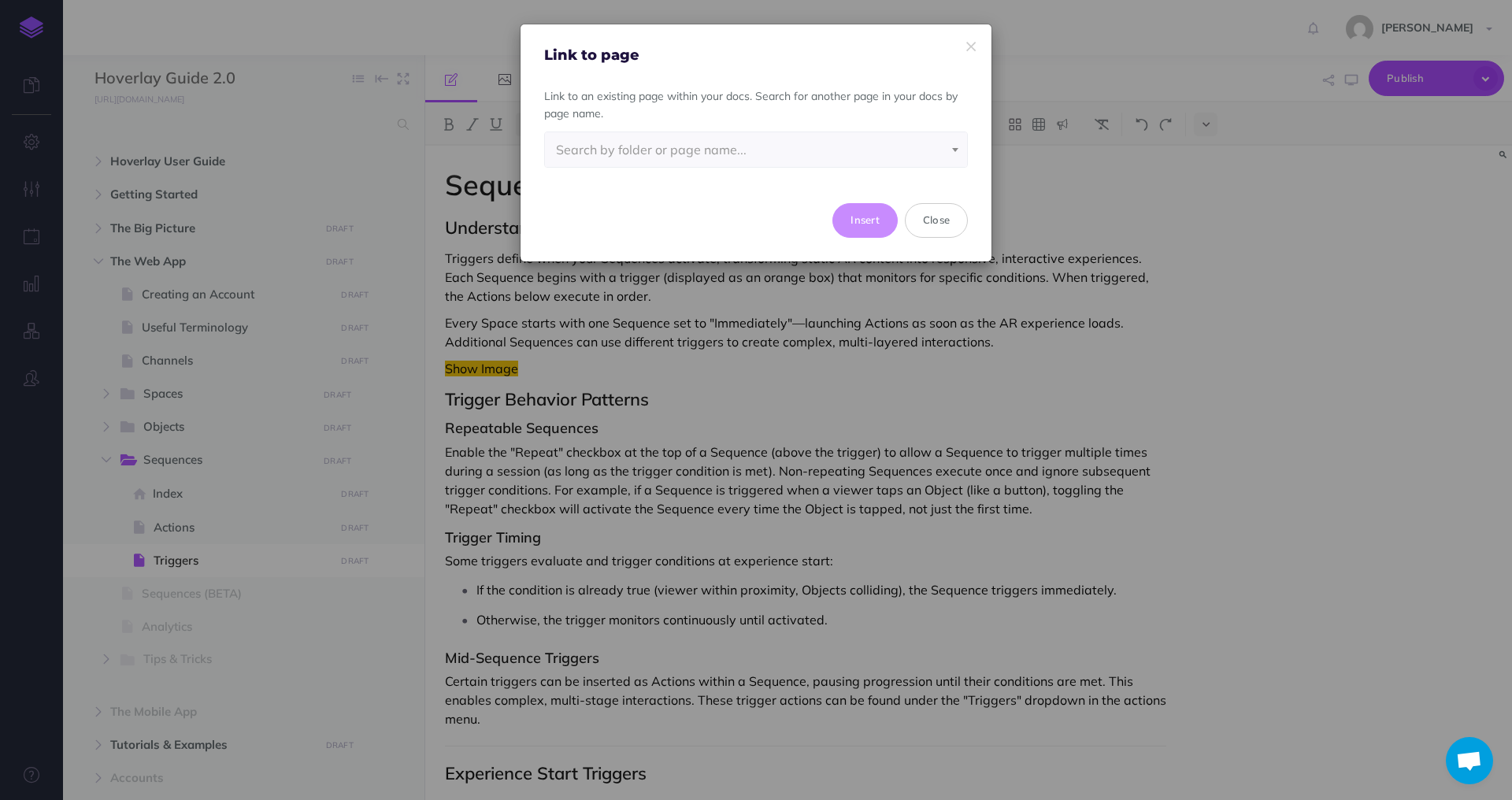
click at [637, 150] on span "Search by folder or page name..." at bounding box center [651, 150] width 191 height 16
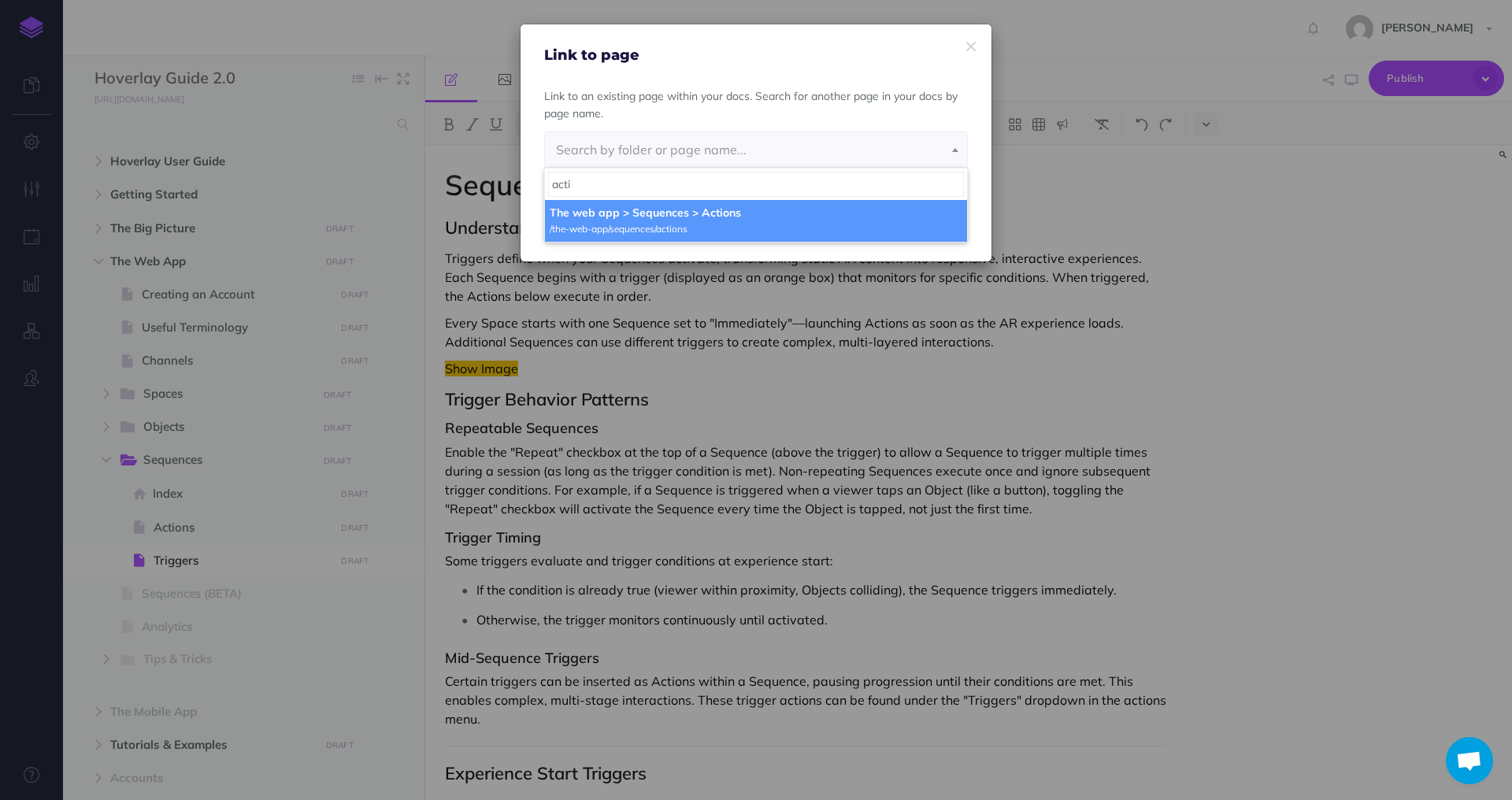
type input "acti"
select select "LS0-NLYV-RWF-DN6"
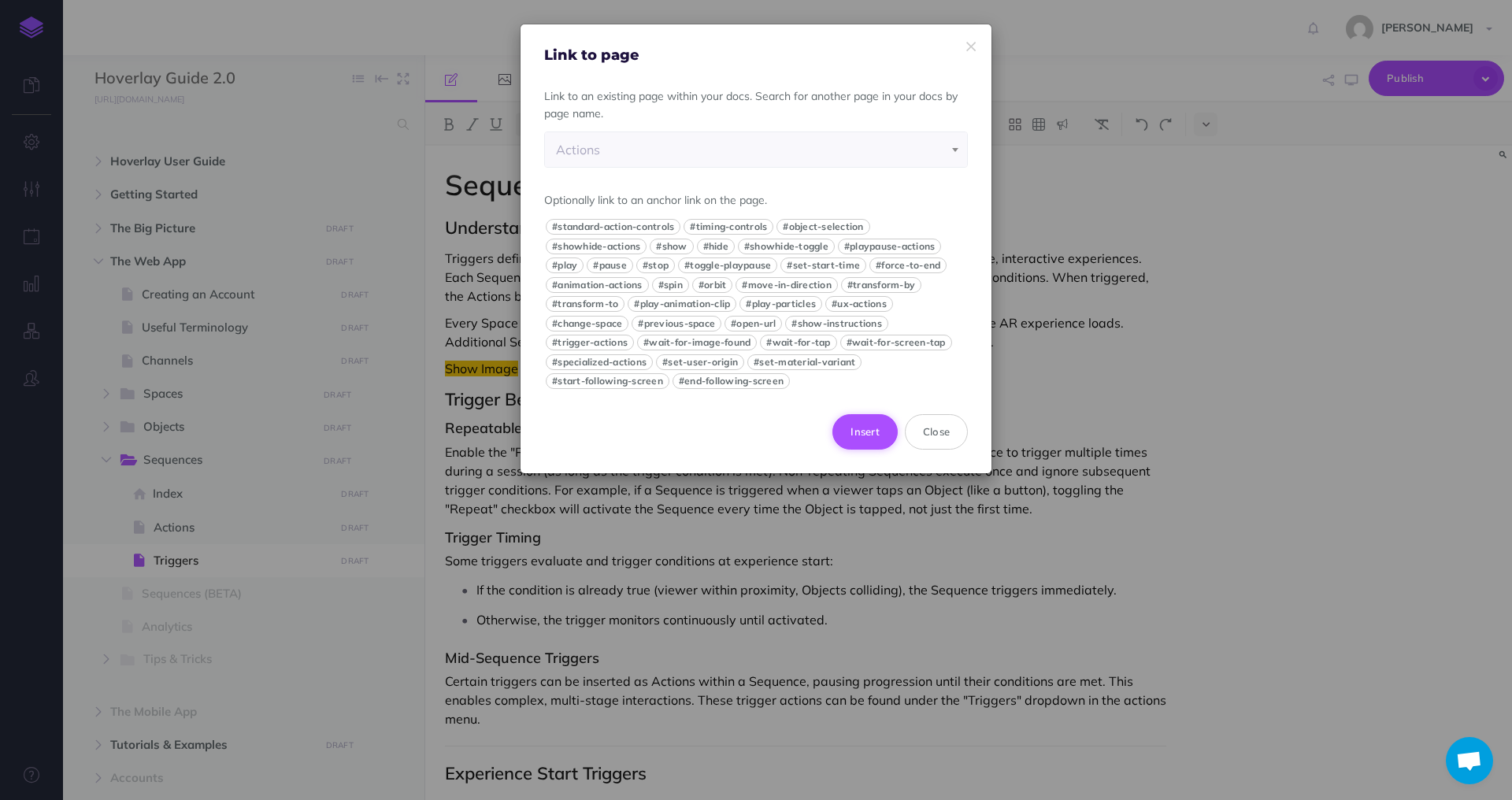
click at [873, 431] on button "Insert" at bounding box center [865, 431] width 65 height 35
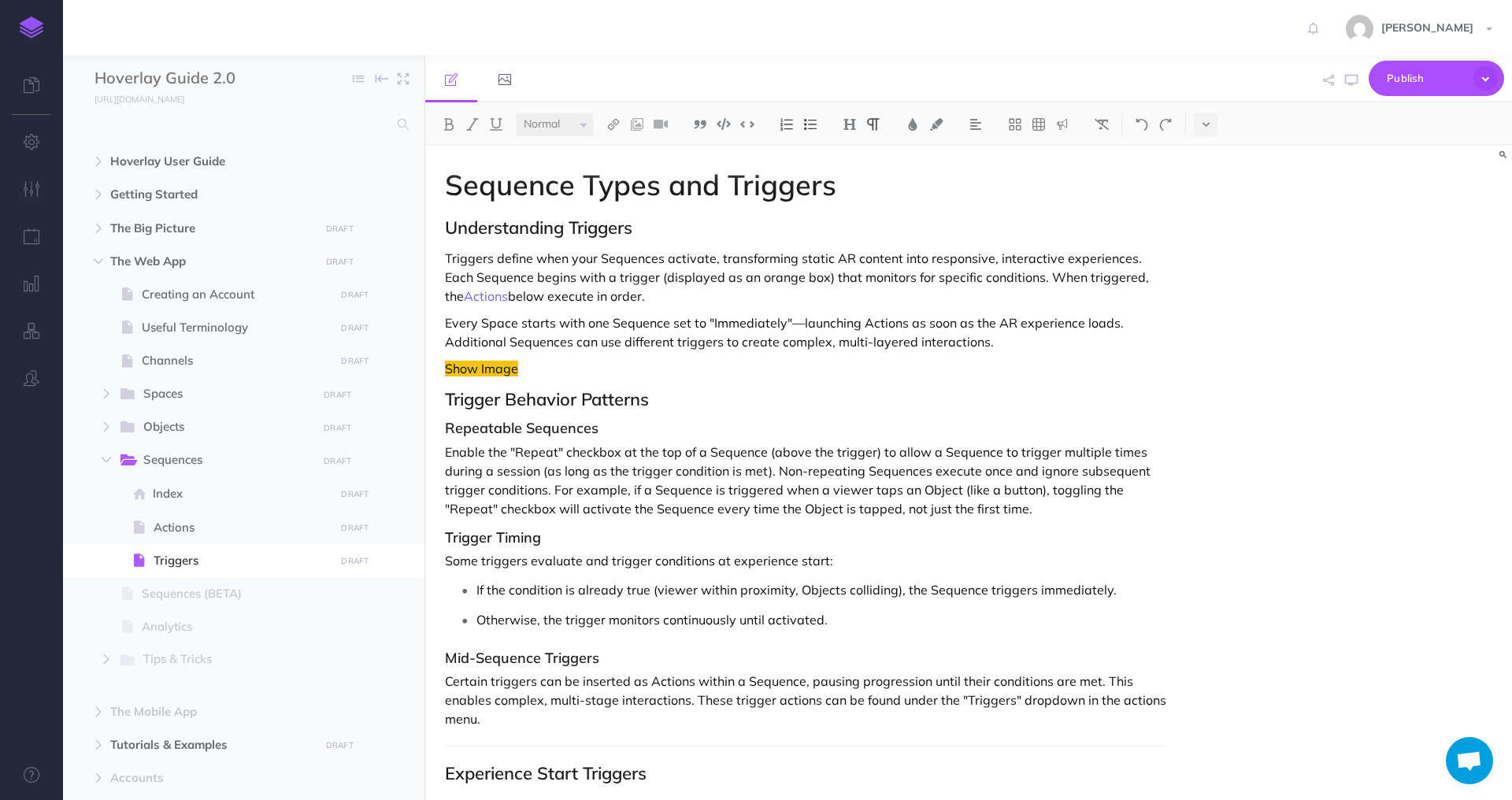
click at [734, 327] on p "Every Space starts with one Sequence set to "Immediately"—launching Actions as …" at bounding box center [805, 332] width 722 height 38
click at [1051, 343] on p "Every Space starts with one Sequence set to "Immediately"—launching Actions as …" at bounding box center [805, 332] width 722 height 38
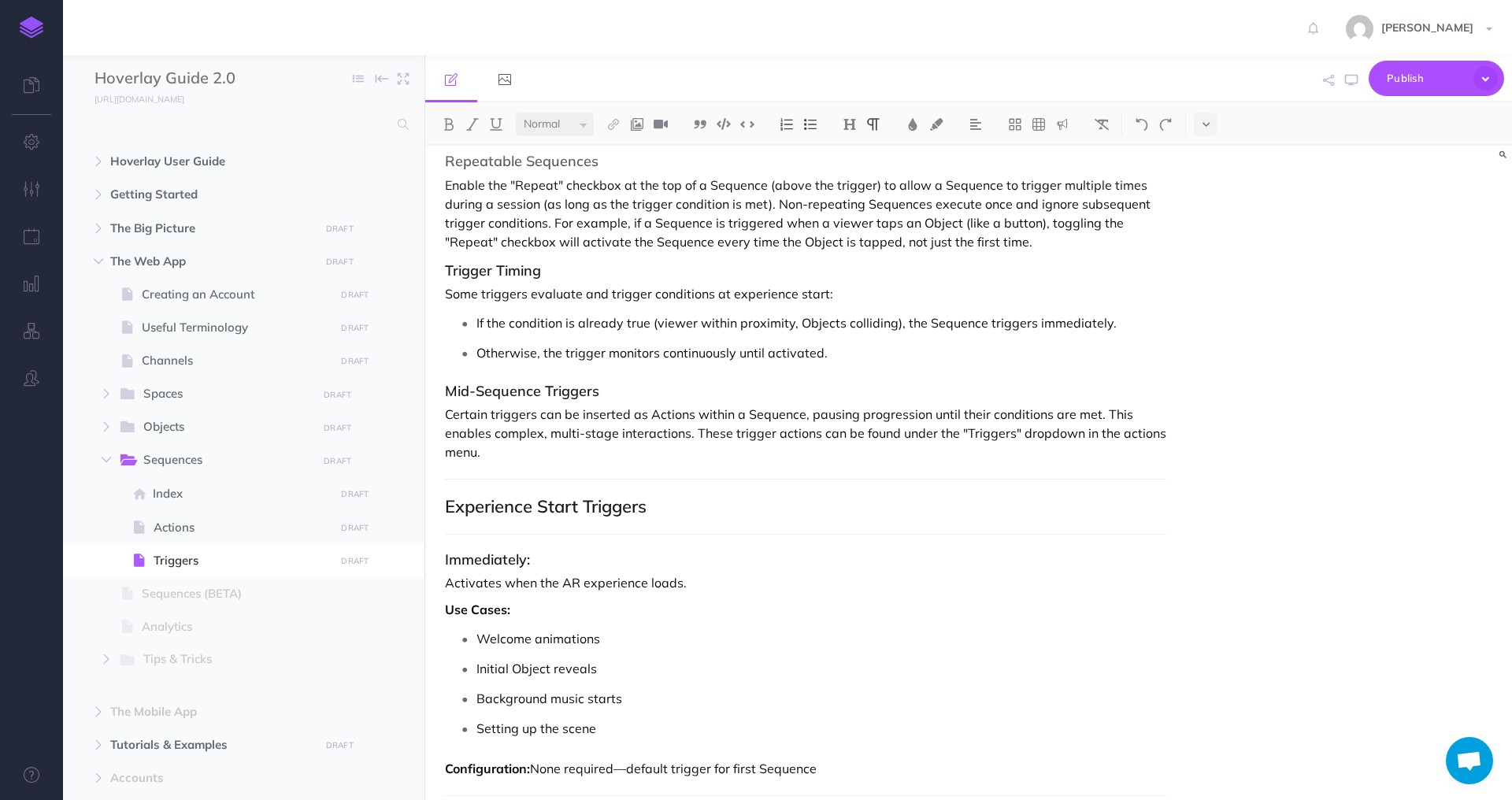
scroll to position [161, 0]
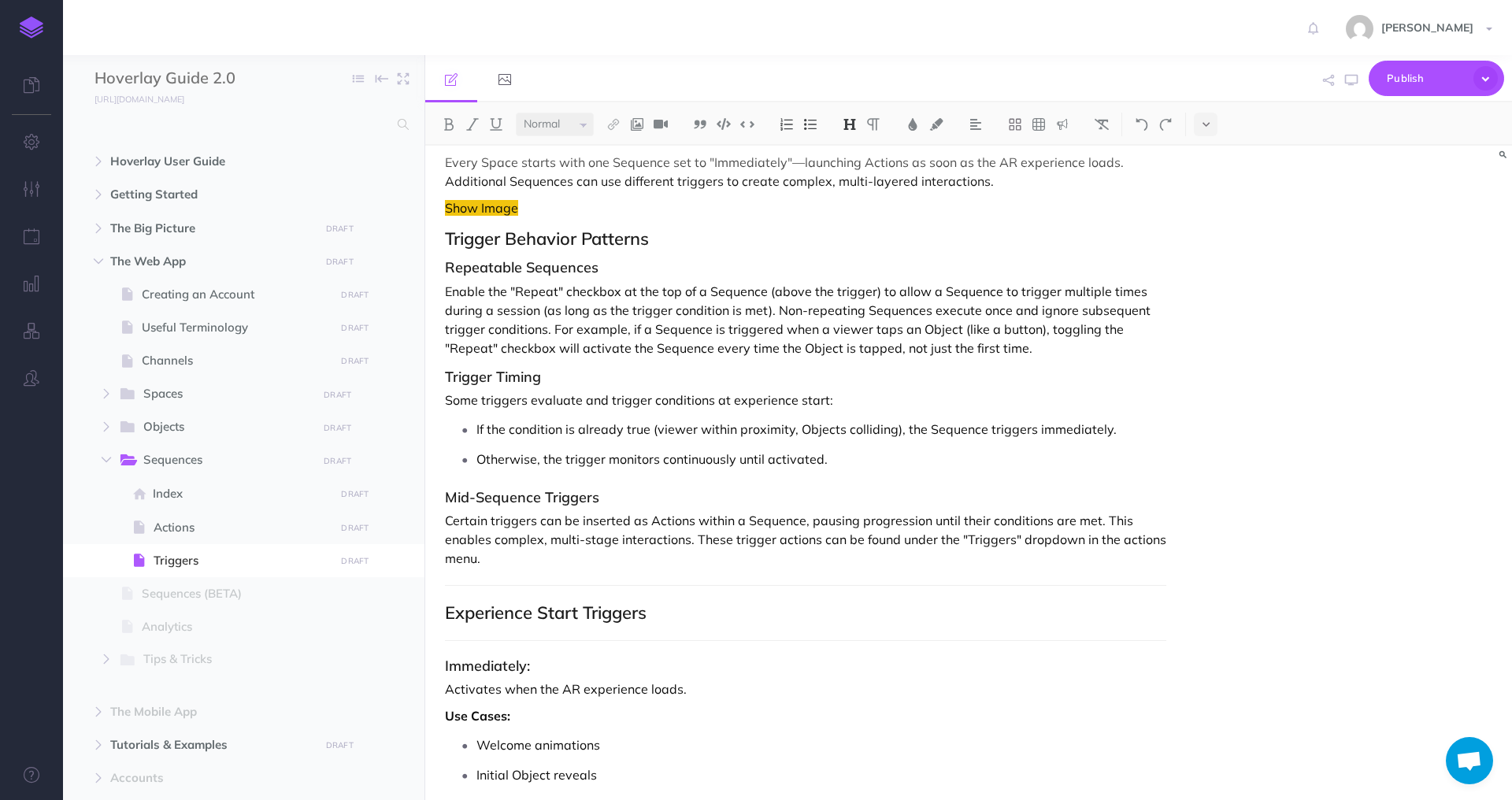
click at [827, 496] on h3 "Mid-Sequence Triggers" at bounding box center [805, 498] width 722 height 16
